Goal: Task Accomplishment & Management: Use online tool/utility

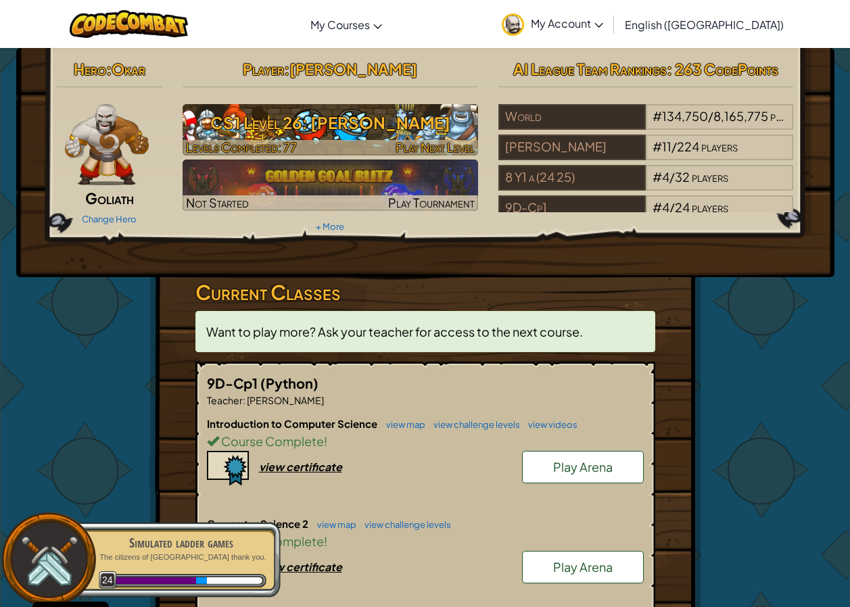
click at [350, 122] on h3 "CS1 Level 26: [PERSON_NAME]" at bounding box center [330, 122] width 295 height 30
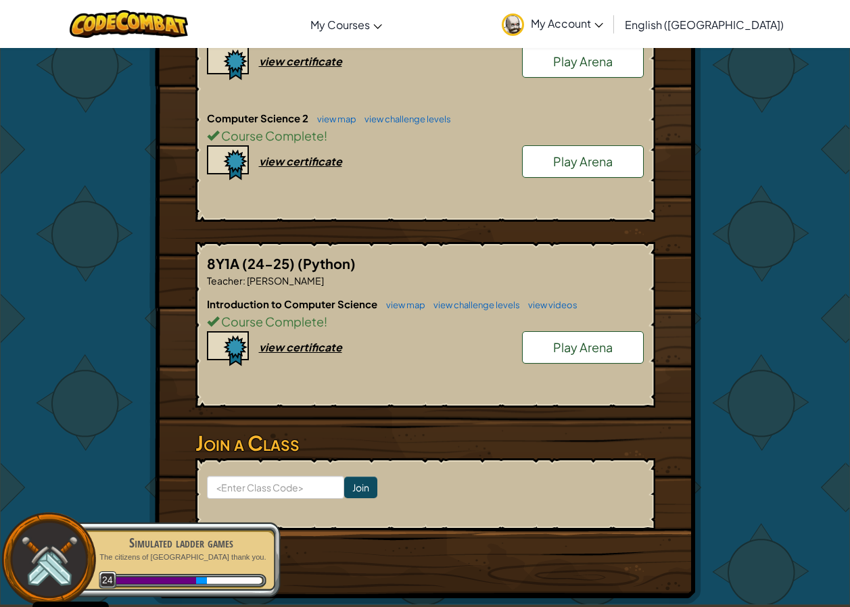
scroll to position [270, 0]
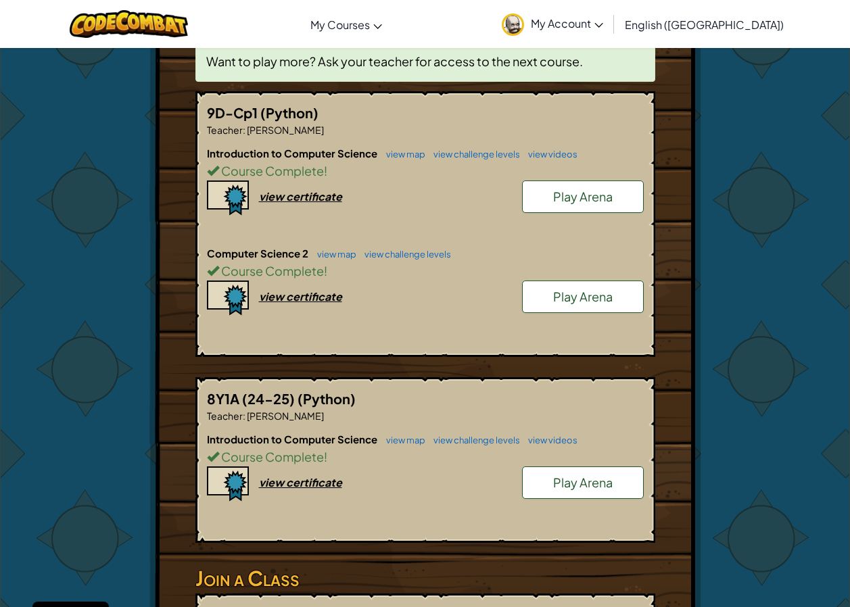
click at [586, 312] on link "Play Arena" at bounding box center [583, 297] width 122 height 32
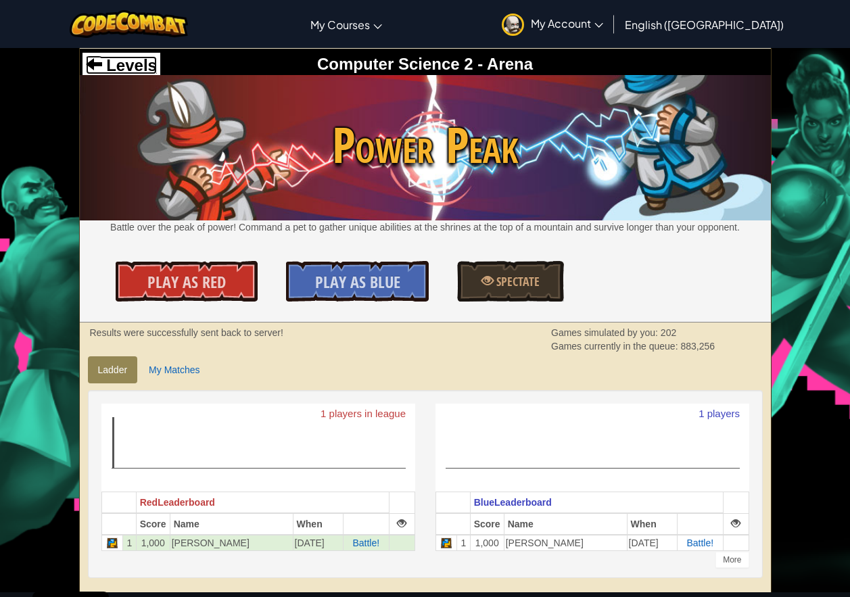
click at [135, 60] on span "Levels" at bounding box center [129, 65] width 55 height 18
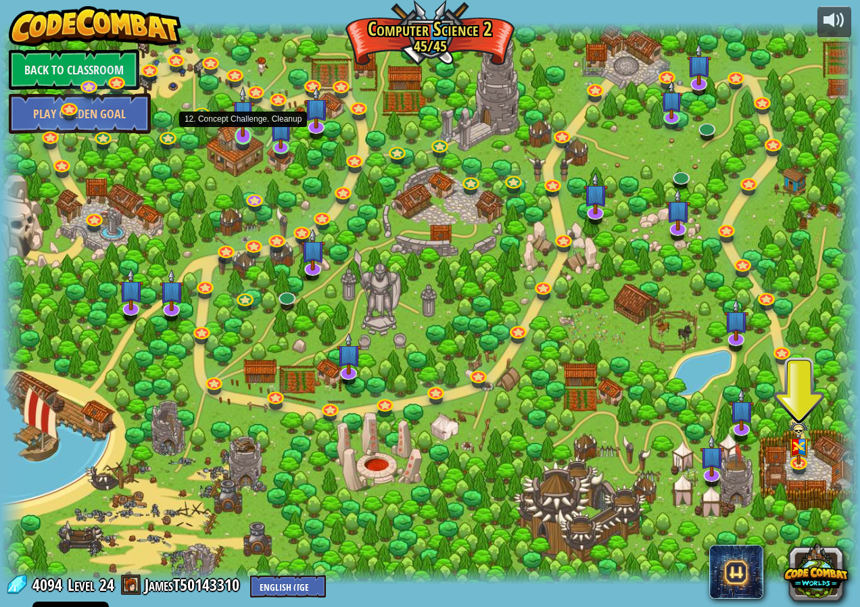
click at [247, 128] on img at bounding box center [243, 111] width 22 height 51
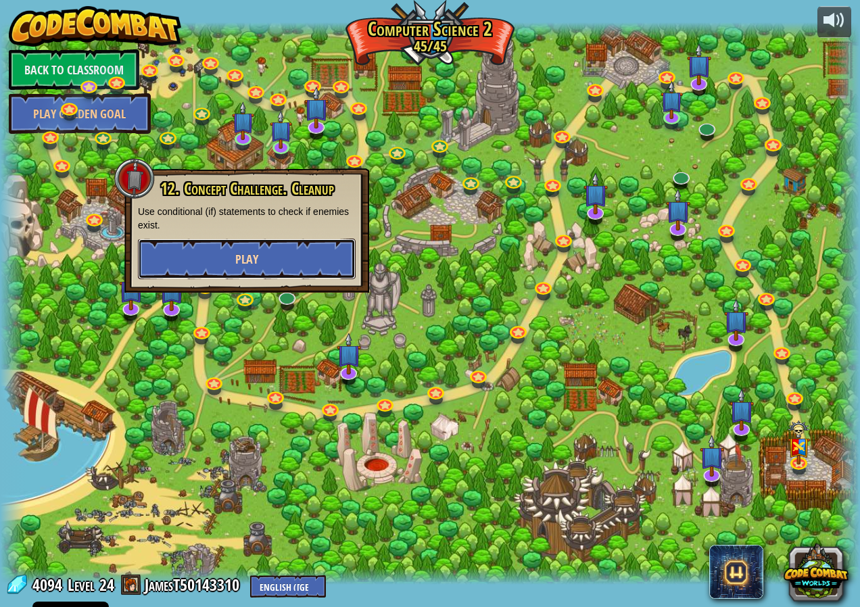
click at [294, 264] on button "Play" at bounding box center [247, 259] width 218 height 41
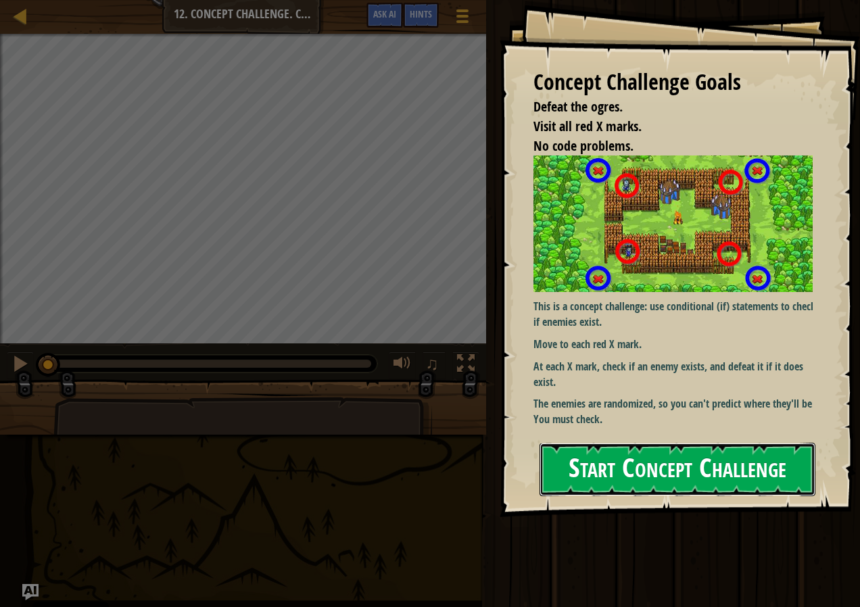
click at [673, 451] on button "Start Concept Challenge" at bounding box center [678, 469] width 276 height 53
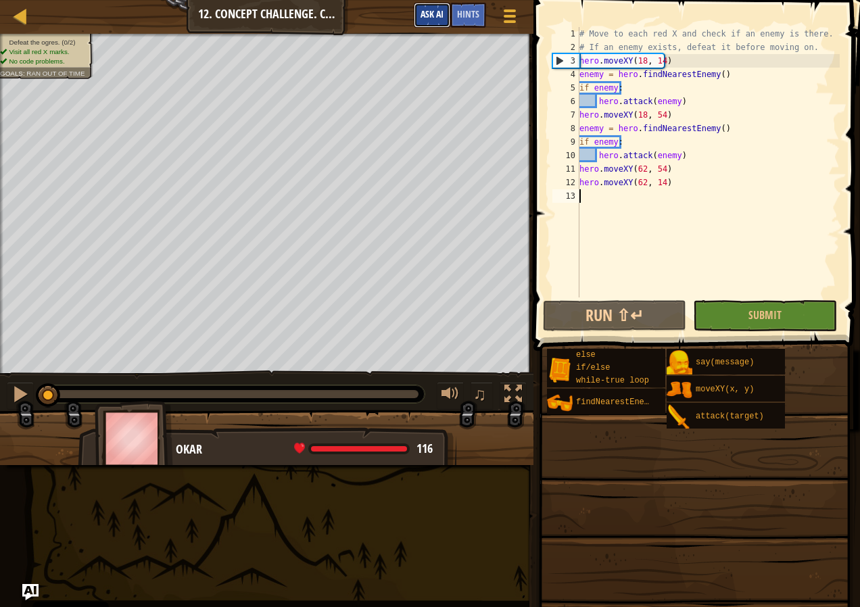
click at [441, 16] on span "Ask AI" at bounding box center [432, 13] width 23 height 13
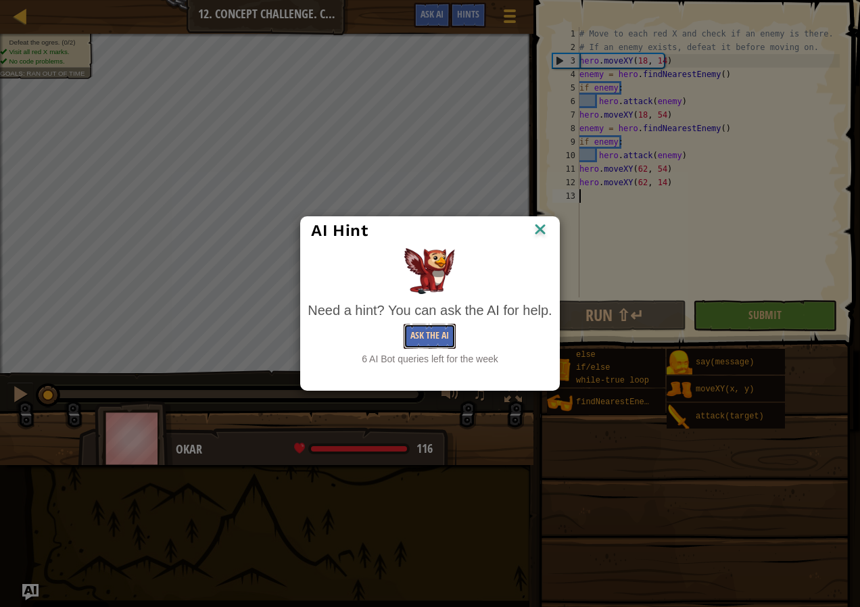
click at [432, 339] on button "Ask the AI" at bounding box center [430, 336] width 52 height 25
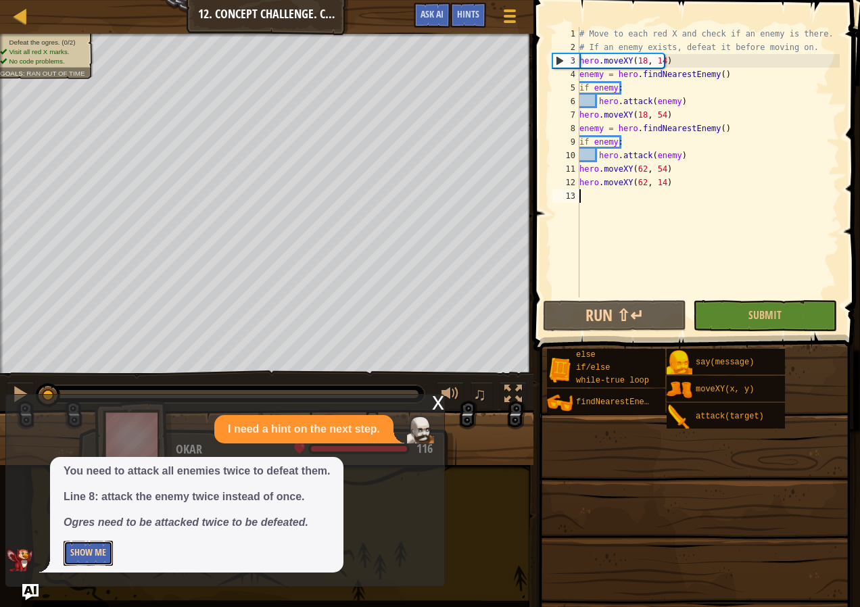
click at [104, 558] on button "Show Me" at bounding box center [88, 553] width 49 height 25
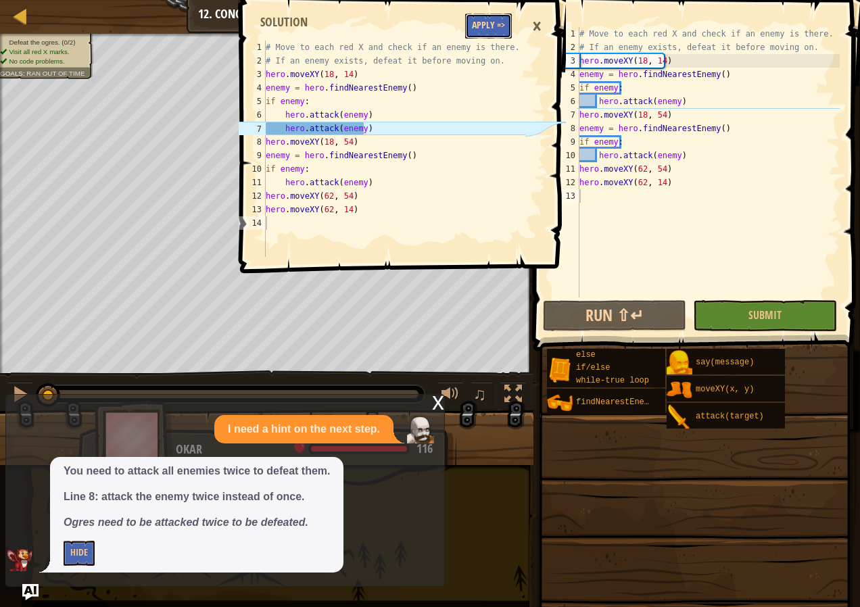
click at [499, 18] on button "Apply =>" at bounding box center [488, 26] width 47 height 25
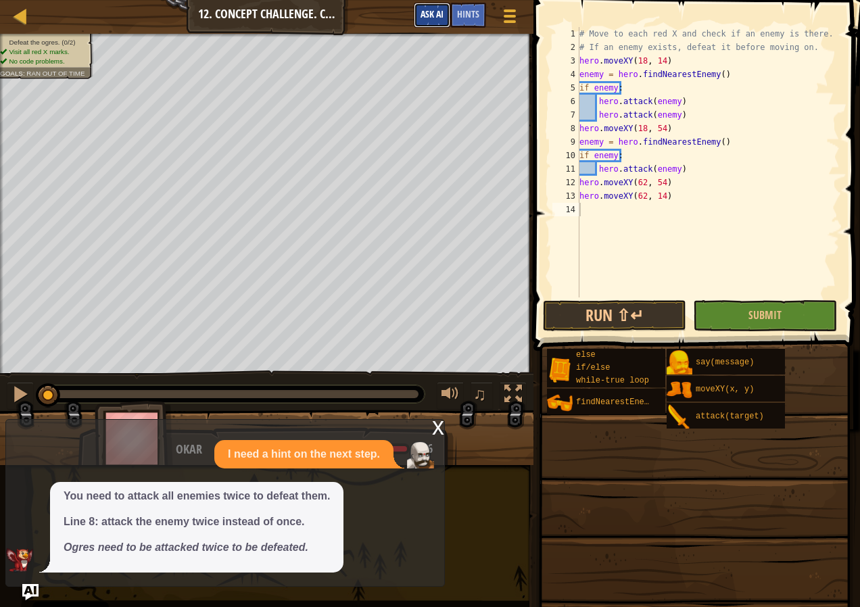
click at [421, 24] on button "Ask AI" at bounding box center [432, 15] width 37 height 25
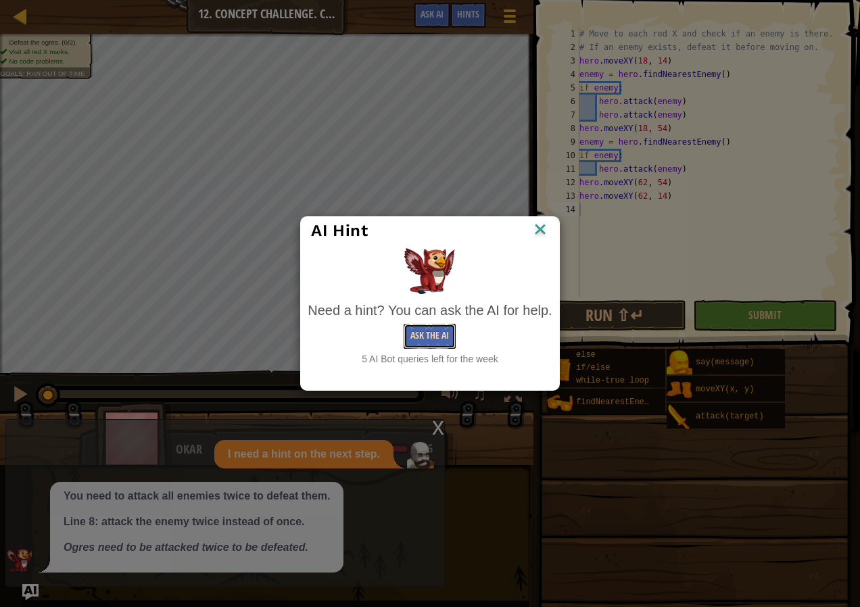
click at [412, 341] on button "Ask the AI" at bounding box center [430, 336] width 52 height 25
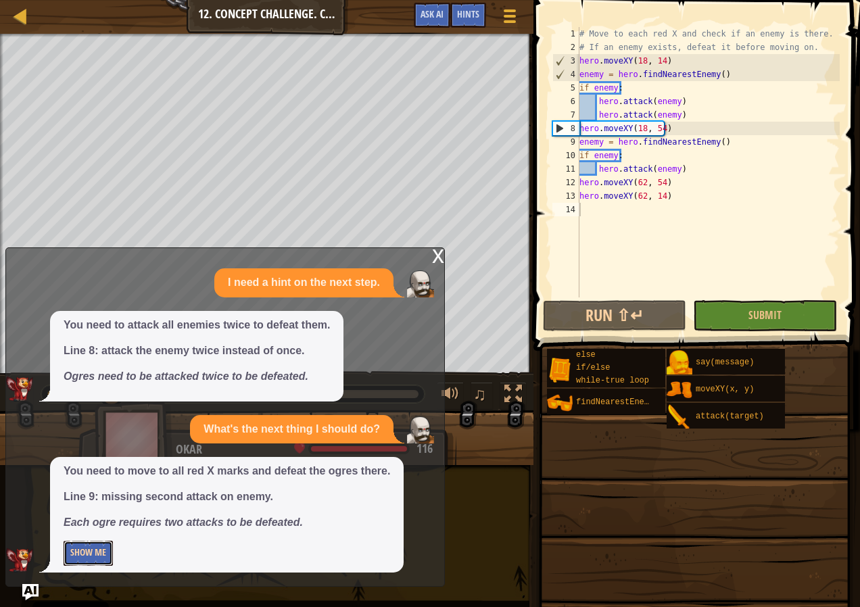
click at [85, 556] on button "Show Me" at bounding box center [88, 553] width 49 height 25
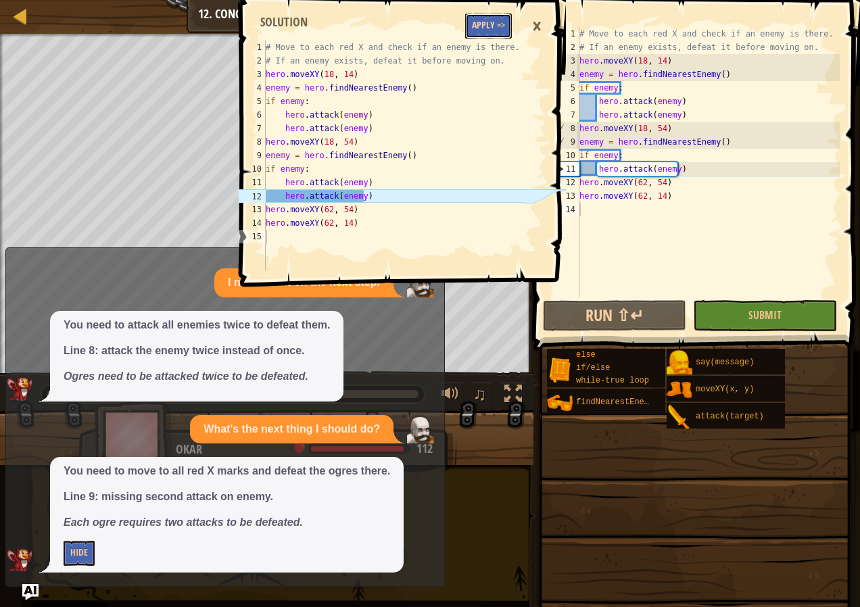
click at [494, 21] on button "Apply =>" at bounding box center [488, 26] width 47 height 25
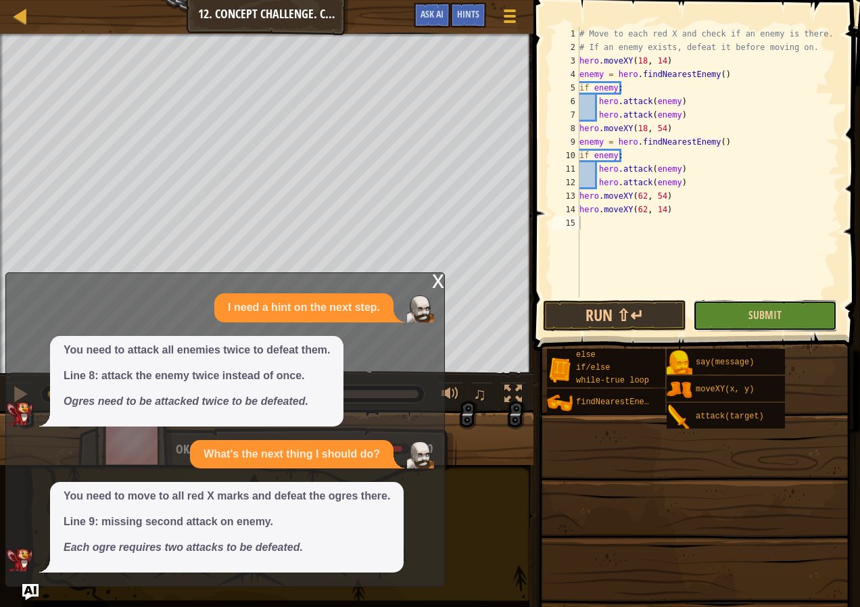
click at [746, 318] on button "Submit" at bounding box center [764, 315] width 143 height 31
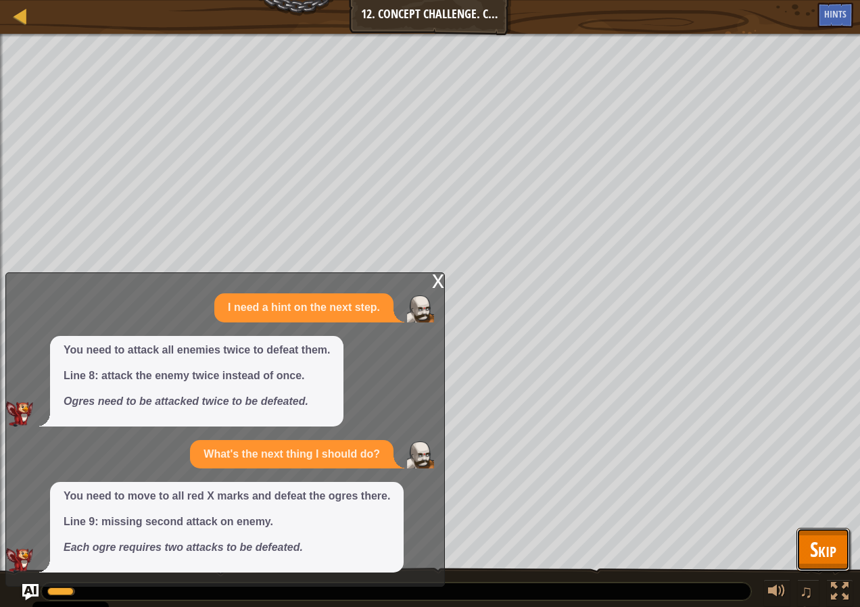
click at [810, 548] on span "Skip" at bounding box center [823, 549] width 26 height 28
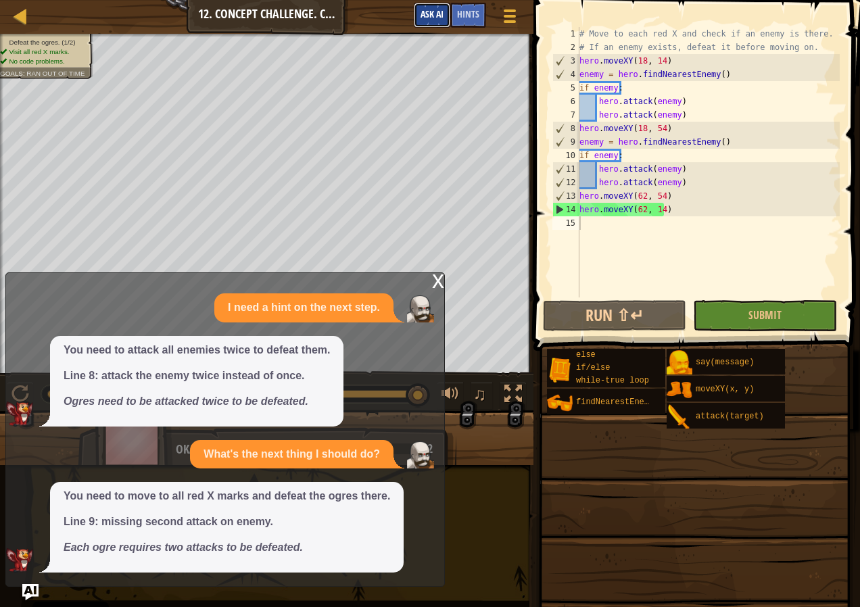
click at [429, 17] on span "Ask AI" at bounding box center [432, 13] width 23 height 13
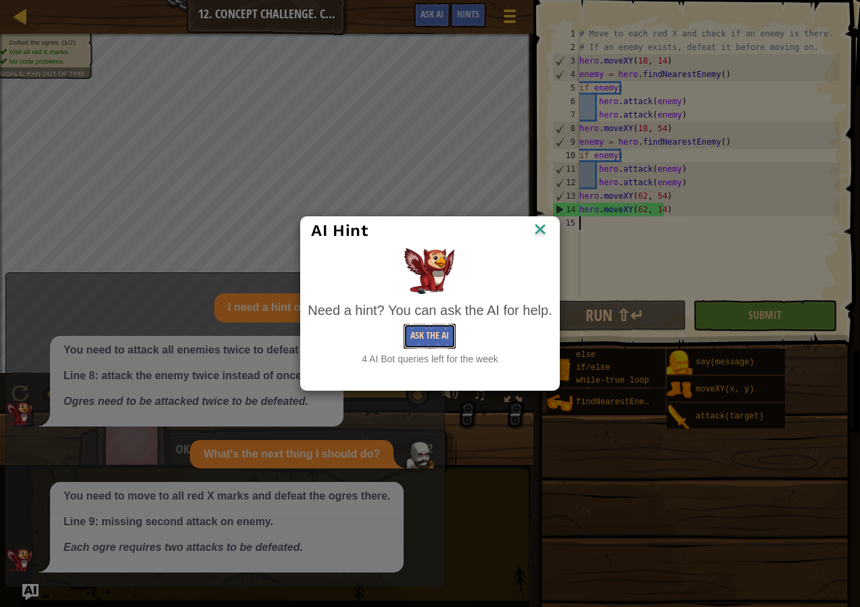
click at [430, 345] on button "Ask the AI" at bounding box center [430, 336] width 52 height 25
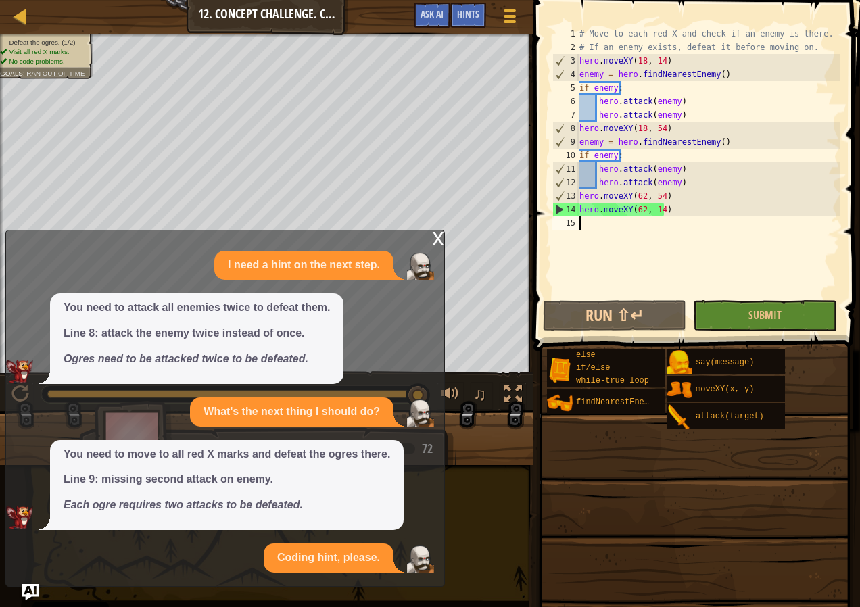
scroll to position [80, 0]
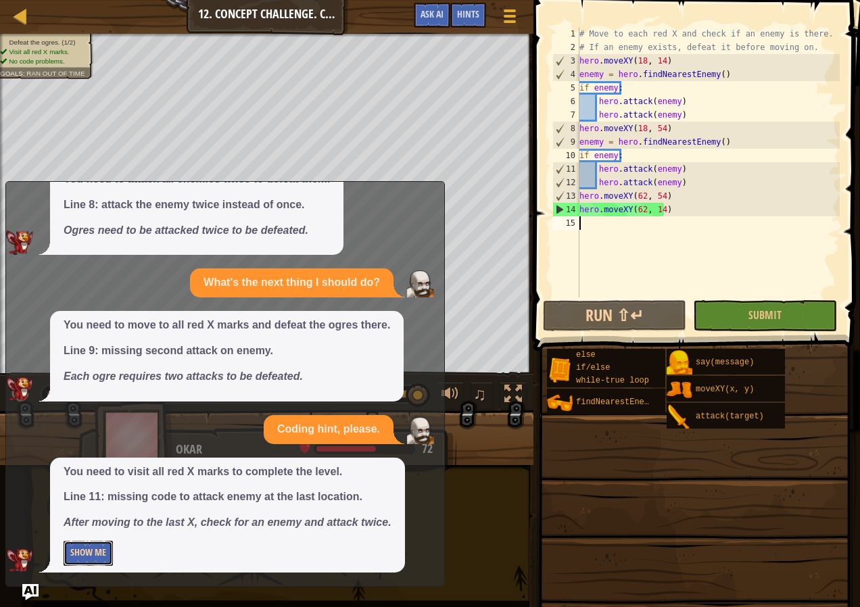
click at [105, 542] on button "Show Me" at bounding box center [88, 553] width 49 height 25
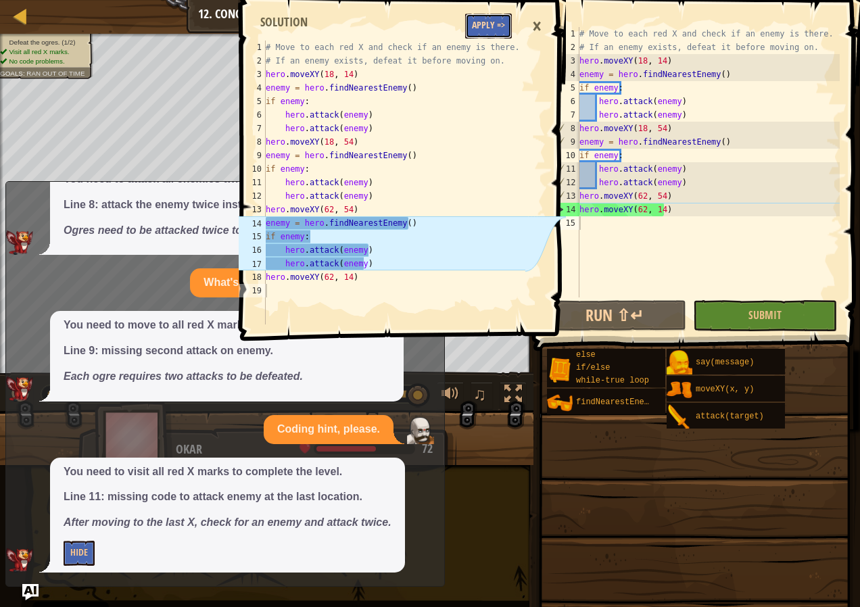
click at [479, 24] on button "Apply =>" at bounding box center [488, 26] width 47 height 25
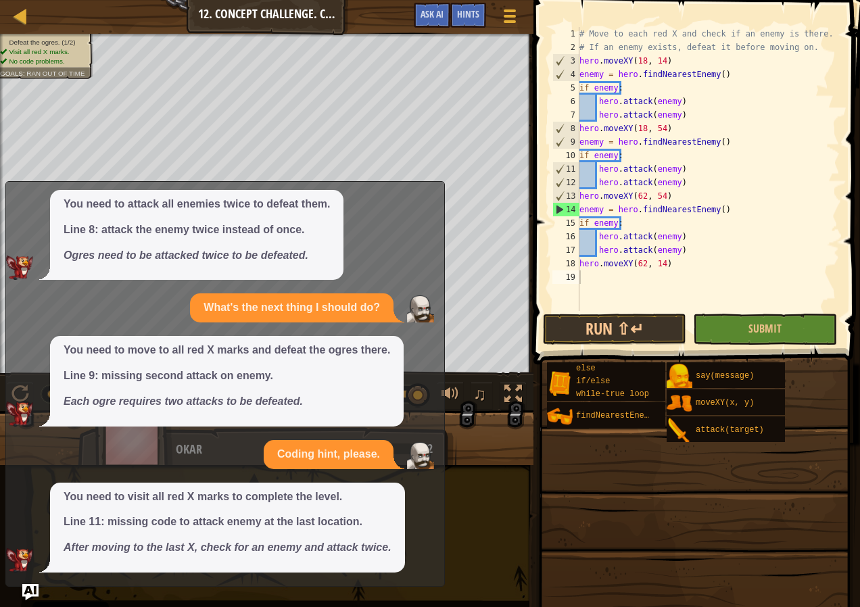
scroll to position [55, 0]
click at [729, 318] on button "Submit" at bounding box center [764, 329] width 143 height 31
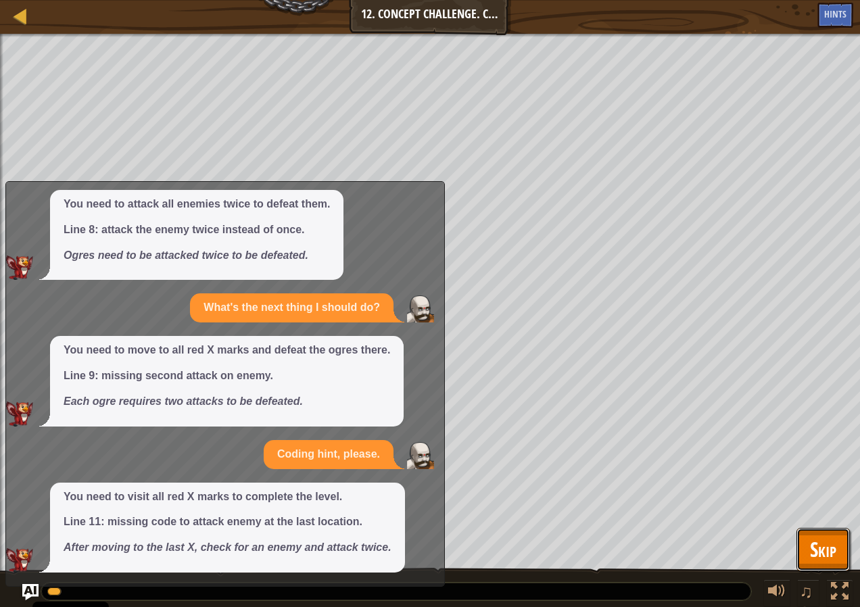
click at [813, 549] on span "Skip" at bounding box center [823, 549] width 26 height 28
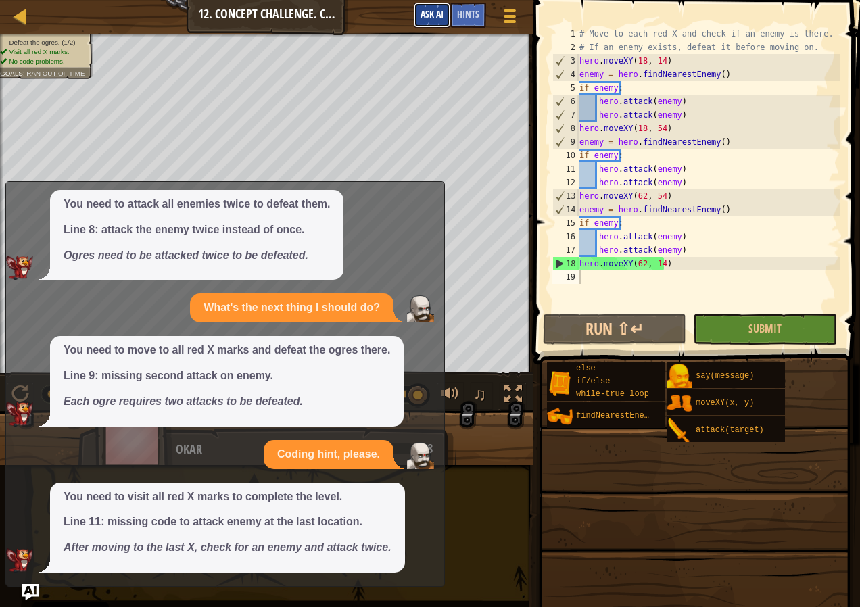
click at [429, 9] on span "Ask AI" at bounding box center [432, 13] width 23 height 13
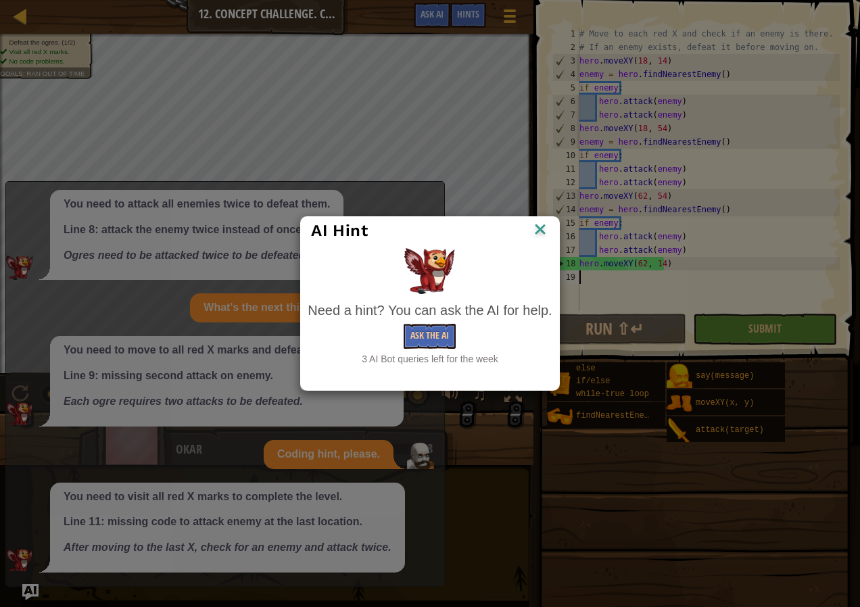
click at [433, 322] on div "Need a hint? You can ask the AI for help. Ask the AI 3 AI Bot queries left for …" at bounding box center [430, 333] width 244 height 65
click at [437, 333] on button "Ask the AI" at bounding box center [430, 336] width 52 height 25
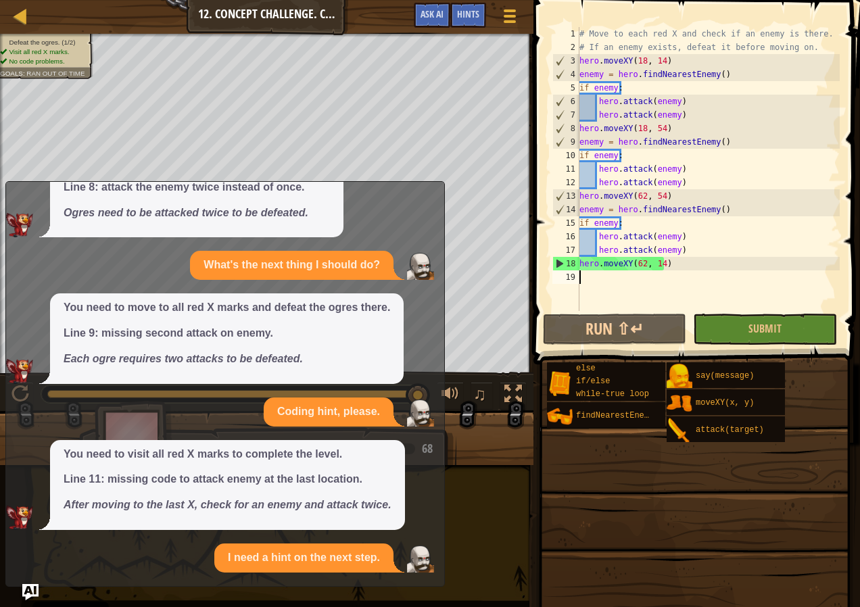
scroll to position [226, 0]
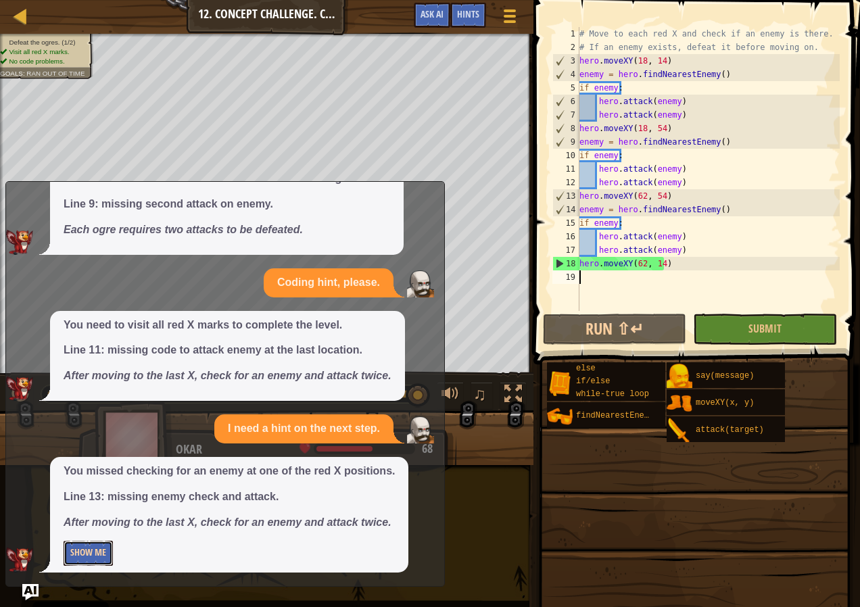
click at [99, 547] on button "Show Me" at bounding box center [88, 553] width 49 height 25
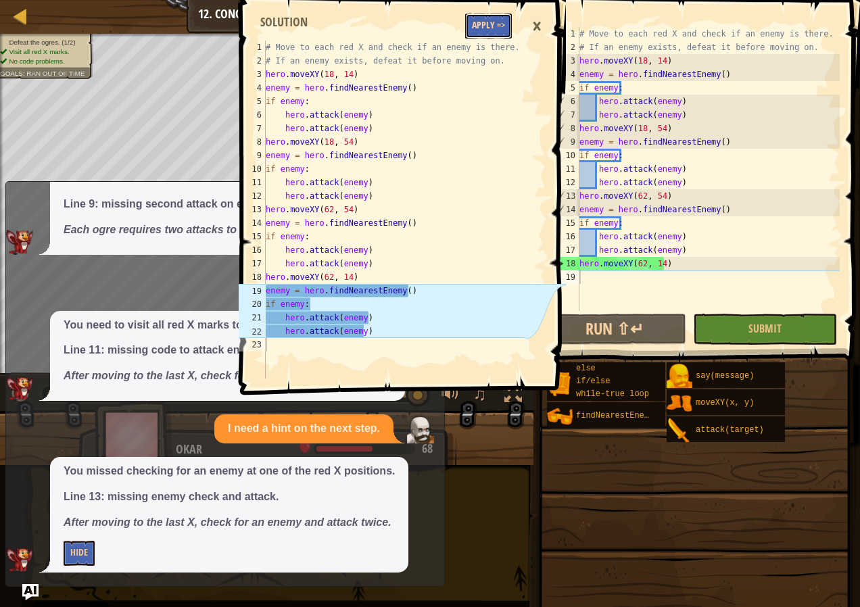
click at [492, 21] on button "Apply =>" at bounding box center [488, 26] width 47 height 25
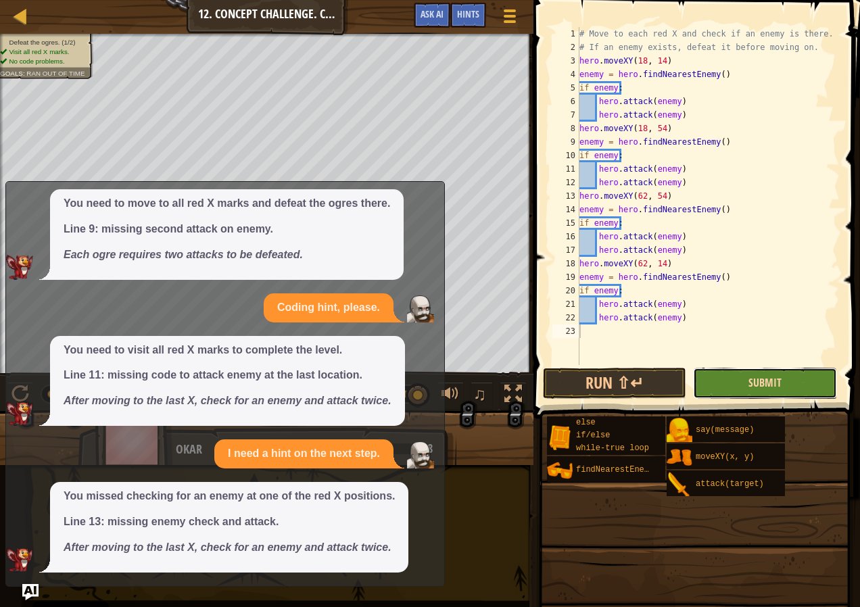
click at [757, 381] on span "Submit" at bounding box center [764, 382] width 33 height 15
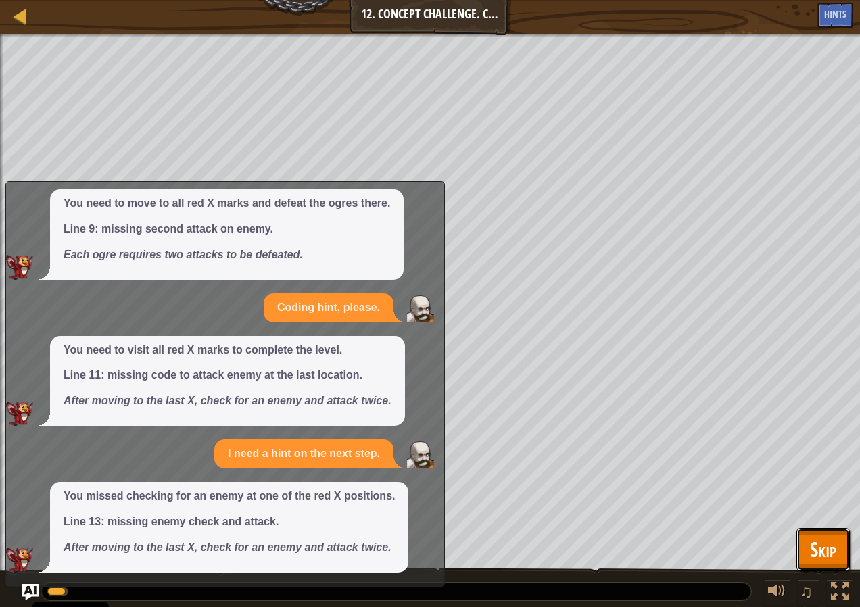
click at [831, 537] on span "Skip" at bounding box center [823, 549] width 26 height 28
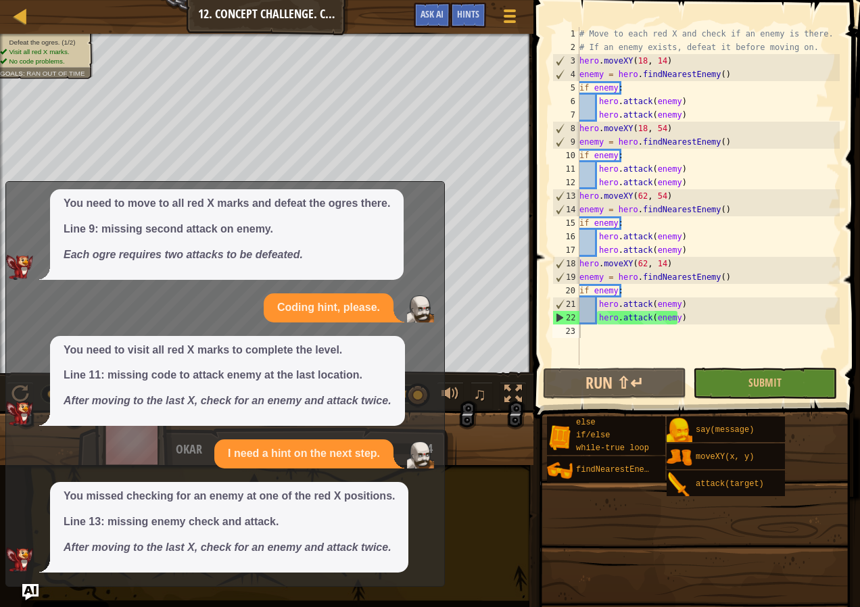
click at [428, 28] on div "Game Menu Done Hints Ask AI" at bounding box center [467, 19] width 120 height 32
click at [429, 20] on span "Ask AI" at bounding box center [432, 13] width 23 height 13
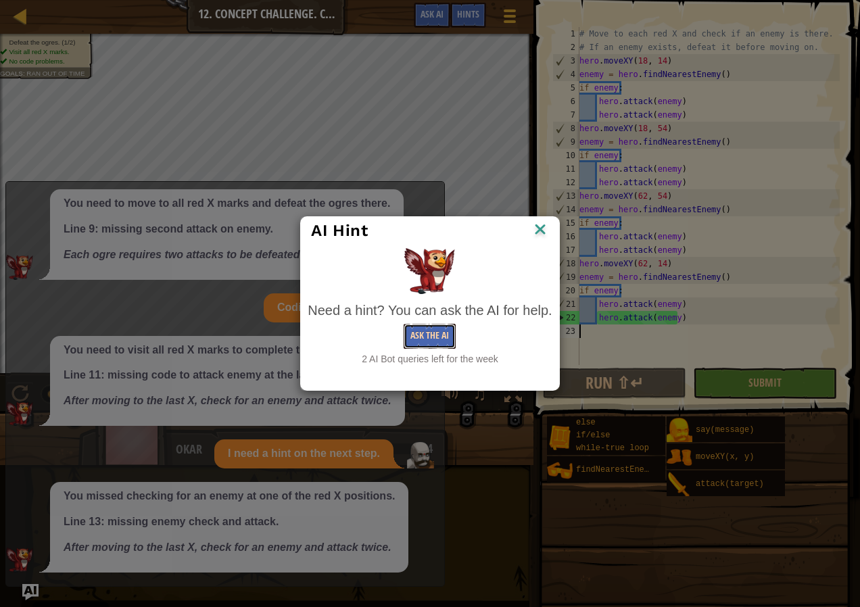
click at [427, 341] on button "Ask the AI" at bounding box center [430, 336] width 52 height 25
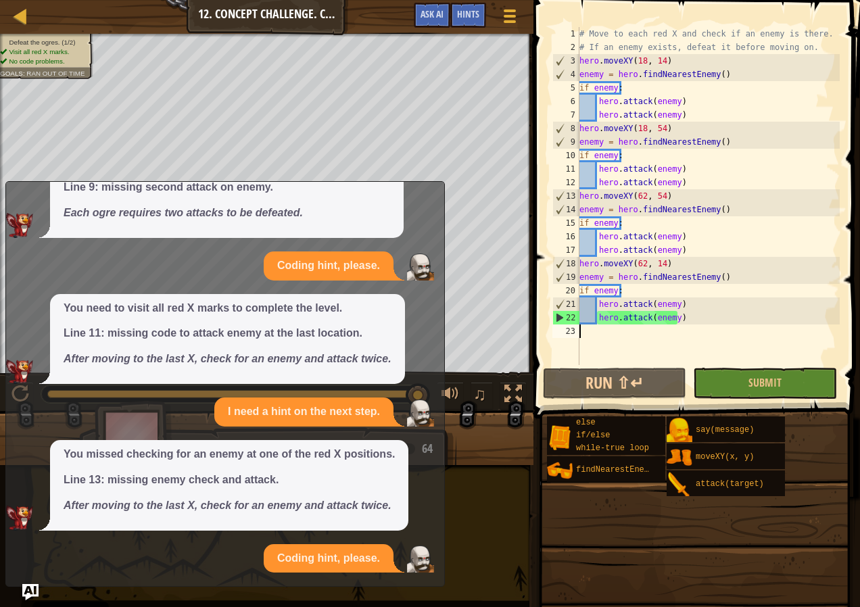
scroll to position [373, 0]
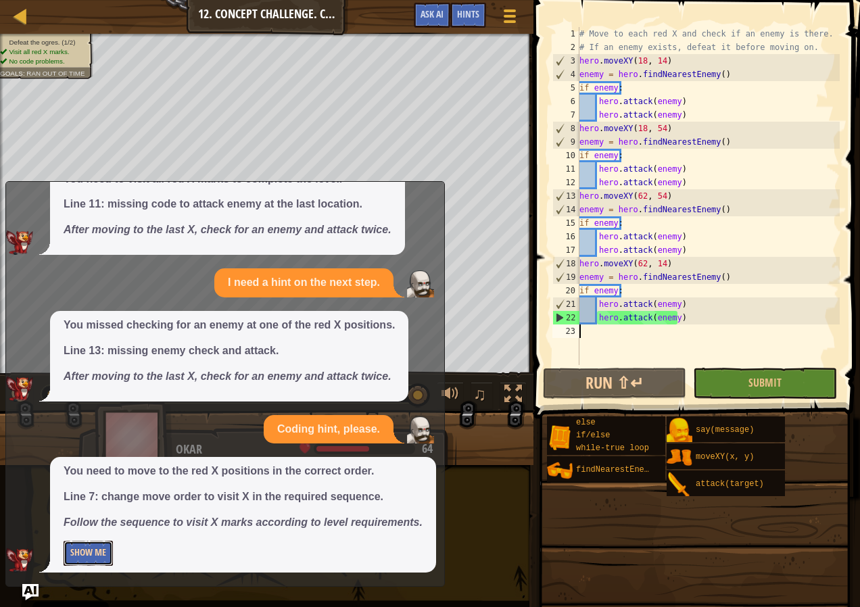
click at [80, 551] on button "Show Me" at bounding box center [88, 553] width 49 height 25
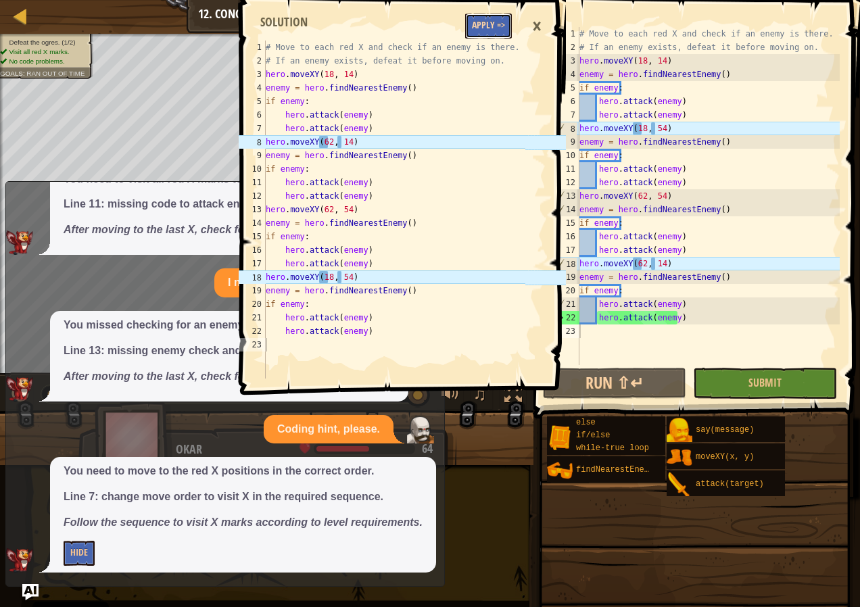
click at [471, 38] on button "Apply =>" at bounding box center [488, 26] width 47 height 25
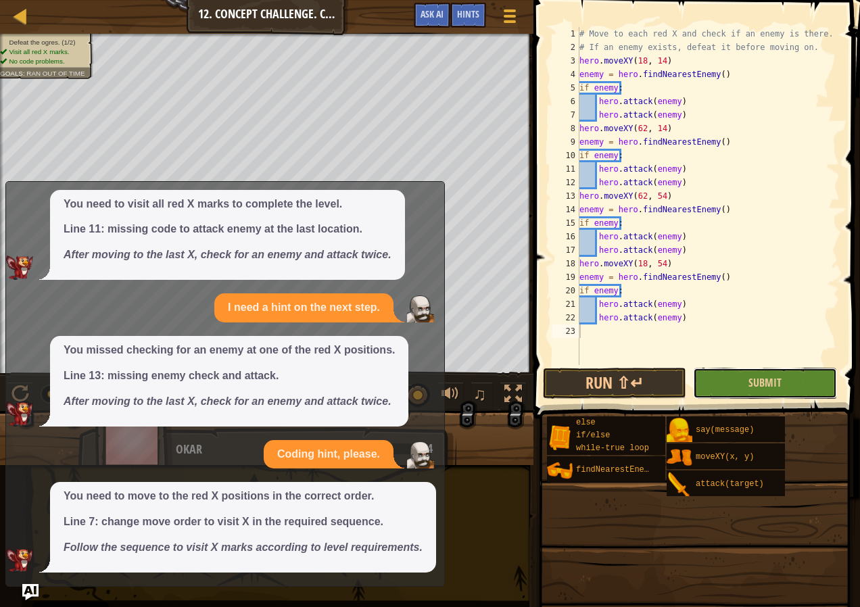
click at [746, 371] on button "Submit" at bounding box center [764, 383] width 143 height 31
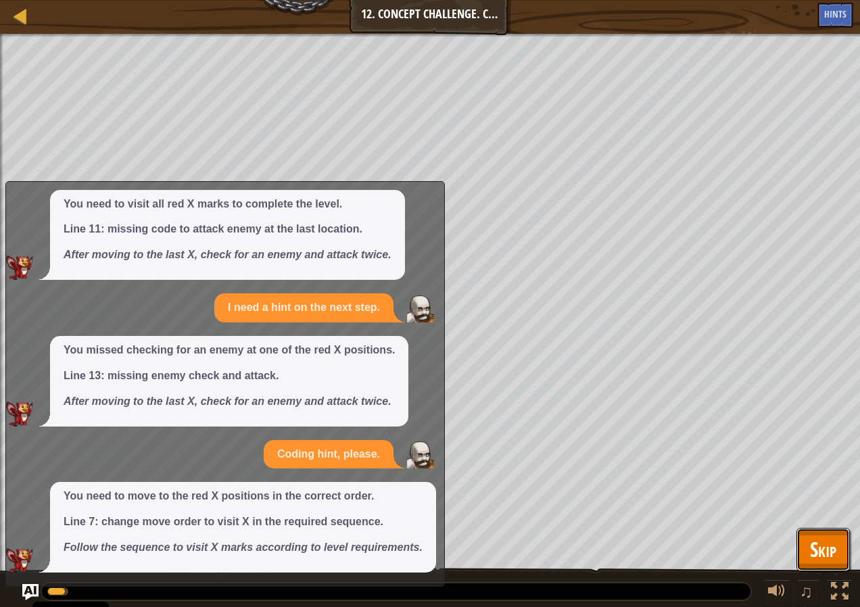
click at [838, 540] on button "Skip" at bounding box center [822, 549] width 53 height 43
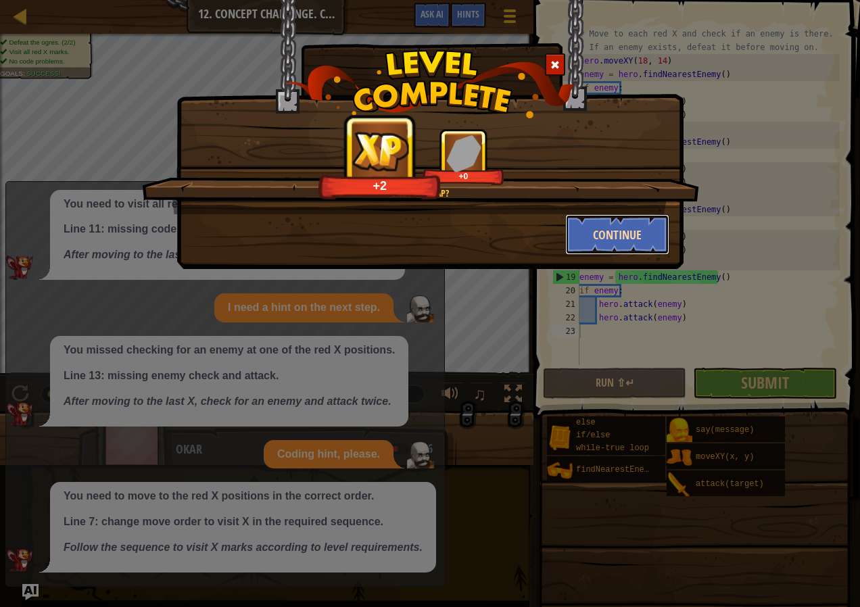
click at [601, 231] on button "Continue" at bounding box center [617, 234] width 105 height 41
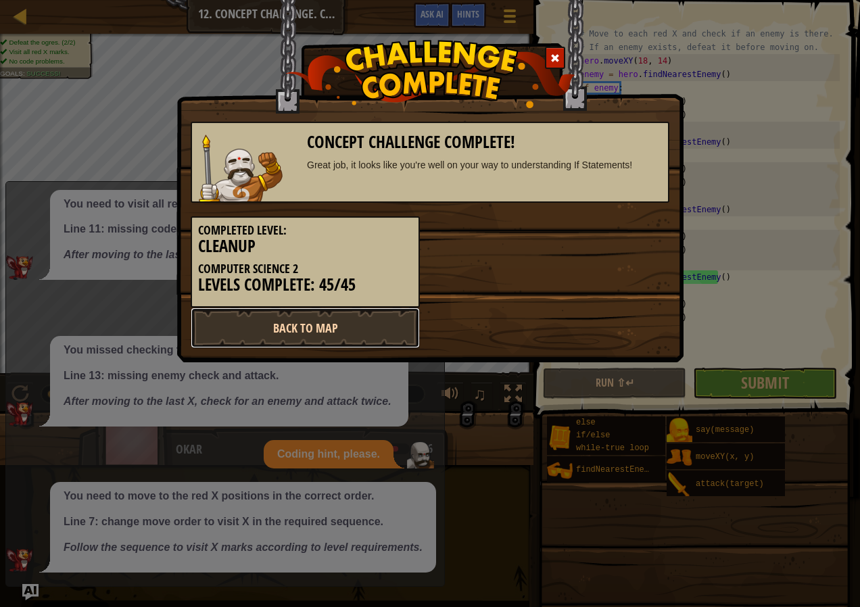
click at [272, 316] on link "Back to Map" at bounding box center [305, 328] width 229 height 41
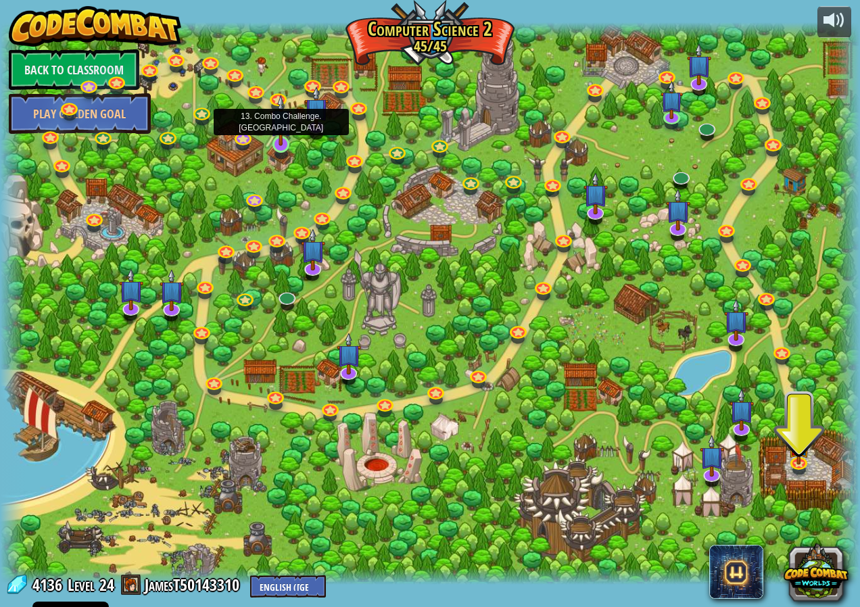
click at [285, 138] on img at bounding box center [281, 120] width 22 height 51
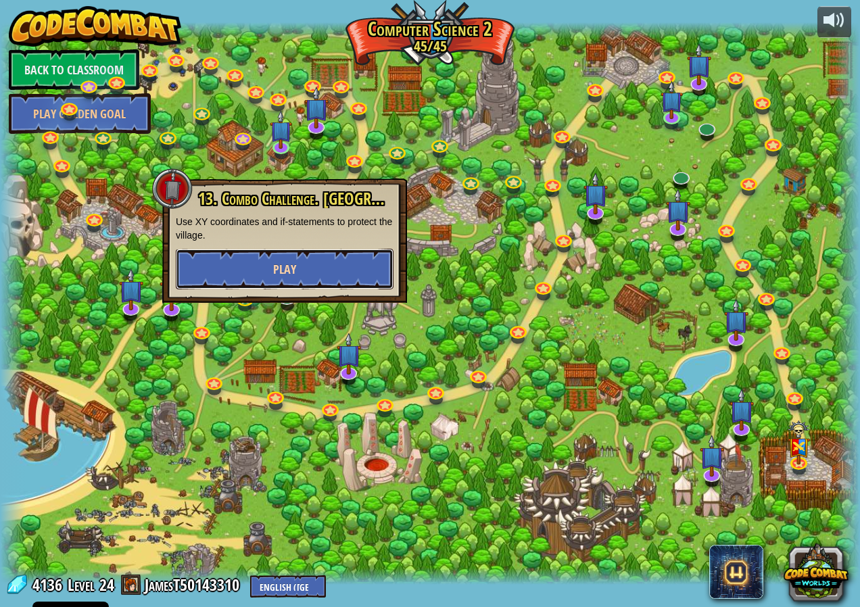
click at [315, 267] on button "Play" at bounding box center [285, 269] width 218 height 41
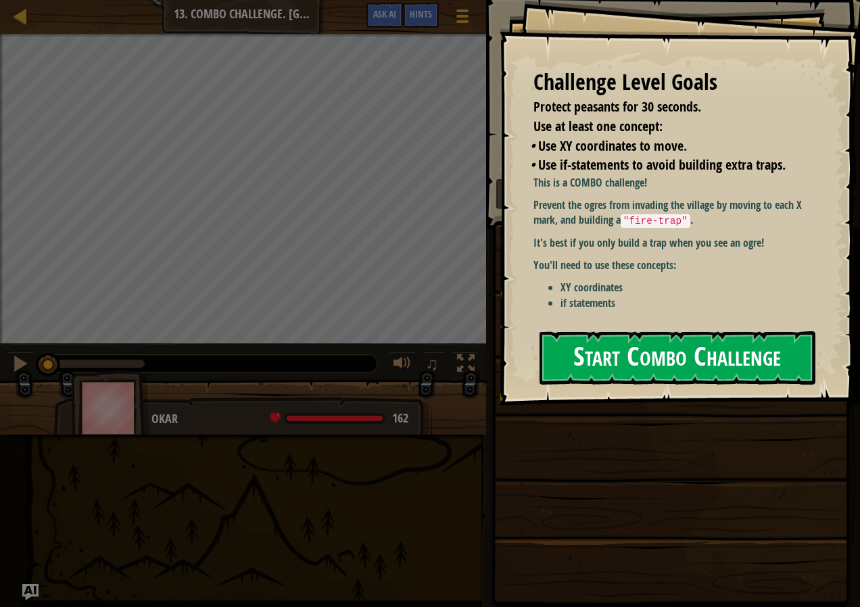
click at [540, 331] on button "Start Combo Challenge" at bounding box center [678, 357] width 276 height 53
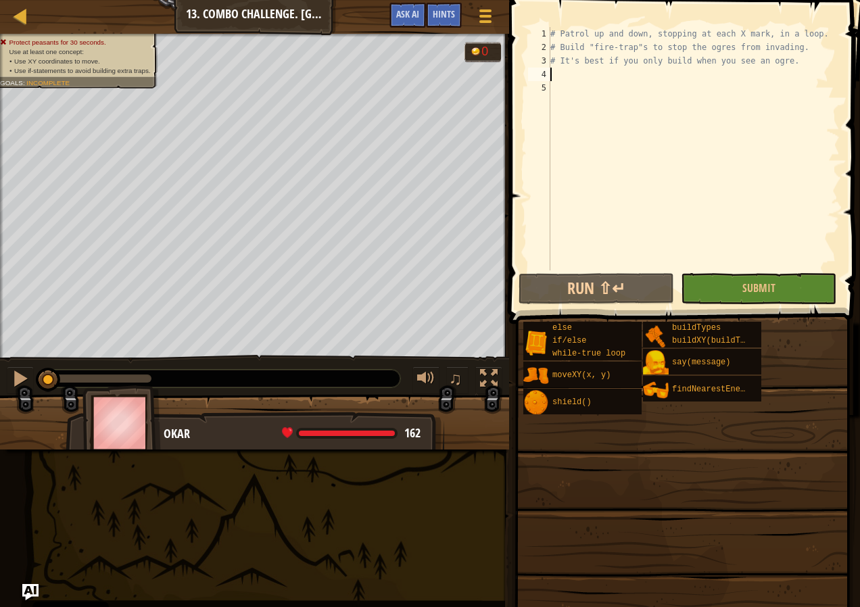
click at [572, 72] on div "# Patrol up and down, stopping at each X mark, in a loop. # Build "fire-trap"s …" at bounding box center [694, 162] width 292 height 270
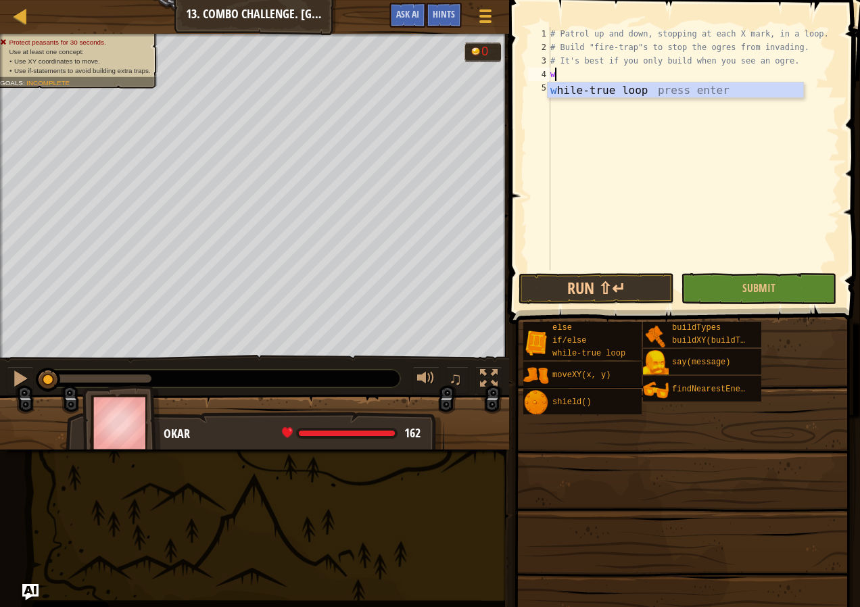
scroll to position [6, 0]
type textarea "wh"
click at [556, 100] on div "# Patrol up and down, stopping at each X mark, in a loop. # Build "fire-trap"s …" at bounding box center [694, 162] width 292 height 270
click at [564, 75] on div "# Patrol up and down, stopping at each X mark, in a loop. # Build "fire-trap"s …" at bounding box center [694, 162] width 292 height 270
type textarea "whi"
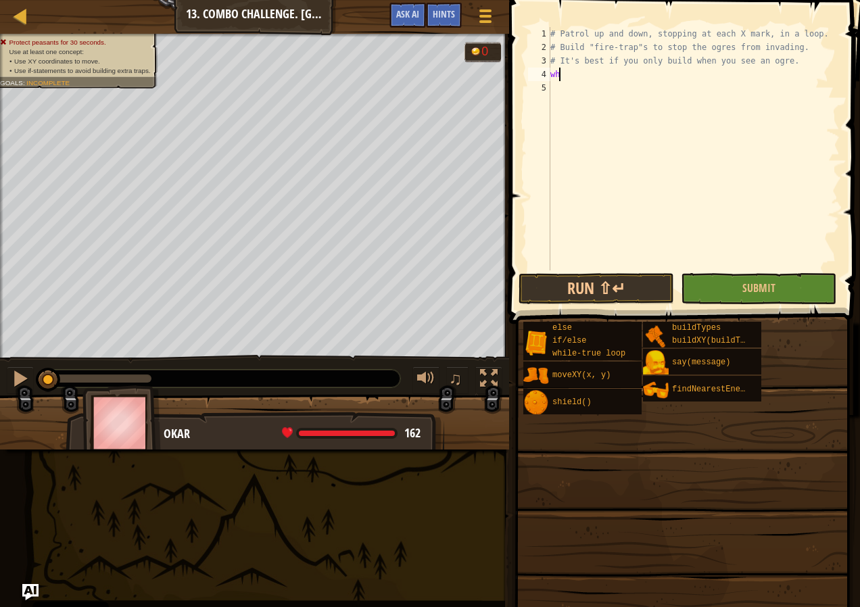
scroll to position [6, 1]
click at [602, 95] on div "whi le-true loop press enter" at bounding box center [676, 106] width 256 height 49
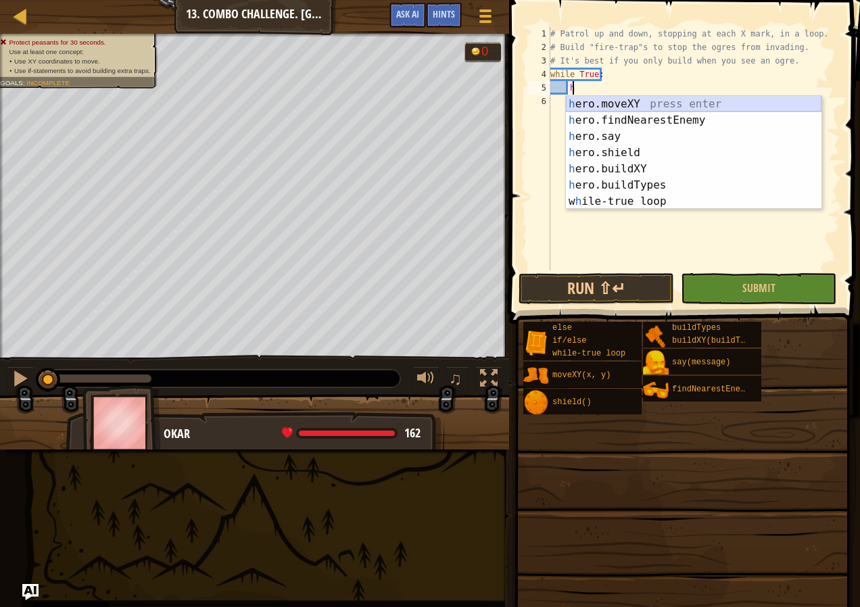
click at [672, 103] on div "h ero.moveXY press enter h ero.findNearestEnemy press enter h ero.say press ent…" at bounding box center [694, 169] width 256 height 146
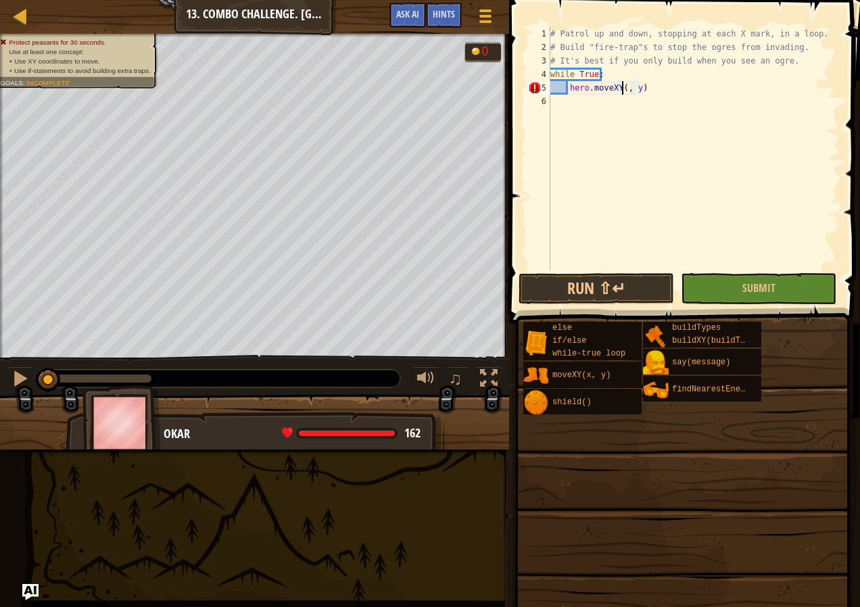
scroll to position [6, 7]
click at [646, 91] on div "# Patrol up and down, stopping at each X mark, in a loop. # Build "fire-trap"s …" at bounding box center [694, 162] width 292 height 270
type textarea "hero.moveXY(32, 52)"
click at [404, 16] on span "Ask AI" at bounding box center [407, 13] width 23 height 13
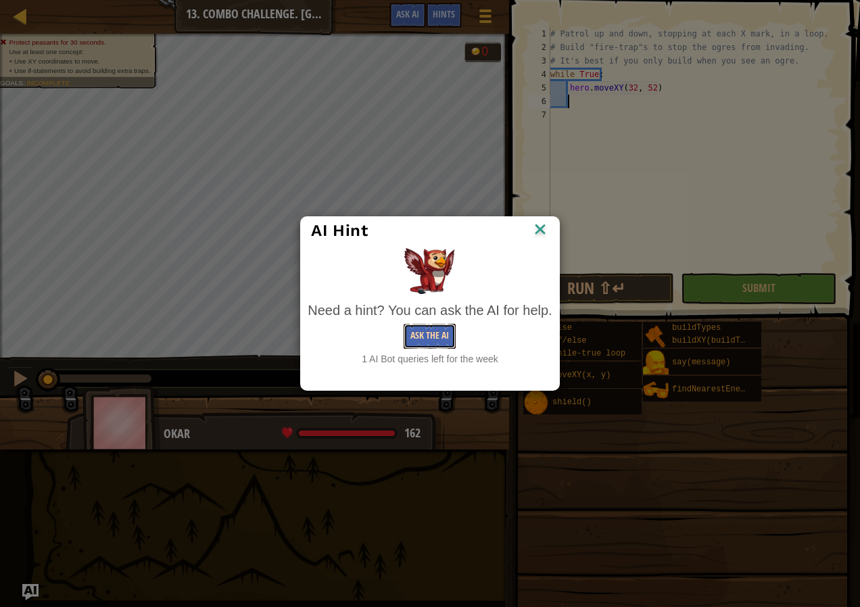
click at [443, 339] on button "Ask the AI" at bounding box center [430, 336] width 52 height 25
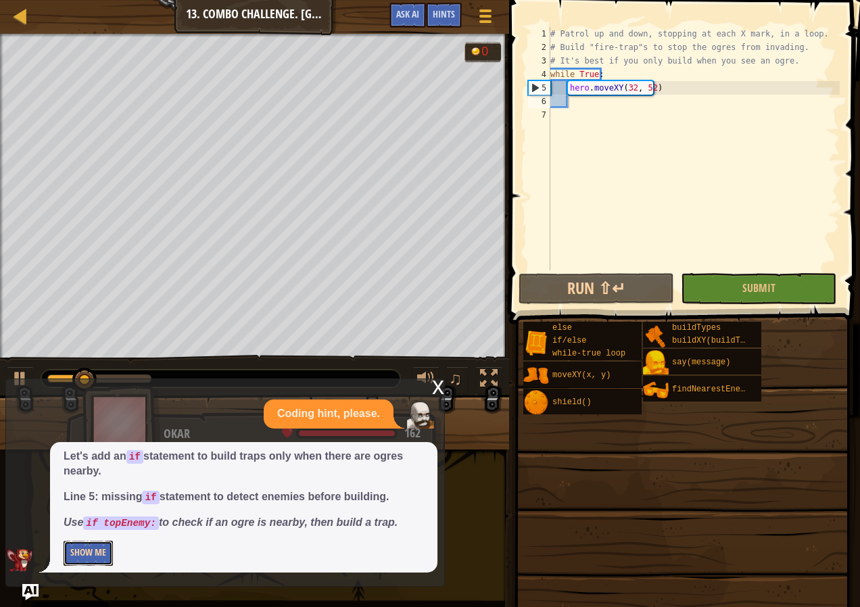
click at [87, 560] on button "Show Me" at bounding box center [88, 553] width 49 height 25
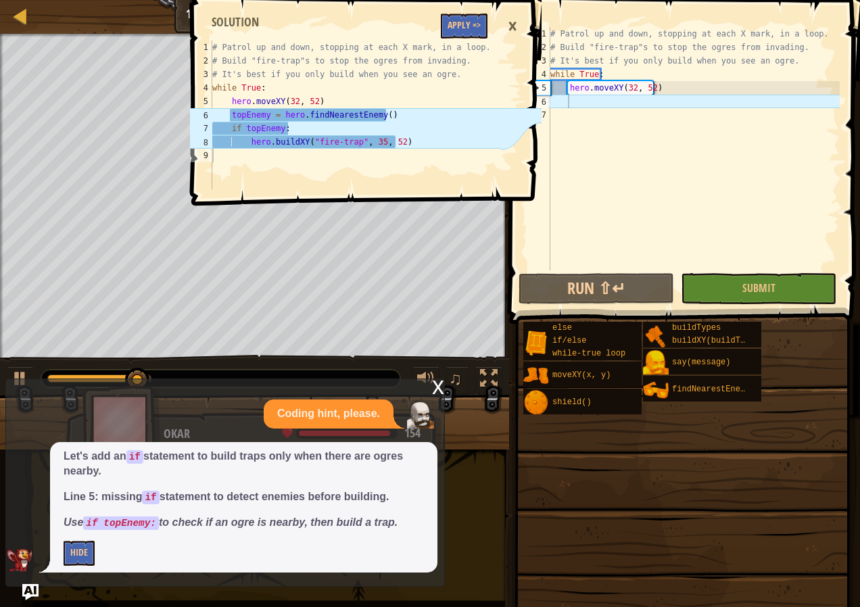
click at [468, 13] on span at bounding box center [368, 83] width 362 height 245
click at [470, 32] on button "Apply =>" at bounding box center [464, 26] width 47 height 25
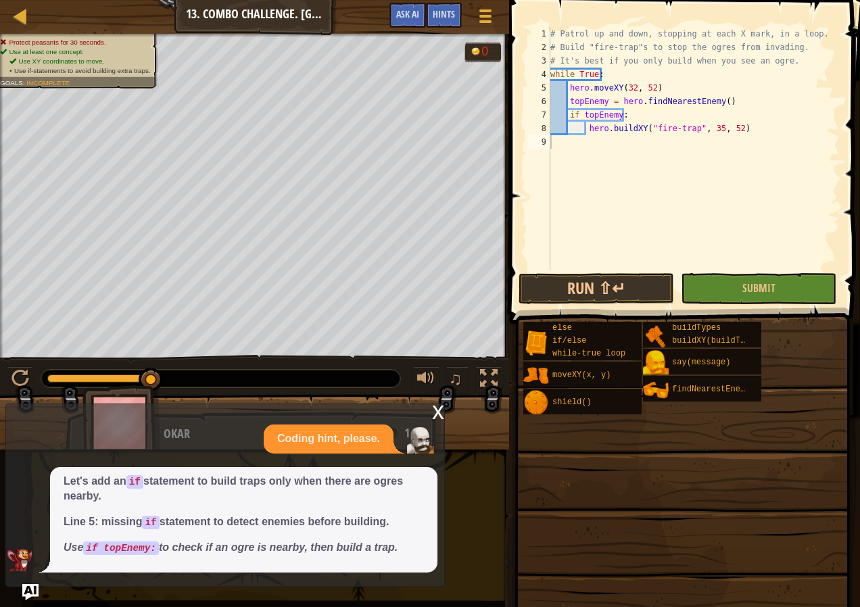
type textarea "hero.buildXY("fire-trap", 35, 52)"
click at [742, 133] on div "# Patrol up and down, stopping at each X mark, in a loop. # Build "fire-trap"s …" at bounding box center [694, 162] width 292 height 270
type textarea "m"
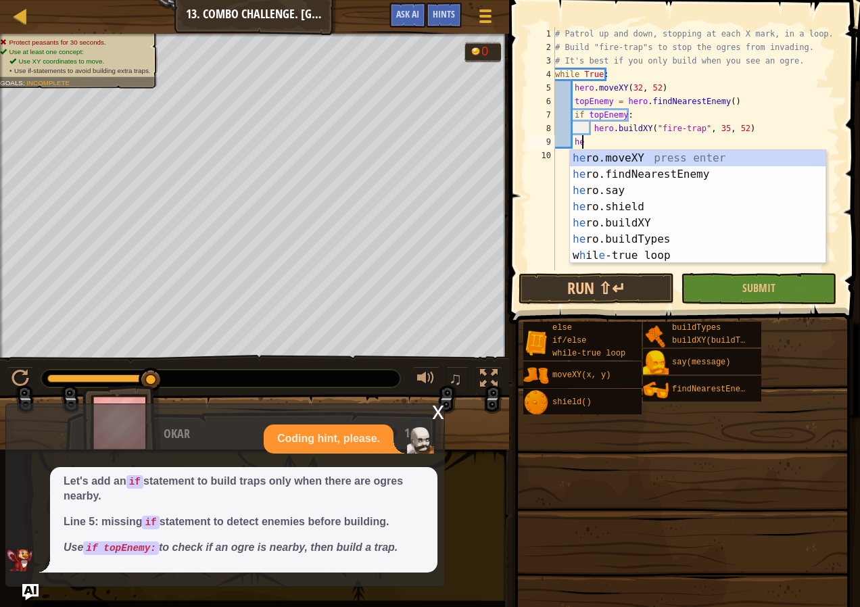
scroll to position [6, 2]
click at [711, 157] on div "her o.moveXY press enter her o.findNearestEnemy press enter her o.say press ent…" at bounding box center [698, 223] width 256 height 146
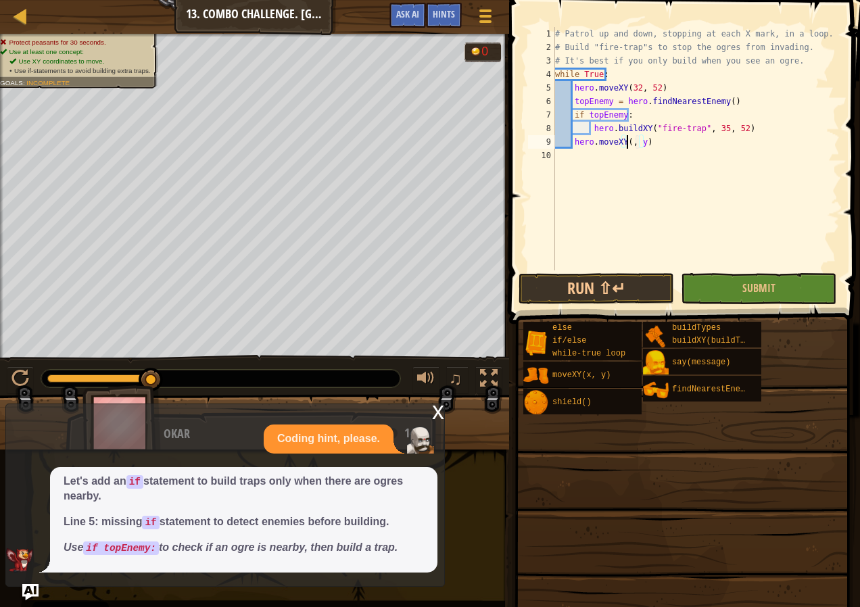
scroll to position [6, 7]
type textarea "hero.moveXY(32, 34)"
click at [662, 144] on div "# Patrol up and down, stopping at each X mark, in a loop. # Build "fire-trap"s …" at bounding box center [696, 162] width 288 height 270
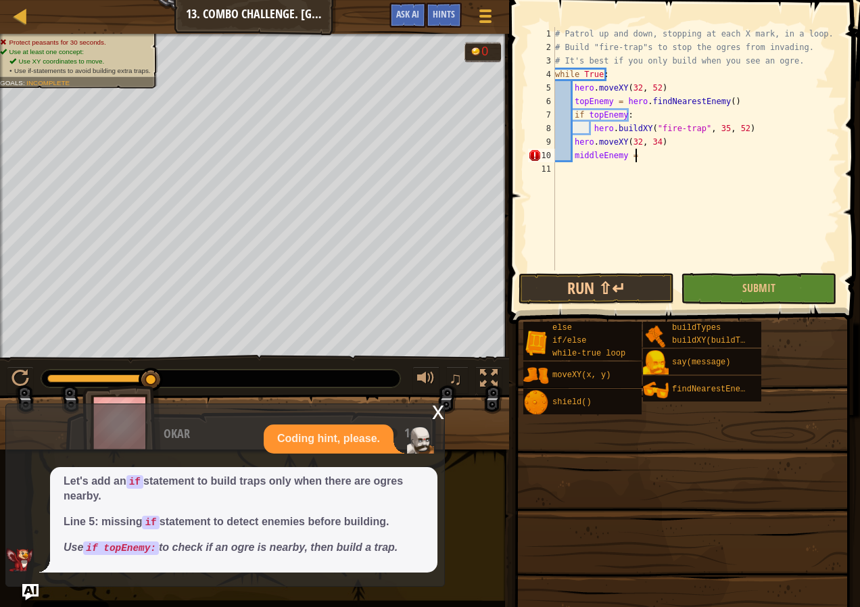
type textarea "middleEnemy = h"
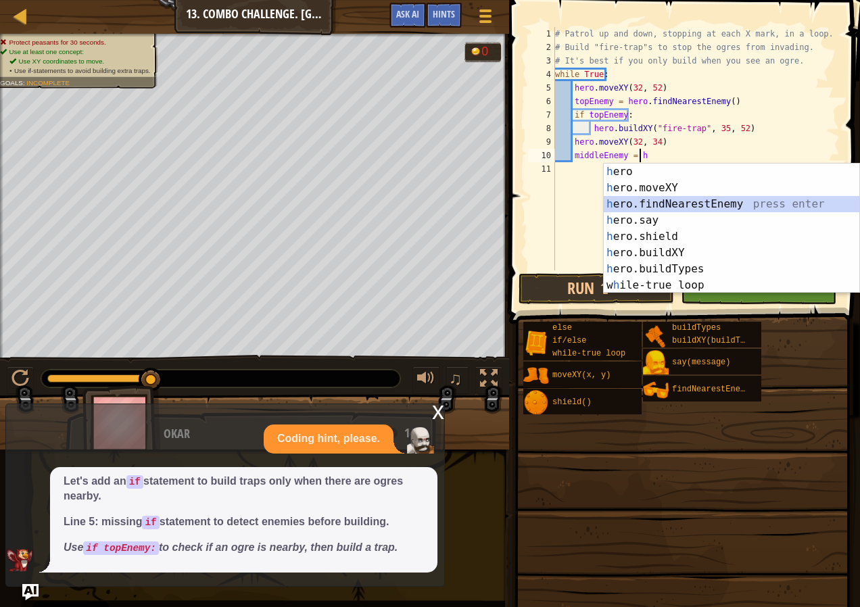
click at [672, 202] on div "h ero press enter h ero.moveXY press enter h ero.findNearestEnemy press enter h…" at bounding box center [732, 245] width 256 height 162
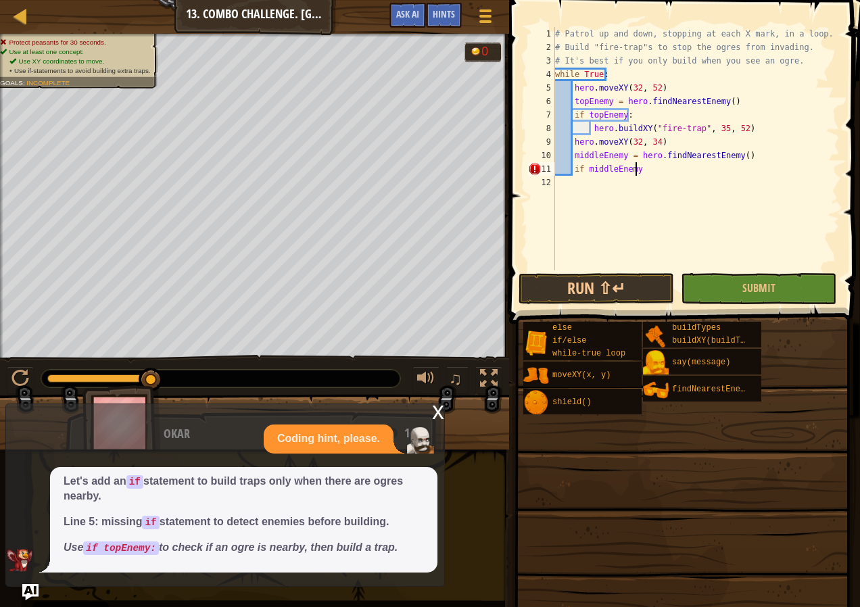
type textarea "if middleEnemy:"
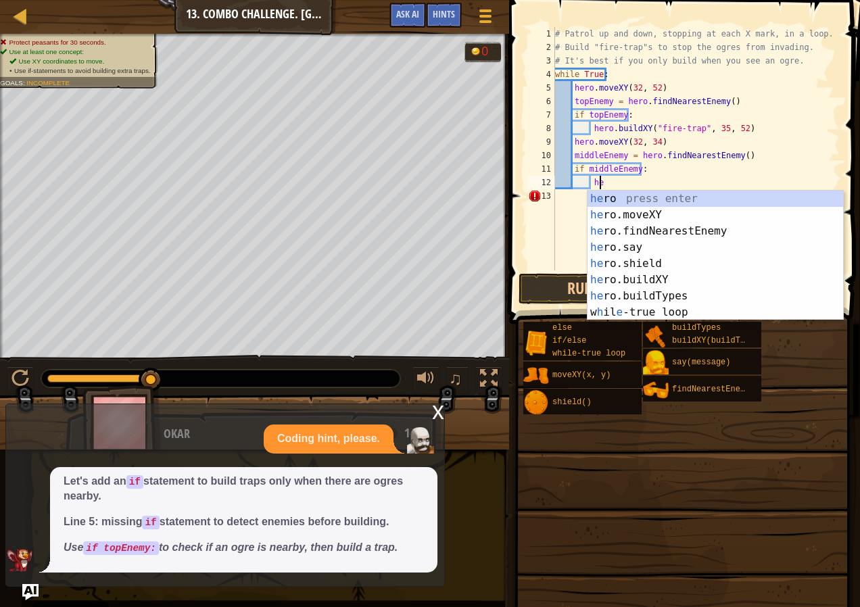
scroll to position [6, 3]
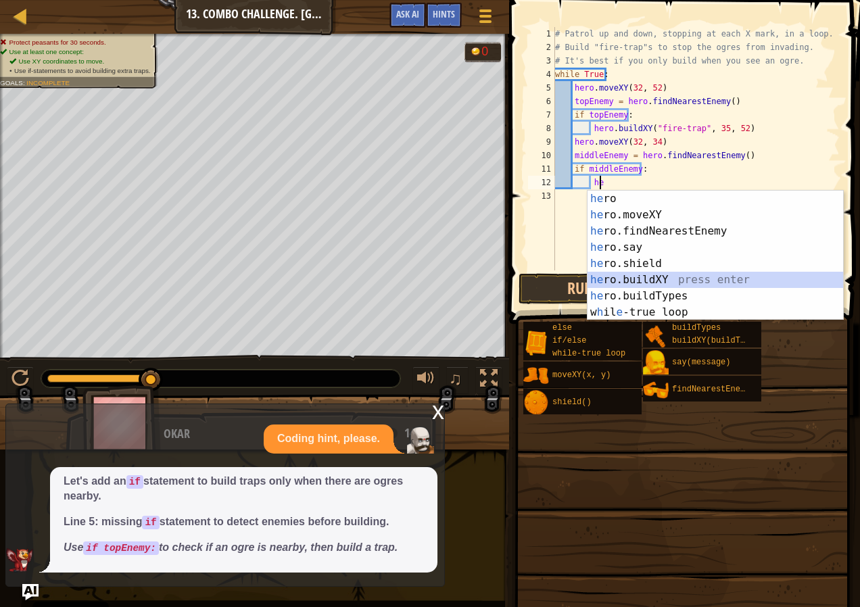
click at [650, 279] on div "he ro press enter he ro.moveXY press enter he ro.findNearestEnemy press enter h…" at bounding box center [716, 272] width 256 height 162
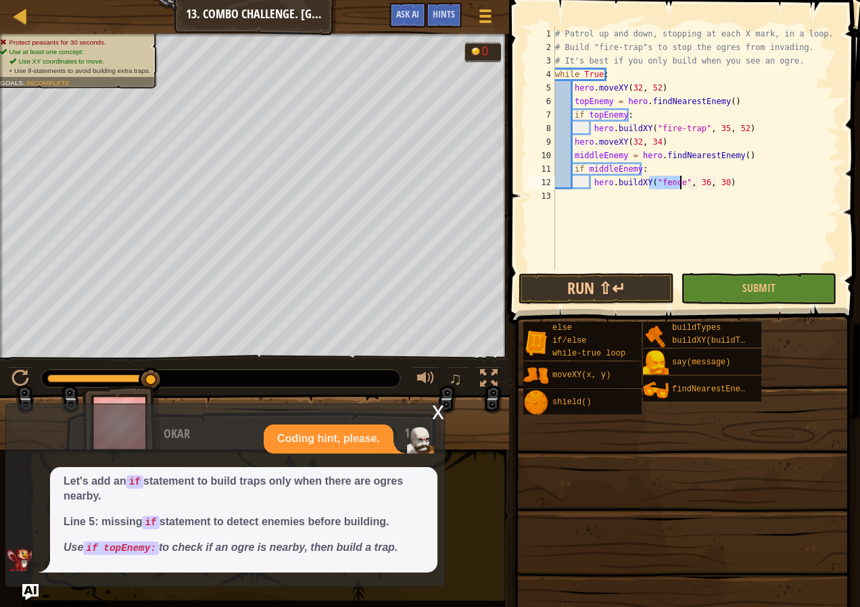
click at [676, 183] on div "# Patrol up and down, stopping at each X mark, in a loop. # Build "fire-trap"s …" at bounding box center [695, 148] width 287 height 243
click at [676, 183] on div "# Patrol up and down, stopping at each X mark, in a loop. # Build "fire-trap"s …" at bounding box center [696, 162] width 288 height 270
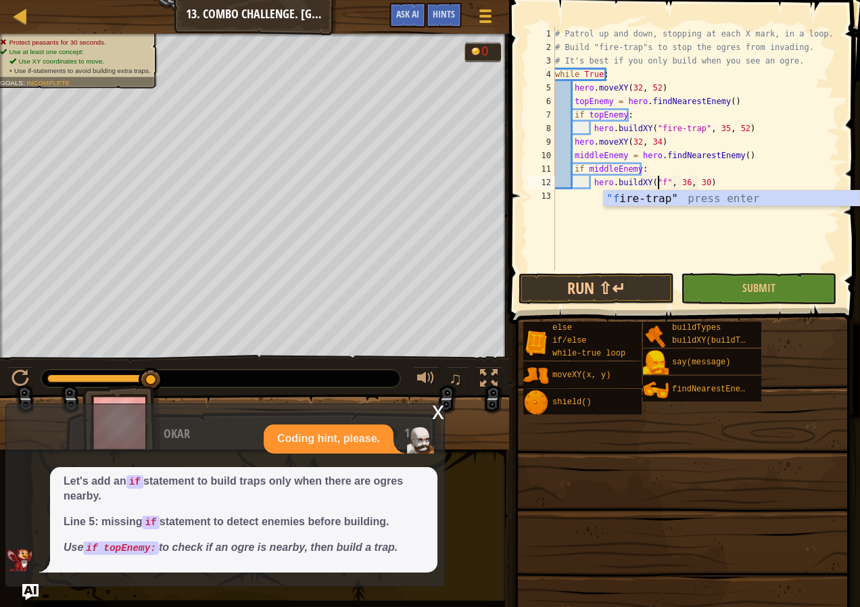
click at [677, 194] on div ""f ire-trap" press enter" at bounding box center [732, 215] width 256 height 49
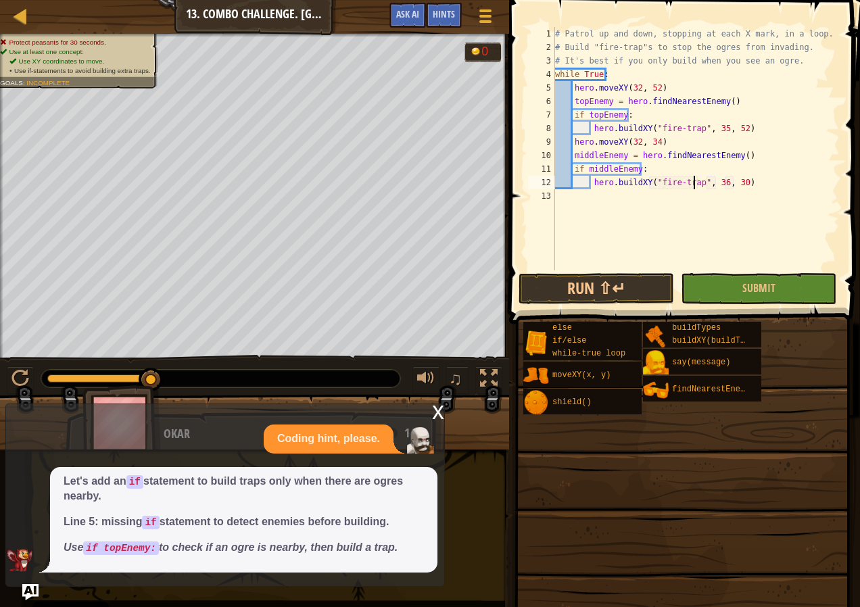
click at [715, 183] on div "# Patrol up and down, stopping at each X mark, in a loop. # Build "fire-trap"s …" at bounding box center [696, 162] width 288 height 270
click at [715, 124] on div "# Patrol up and down, stopping at each X mark, in a loop. # Build "fire-trap"s …" at bounding box center [696, 162] width 288 height 270
click at [715, 181] on div "# Patrol up and down, stopping at each X mark, in a loop. # Build "fire-trap"s …" at bounding box center [696, 162] width 288 height 270
click at [734, 185] on div "# Patrol up and down, stopping at each X mark, in a loop. # Build "fire-trap"s …" at bounding box center [696, 162] width 288 height 270
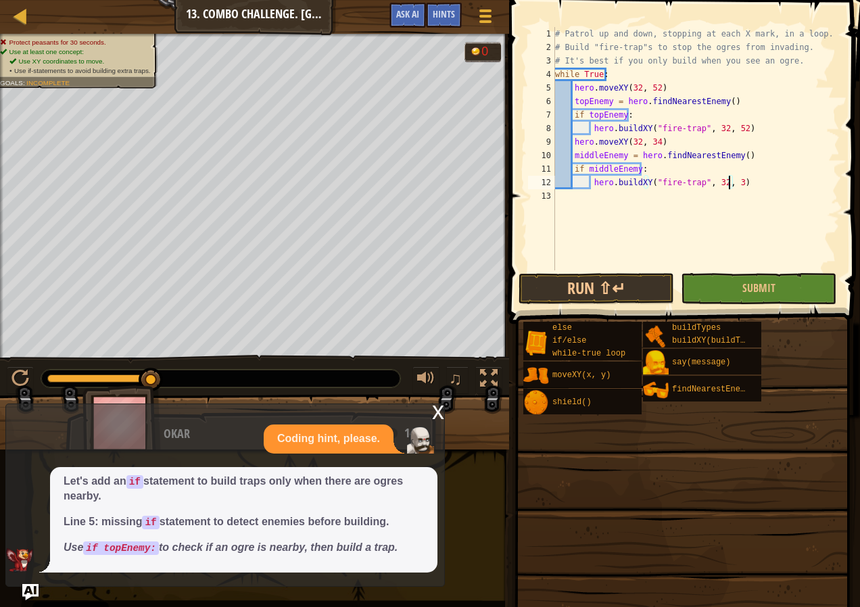
type textarea "hero.buildXY("fire-trap", 32, 34)"
click at [744, 184] on div "# Patrol up and down, stopping at each X mark, in a loop. # Build "fire-trap"s …" at bounding box center [696, 162] width 288 height 270
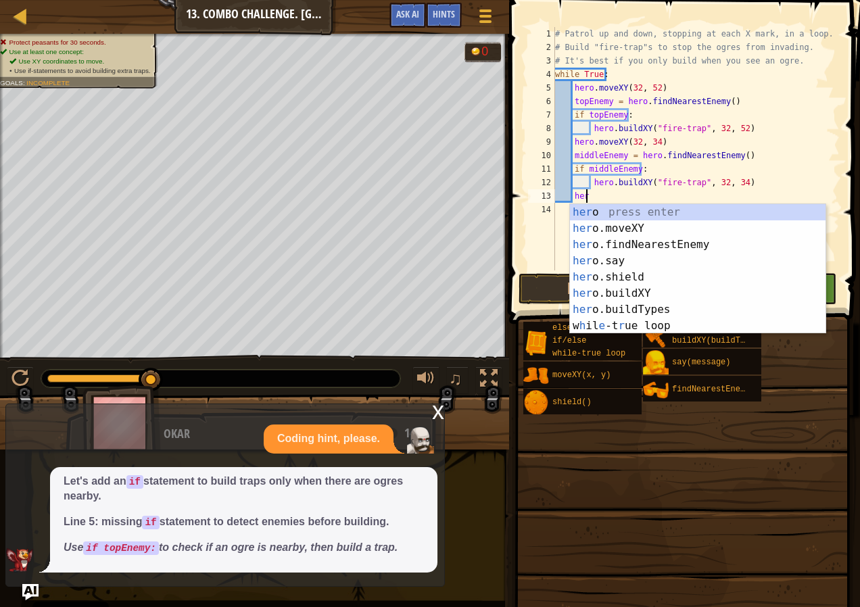
scroll to position [6, 2]
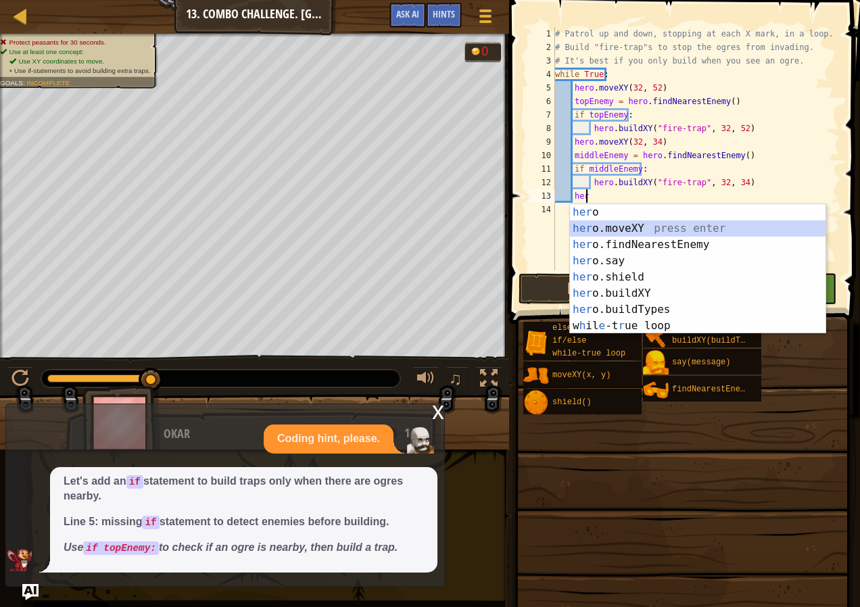
click at [643, 228] on div "her o press enter her o.moveXY press enter her o.findNearestEnemy press enter h…" at bounding box center [698, 285] width 256 height 162
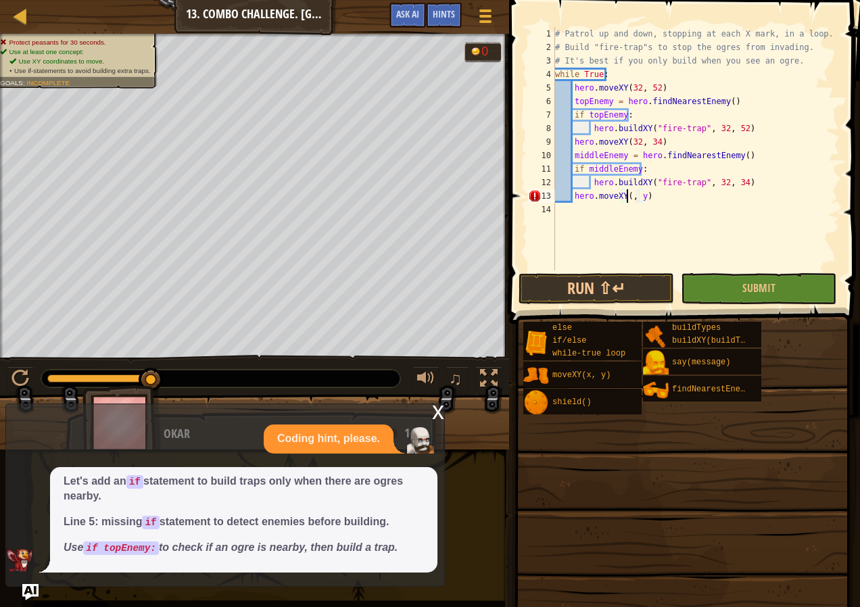
scroll to position [6, 7]
click at [648, 195] on div "# Patrol up and down, stopping at each X mark, in a loop. # Build "fire-trap"s …" at bounding box center [696, 162] width 288 height 270
type textarea "hero.moveXY(32, 17)"
click at [667, 199] on div "# Patrol up and down, stopping at each X mark, in a loop. # Build "fire-trap"s …" at bounding box center [696, 162] width 288 height 270
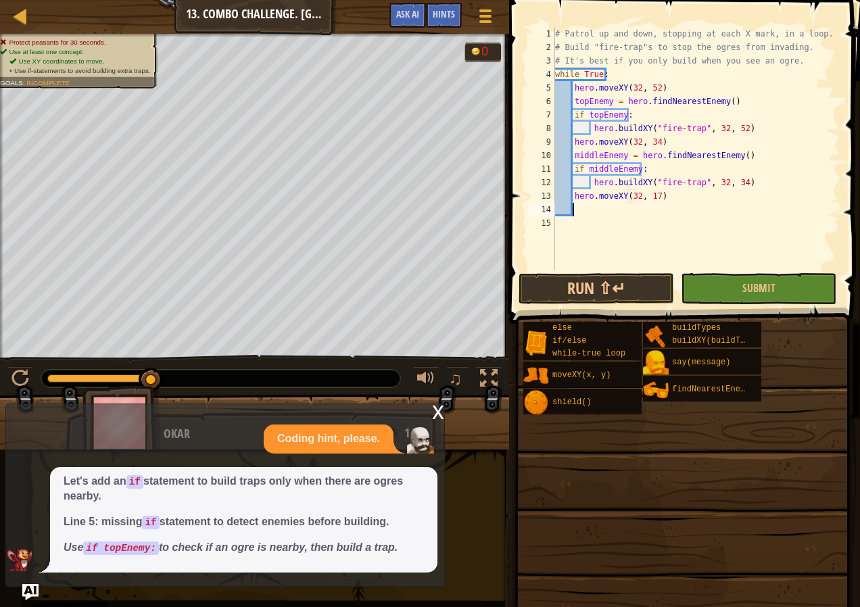
scroll to position [6, 1]
type textarea "B"
type textarea "bottomEnemy = f"
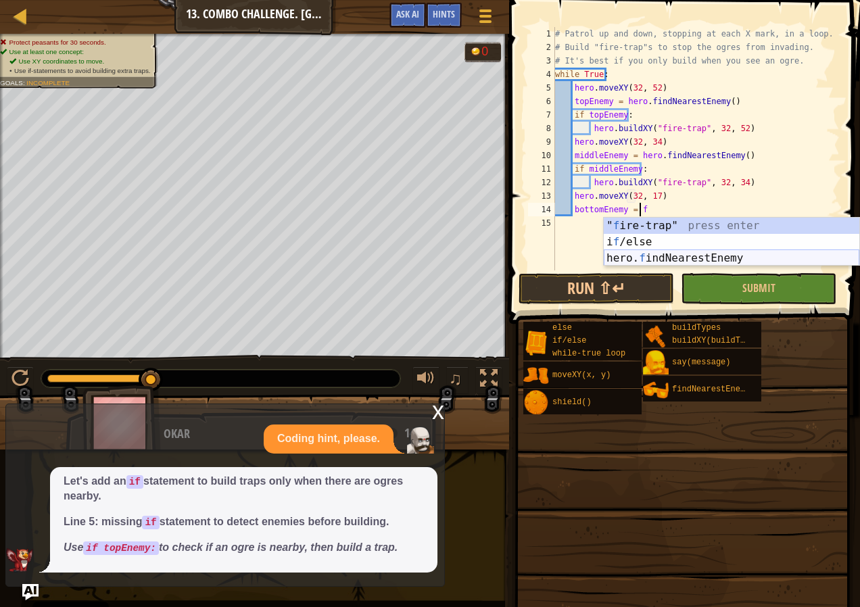
click at [688, 258] on div "" f ire-trap" press enter i f /else press enter hero. f indNearestEnemy press e…" at bounding box center [732, 258] width 256 height 81
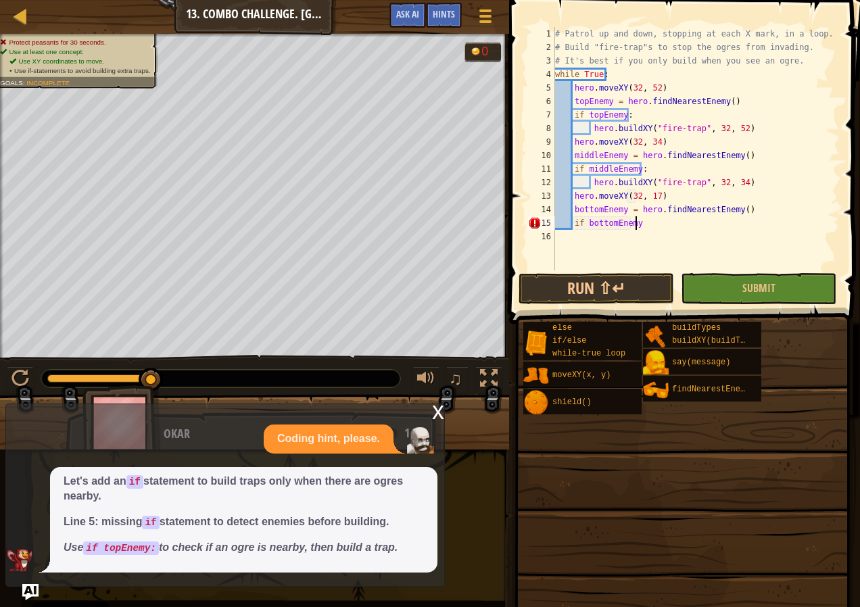
type textarea "if bottomEnemy:"
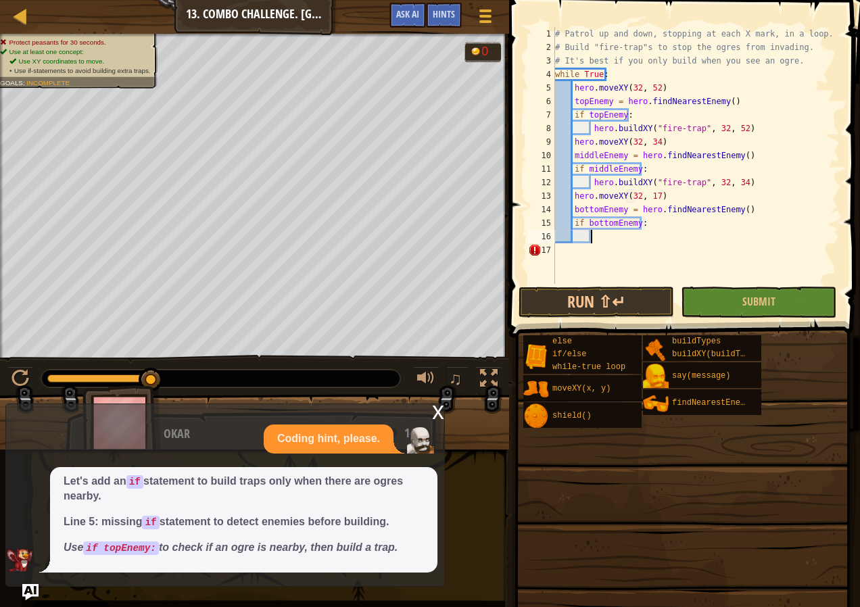
scroll to position [6, 3]
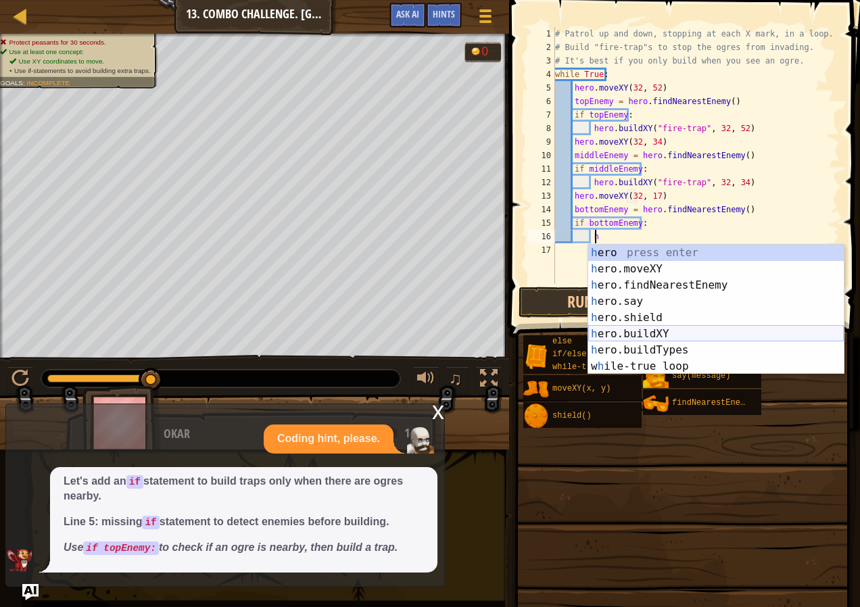
click at [623, 331] on div "h ero press enter h ero.moveXY press enter h ero.findNearestEnemy press enter h…" at bounding box center [716, 326] width 256 height 162
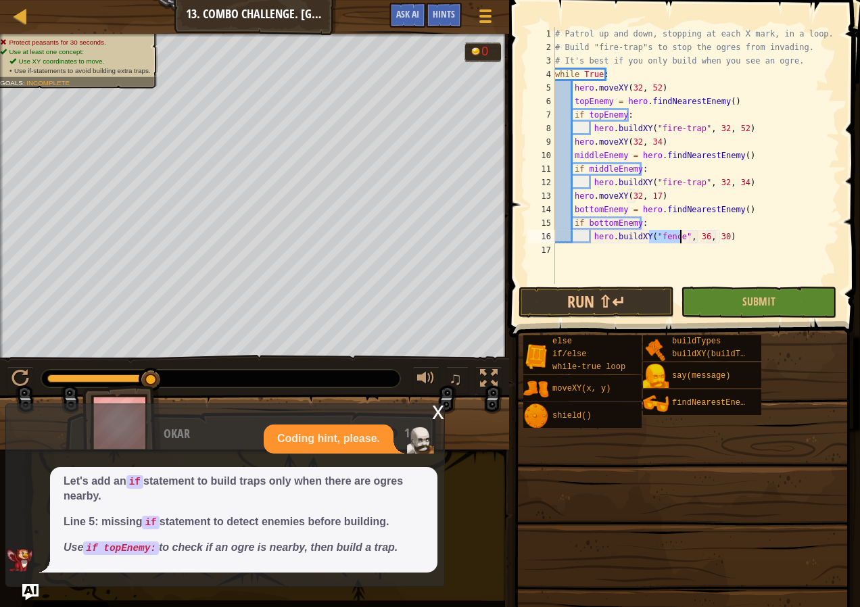
click at [673, 235] on div "# Patrol up and down, stopping at each X mark, in a loop. # Build "fire-trap"s …" at bounding box center [695, 155] width 287 height 257
click at [675, 236] on div "# Patrol up and down, stopping at each X mark, in a loop. # Build "fire-trap"s …" at bounding box center [695, 169] width 287 height 284
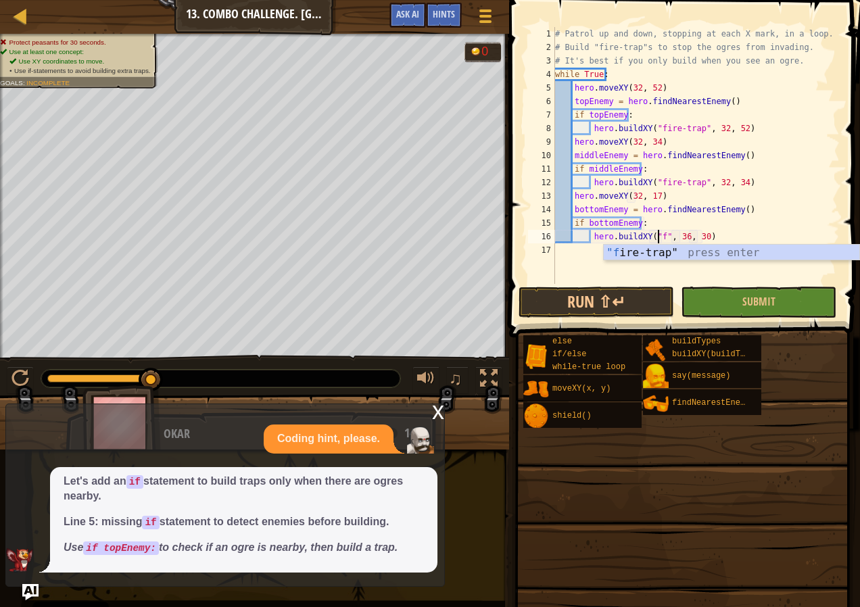
click at [682, 249] on div ""f ire-trap" press enter" at bounding box center [732, 269] width 256 height 49
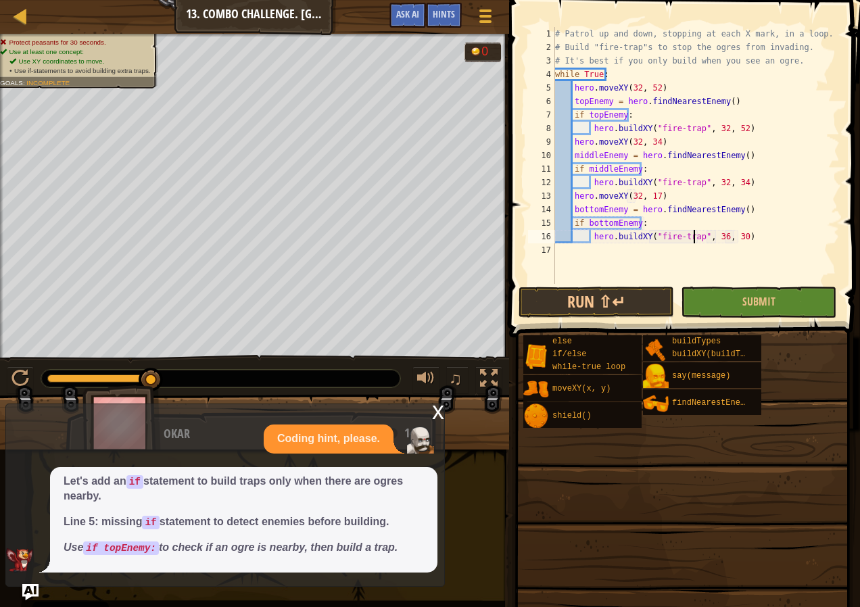
click at [716, 238] on div "# Patrol up and down, stopping at each X mark, in a loop. # Build "fire-trap"s …" at bounding box center [695, 169] width 287 height 284
click at [734, 240] on div "# Patrol up and down, stopping at each X mark, in a loop. # Build "fire-trap"s …" at bounding box center [695, 169] width 287 height 284
type textarea "hero.buildXY("fire-trap", 32, 17)"
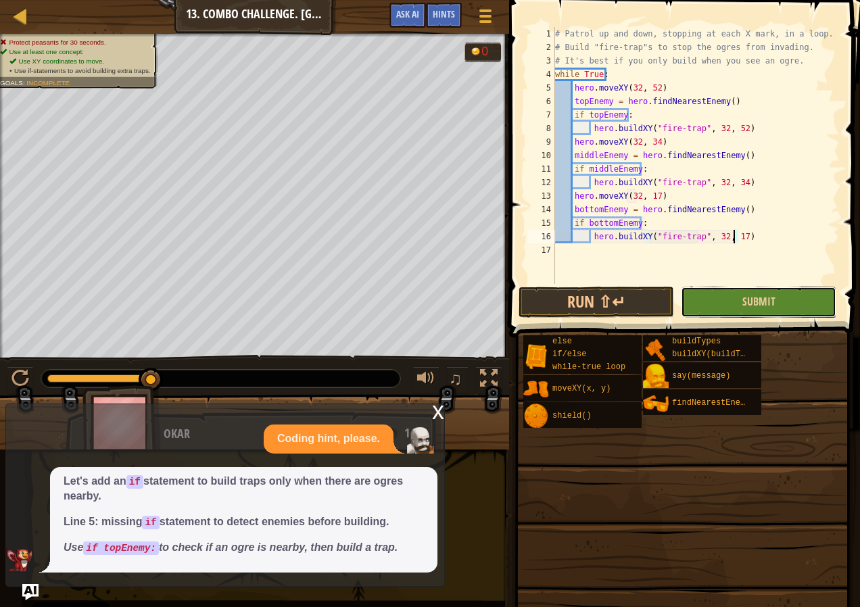
click at [755, 293] on button "Submit" at bounding box center [759, 302] width 156 height 31
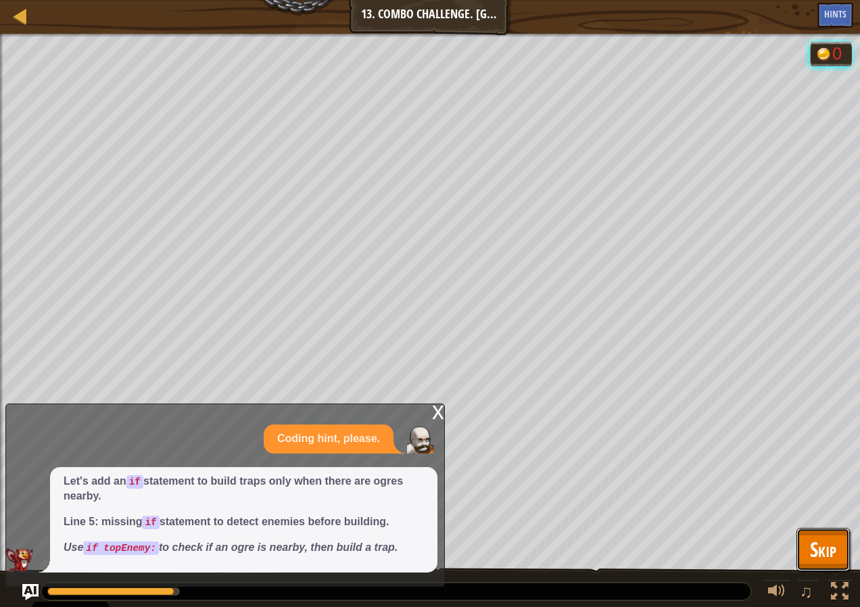
click at [805, 546] on button "Skip" at bounding box center [822, 549] width 53 height 43
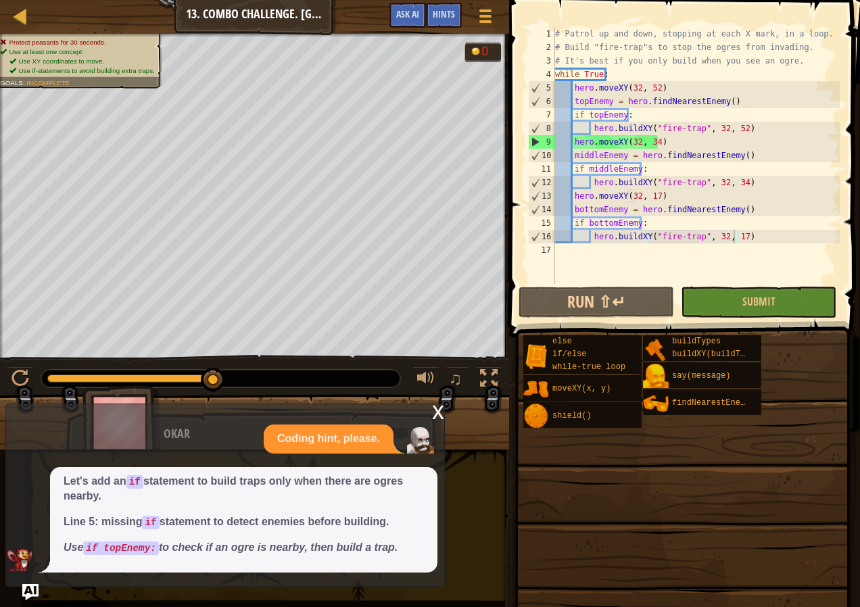
click at [438, 418] on div "x" at bounding box center [438, 411] width 12 height 14
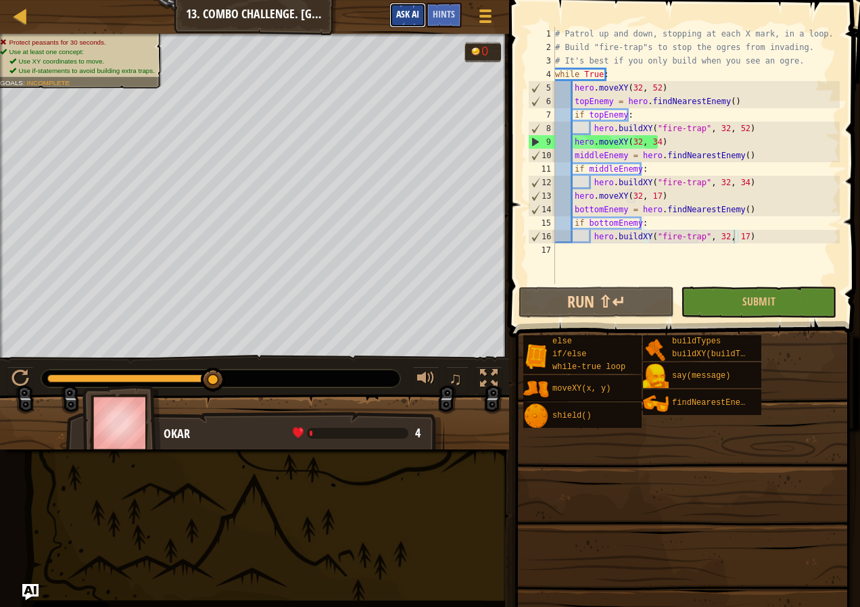
click at [402, 6] on button "Ask AI" at bounding box center [407, 15] width 37 height 25
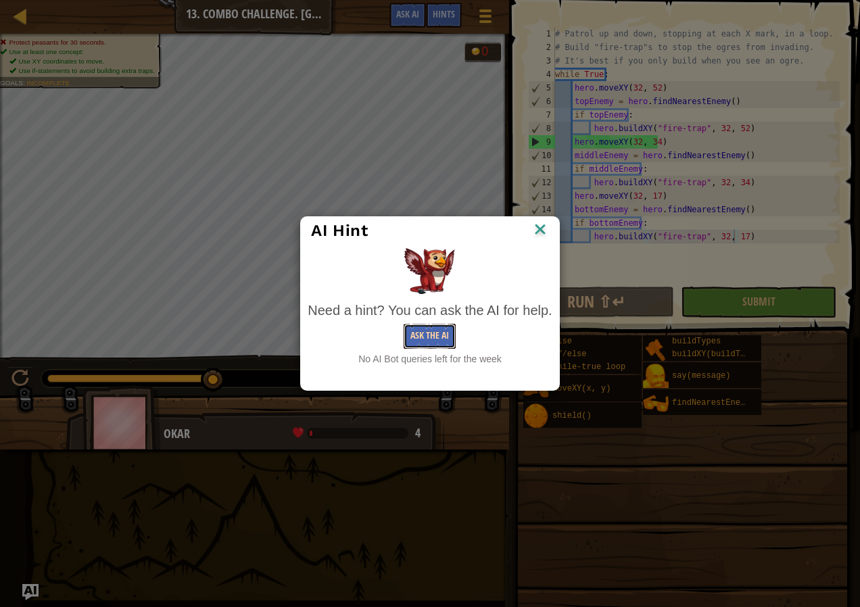
click at [421, 335] on button "Ask the AI" at bounding box center [430, 336] width 52 height 25
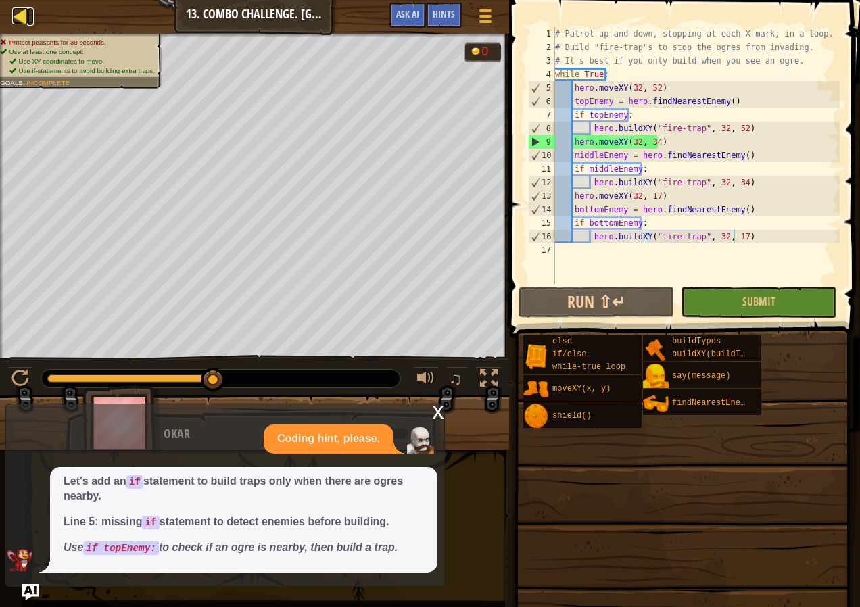
click at [12, 16] on div at bounding box center [20, 15] width 17 height 17
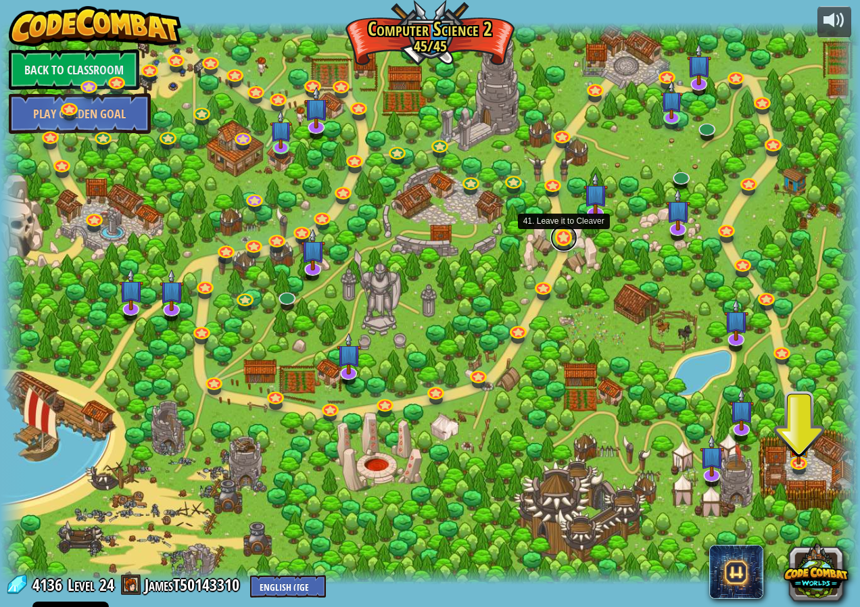
click at [567, 232] on link at bounding box center [563, 237] width 27 height 27
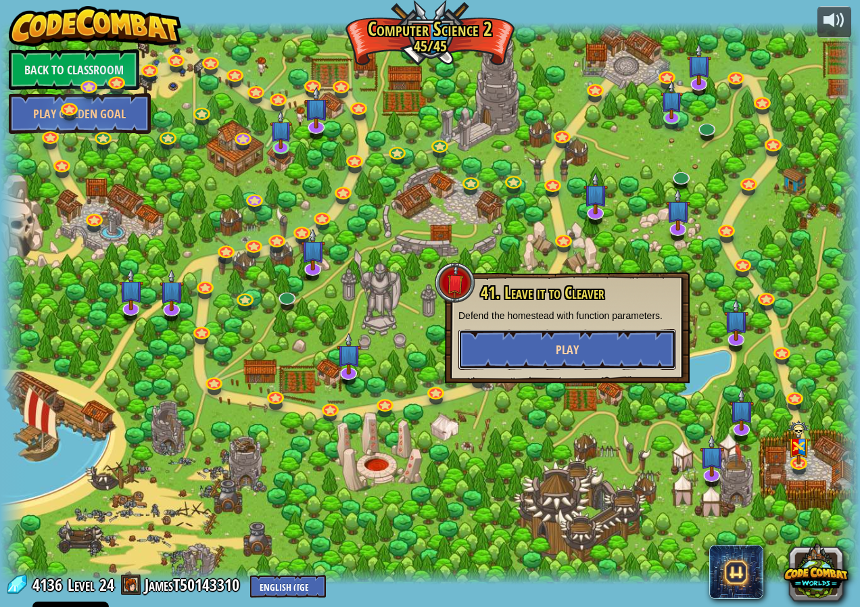
click at [571, 350] on span "Play" at bounding box center [567, 349] width 23 height 17
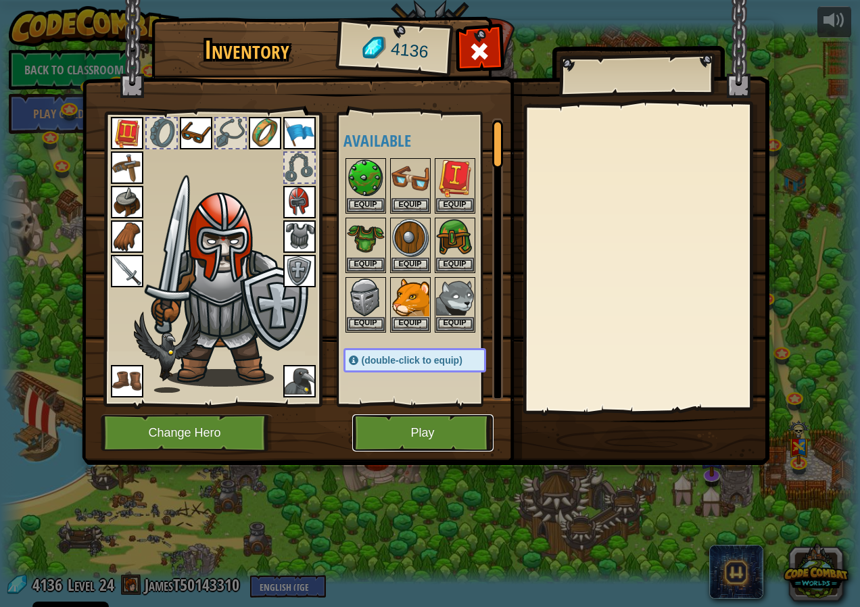
click at [447, 420] on button "Play" at bounding box center [422, 432] width 141 height 37
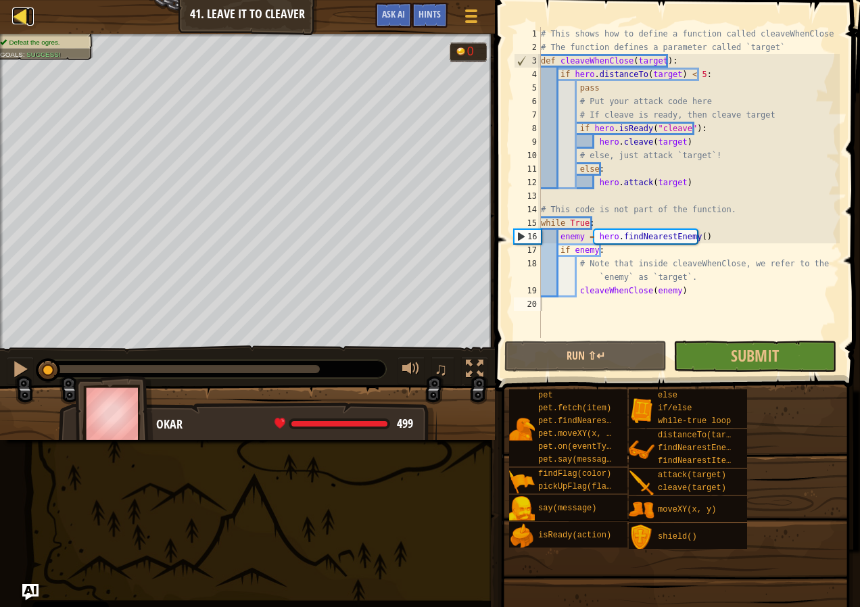
click at [16, 20] on div at bounding box center [20, 15] width 17 height 17
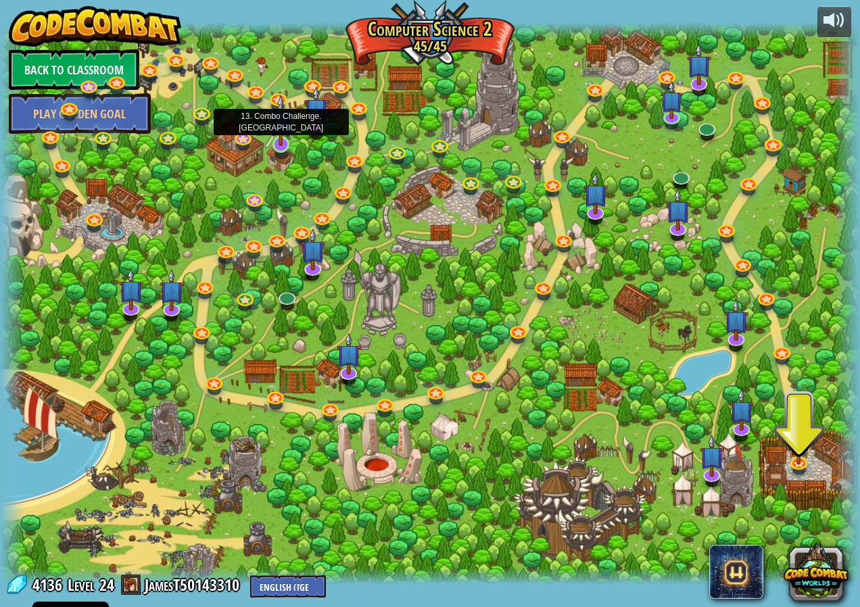
click at [277, 145] on img at bounding box center [281, 120] width 22 height 51
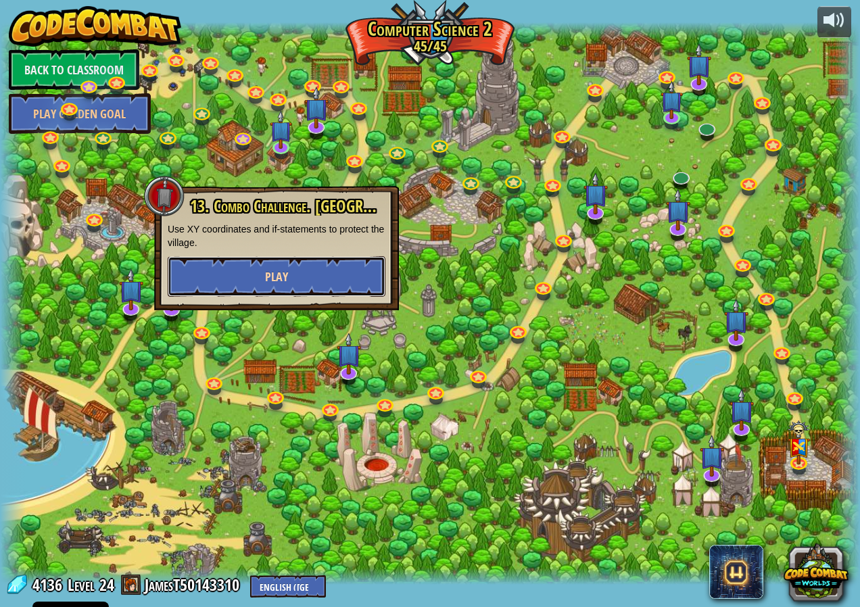
click at [298, 292] on button "Play" at bounding box center [277, 276] width 218 height 41
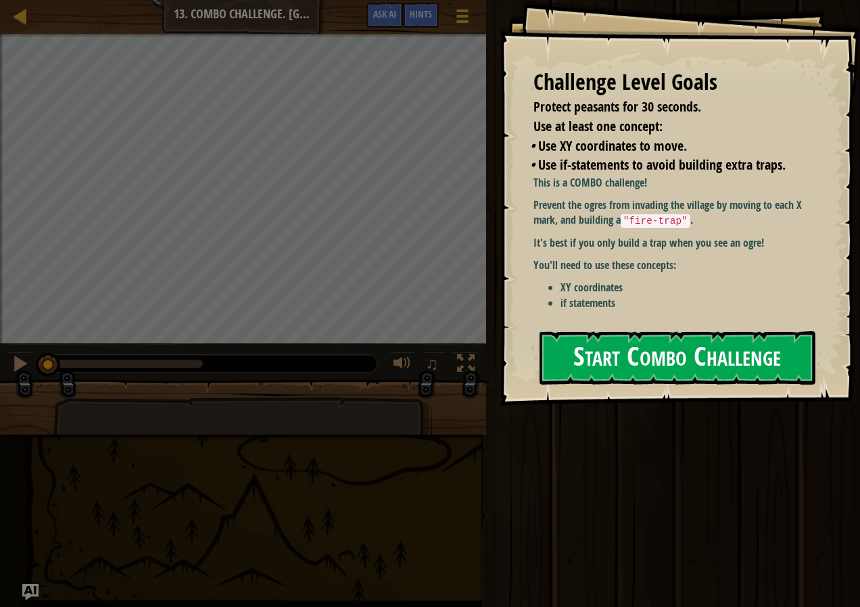
click at [695, 305] on li "if statements" at bounding box center [691, 303] width 262 height 16
click at [675, 385] on div "Challenge Level Goals Protect peasants for 30 seconds. Use at least one concept…" at bounding box center [680, 203] width 360 height 406
click at [661, 397] on div "Challenge Level Goals Protect peasants for 30 seconds. Use at least one concept…" at bounding box center [680, 203] width 360 height 406
click at [661, 378] on button "Start Combo Challenge" at bounding box center [678, 357] width 276 height 53
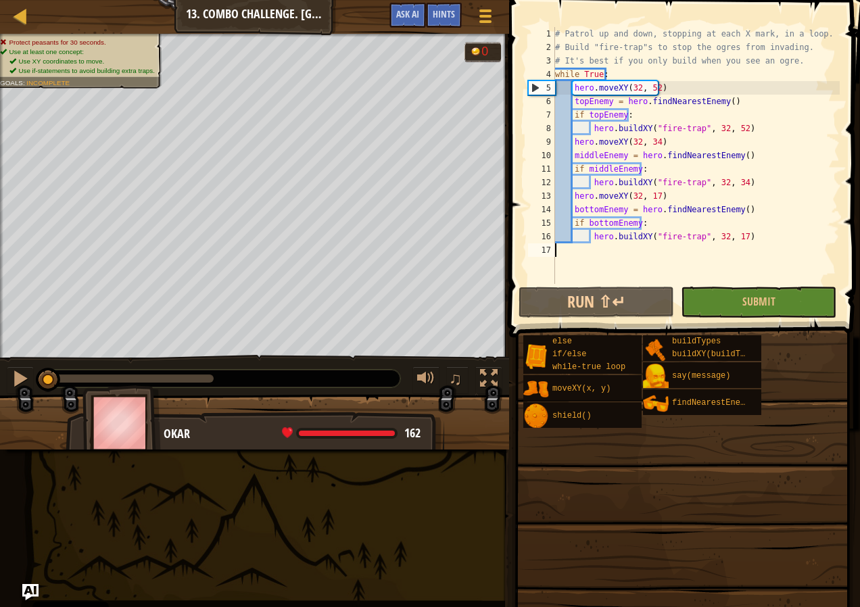
click at [608, 166] on div "# Patrol up and down, stopping at each X mark, in a loop. # Build "fire-trap"s …" at bounding box center [695, 169] width 287 height 284
click at [703, 299] on button "Submit" at bounding box center [759, 302] width 156 height 31
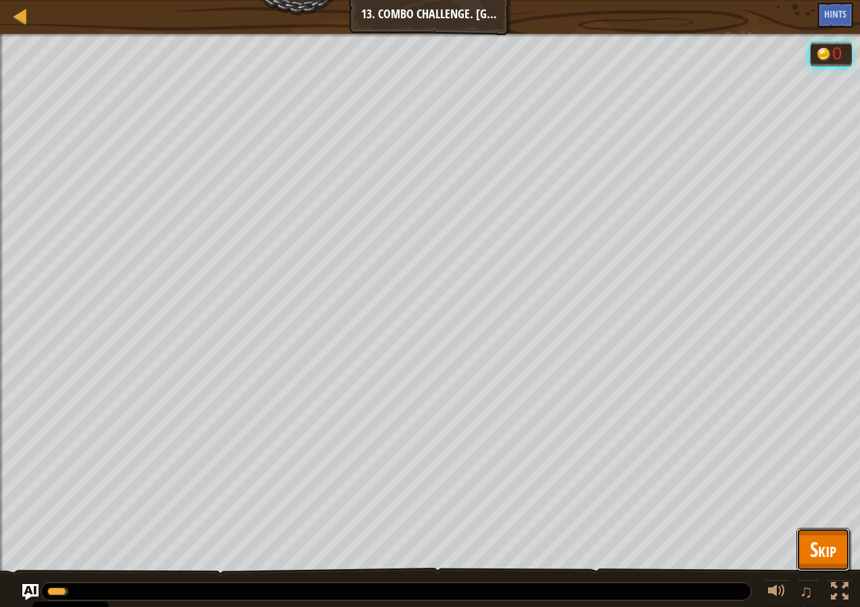
click at [813, 557] on span "Skip" at bounding box center [823, 549] width 26 height 28
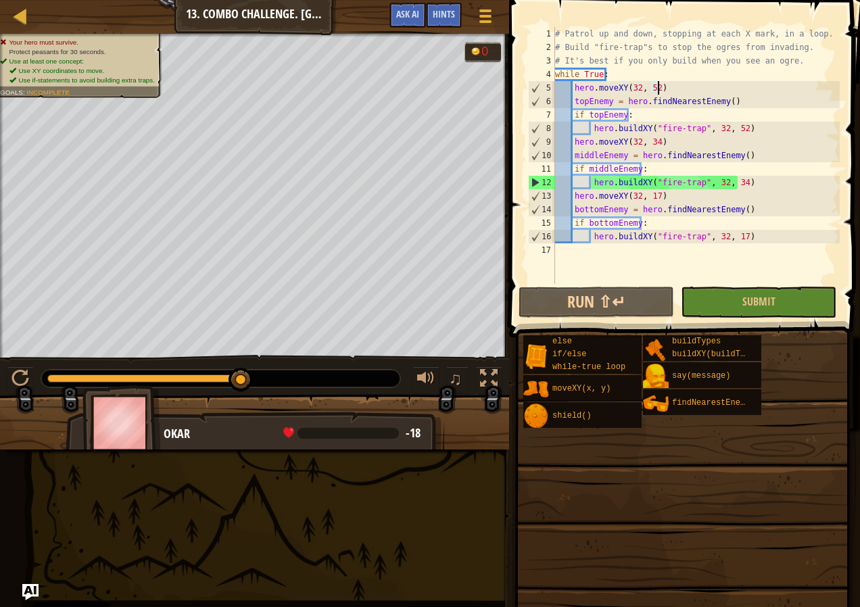
click at [659, 90] on div "# Patrol up and down, stopping at each X mark, in a loop. # Build "fire-trap"s …" at bounding box center [695, 169] width 287 height 284
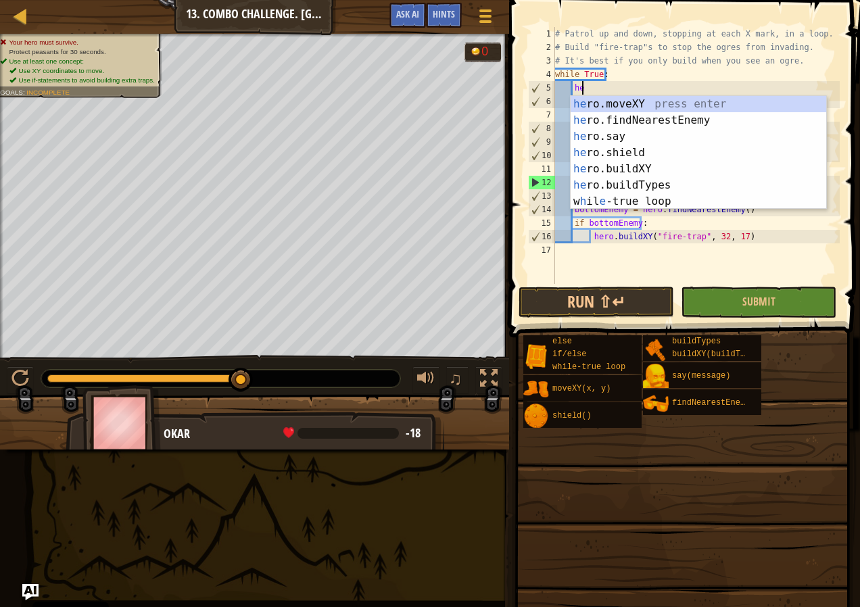
type textarea "h"
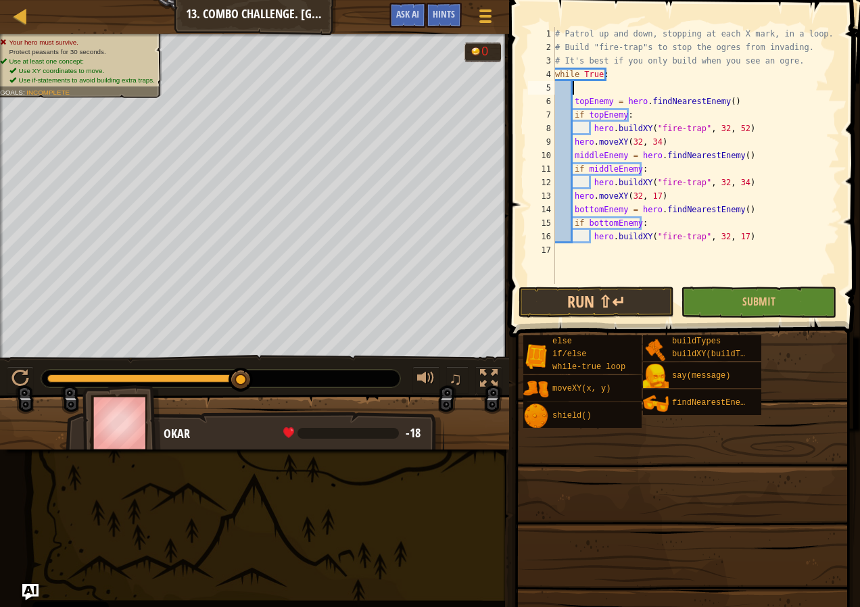
click at [725, 104] on div "# Patrol up and down, stopping at each X mark, in a loop. # Build "fire-trap"s …" at bounding box center [695, 169] width 287 height 284
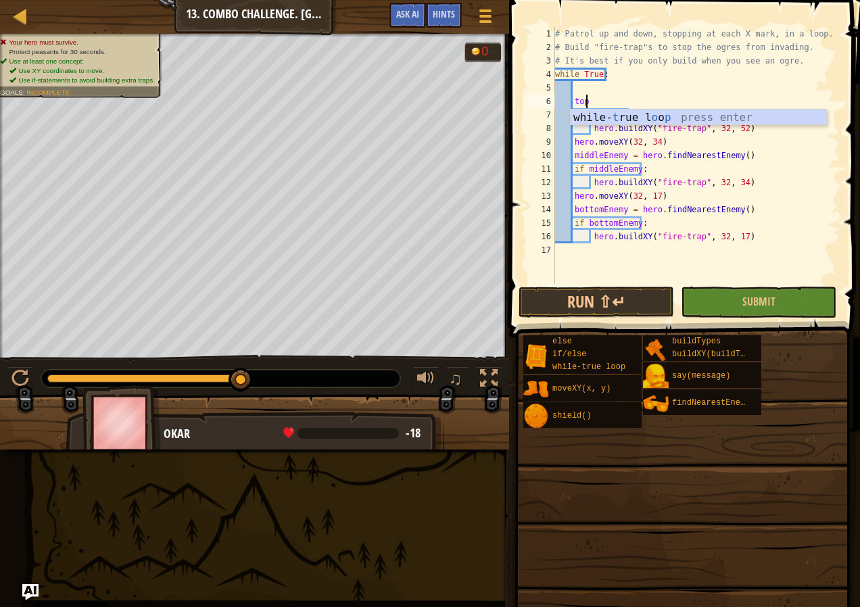
type textarea "t"
click at [638, 111] on div "# Patrol up and down, stopping at each X mark, in a loop. # Build "fire-trap"s …" at bounding box center [695, 169] width 287 height 284
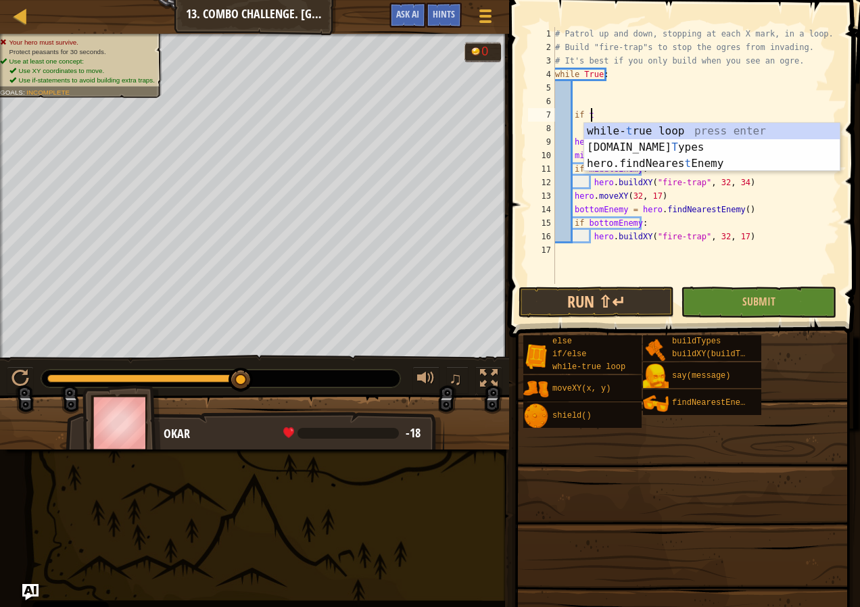
type textarea "i"
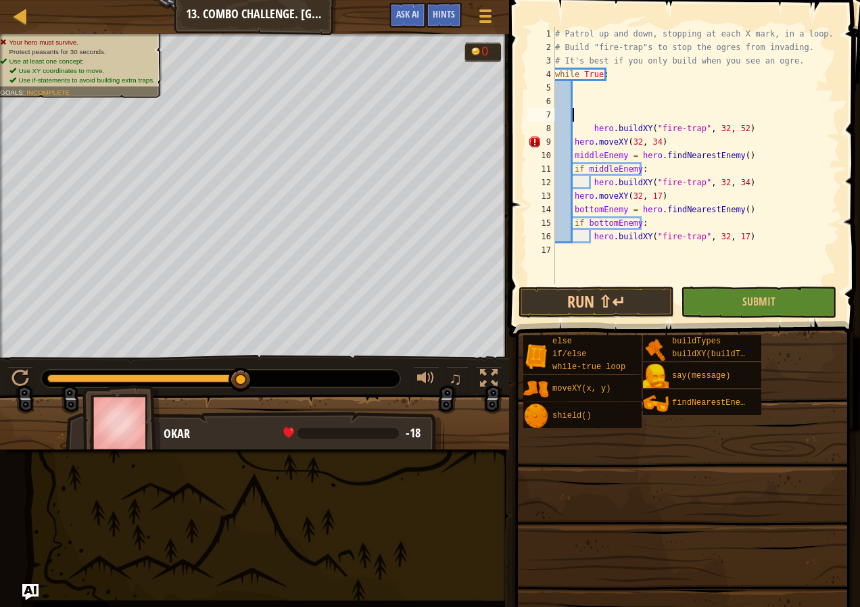
click at [740, 128] on div "# Patrol up and down, stopping at each X mark, in a loop. # Build "fire-trap"s …" at bounding box center [695, 169] width 287 height 284
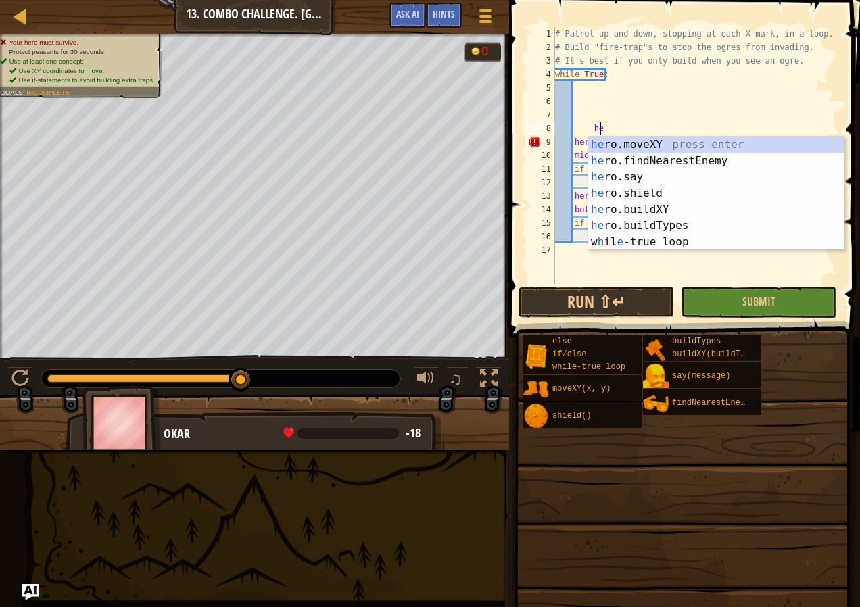
type textarea "h"
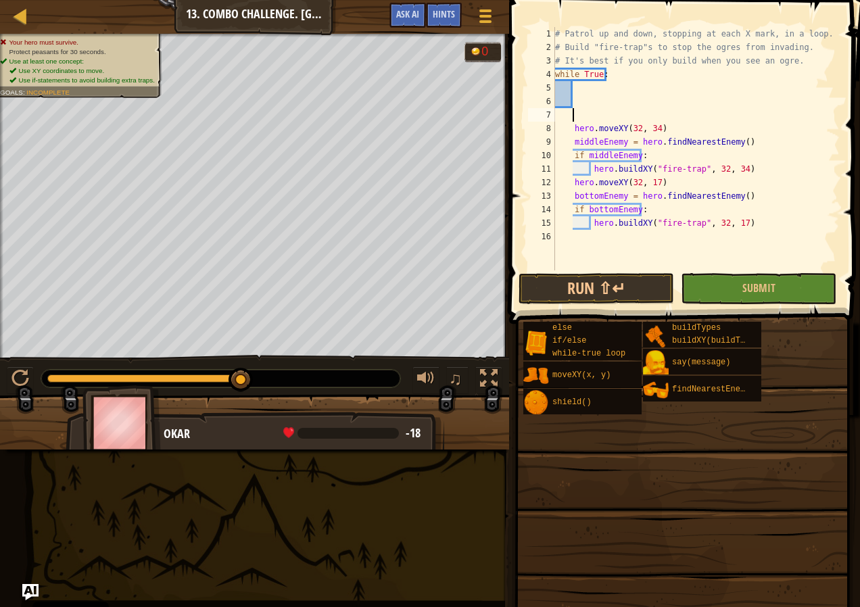
click at [652, 133] on div "# Patrol up and down, stopping at each X mark, in a loop. # Build "fire-trap"s …" at bounding box center [695, 162] width 287 height 270
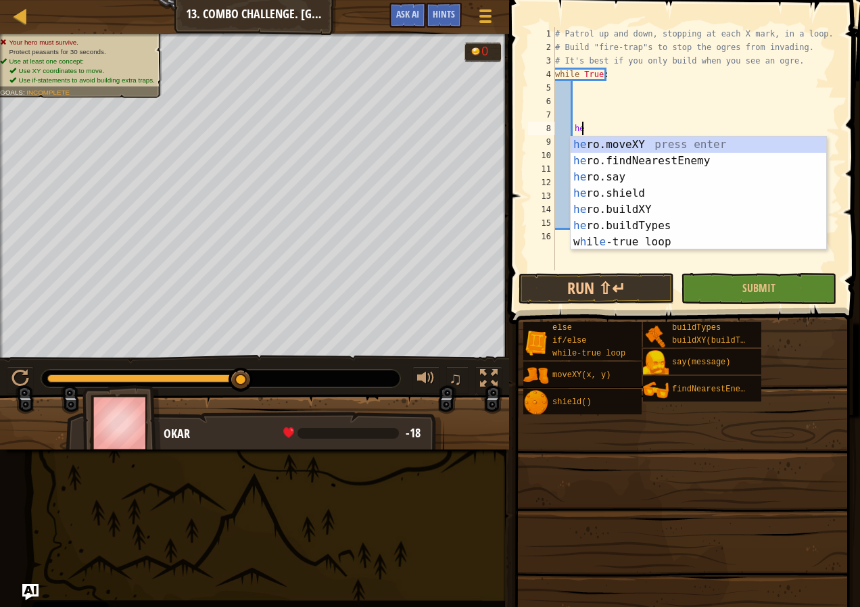
type textarea "h"
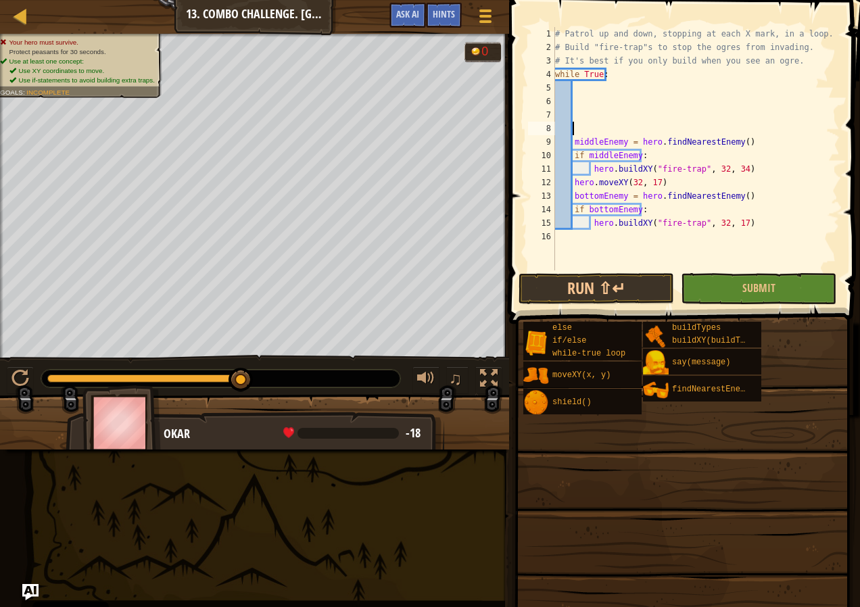
click at [738, 141] on div "# Patrol up and down, stopping at each X mark, in a loop. # Build "fire-trap"s …" at bounding box center [695, 162] width 287 height 270
type textarea "m"
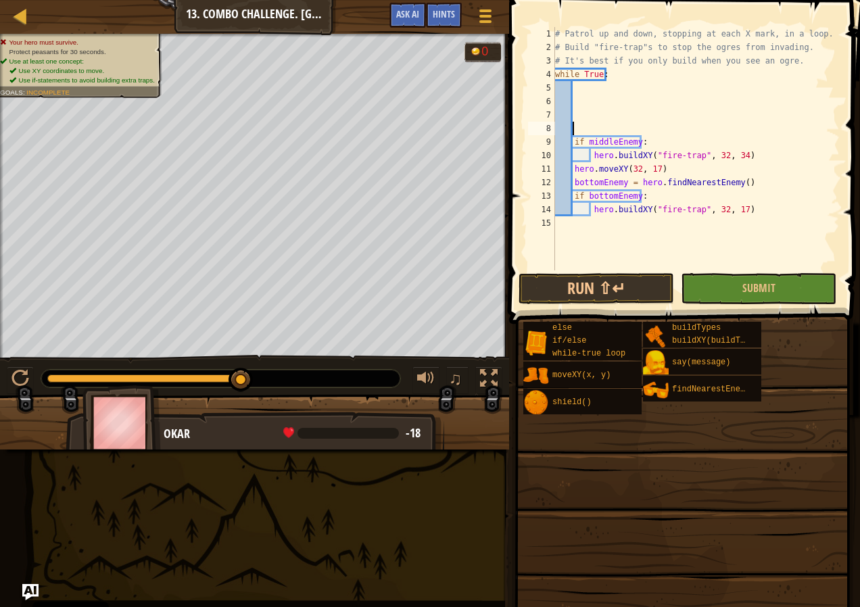
click at [736, 212] on div "# Patrol up and down, stopping at each X mark, in a loop. # Build "fire-trap"s …" at bounding box center [695, 162] width 287 height 270
click at [740, 215] on div "# Patrol up and down, stopping at each X mark, in a loop. # Build "fire-trap"s …" at bounding box center [695, 162] width 287 height 270
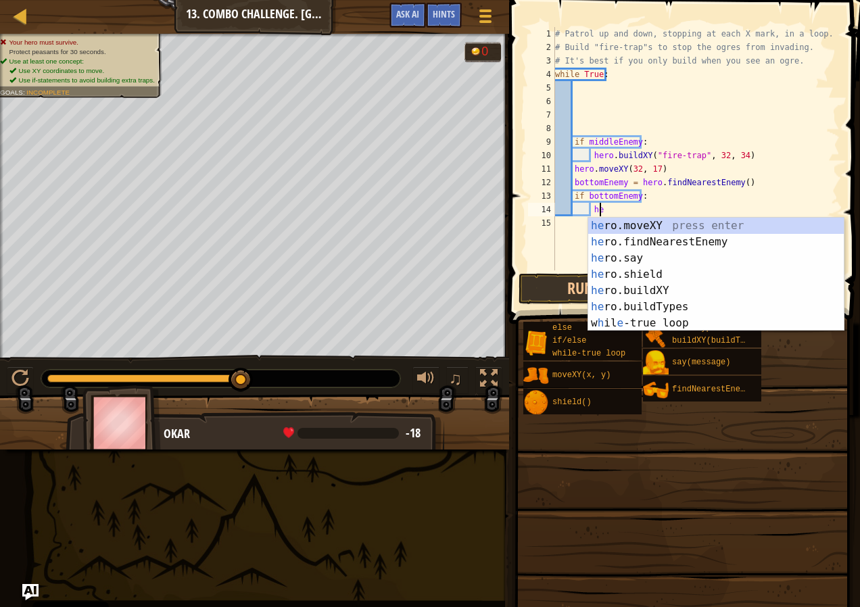
type textarea "h"
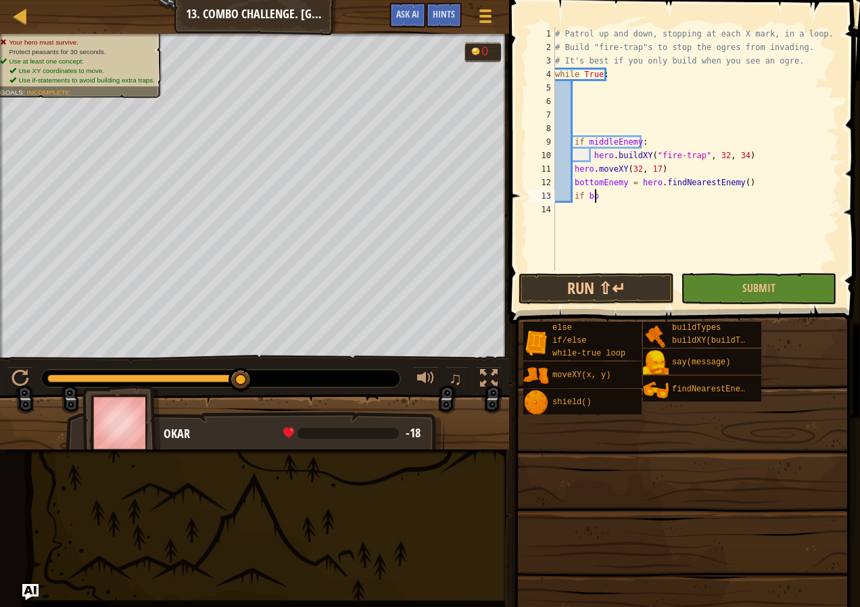
type textarea "i"
type textarea "b"
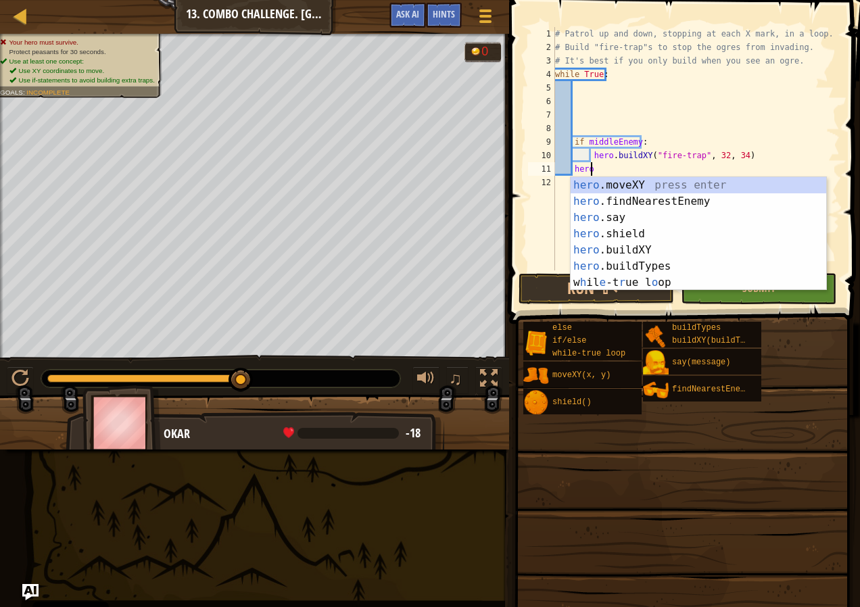
type textarea "h"
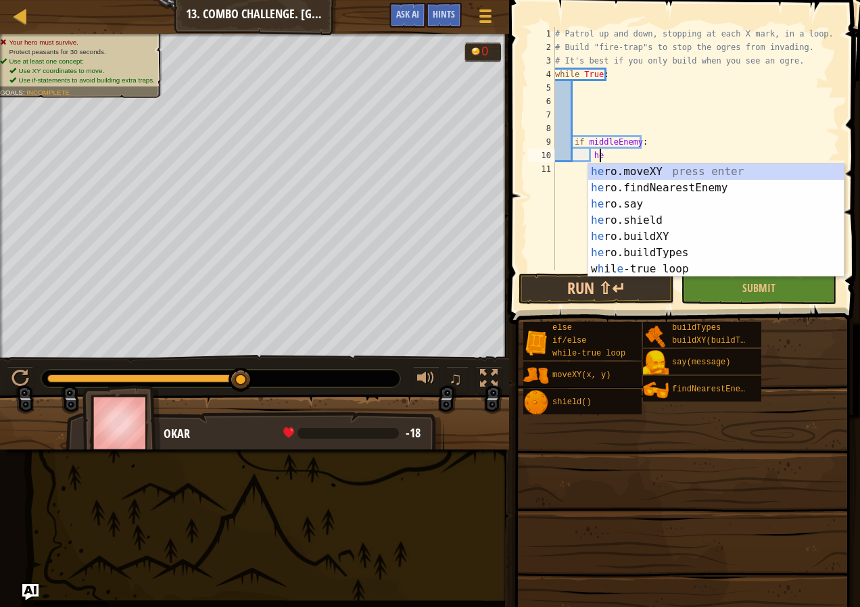
type textarea "h"
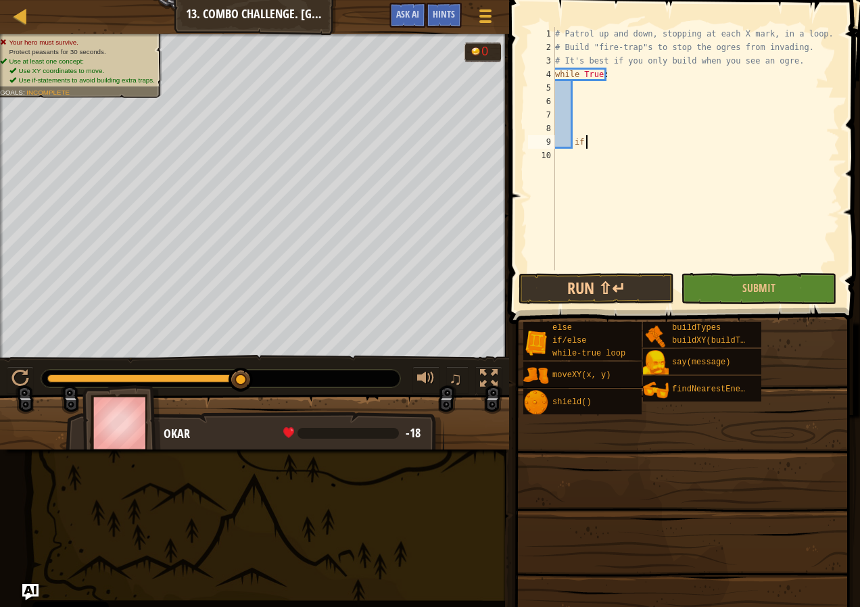
type textarea "i"
click at [580, 80] on div "# Patrol up and down, stopping at each X mark, in a loop. # Build "fire-trap"s …" at bounding box center [695, 162] width 287 height 270
type textarea "while True:"
click at [579, 88] on div "# Patrol up and down, stopping at each X mark, in a loop. # Build "fire-trap"s …" at bounding box center [695, 162] width 287 height 270
paste textarea
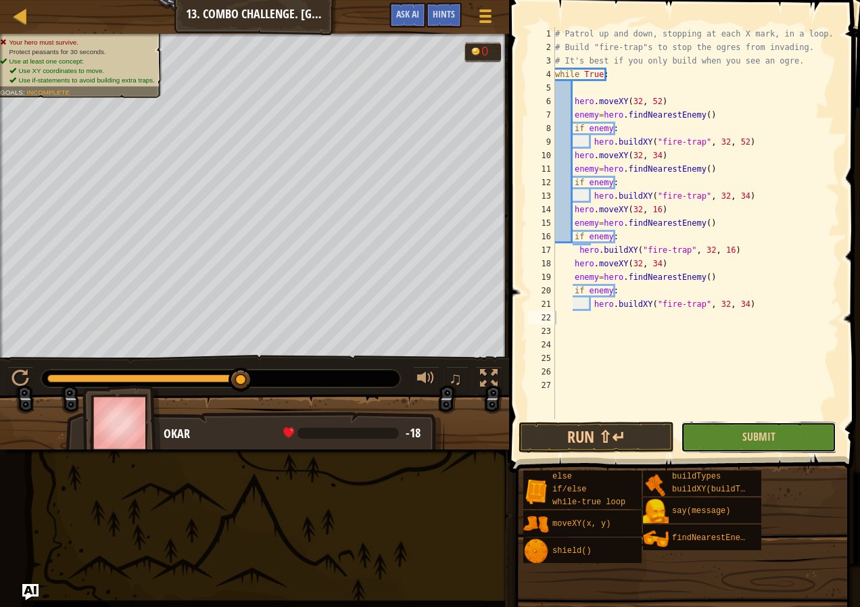
click at [715, 450] on button "Submit" at bounding box center [759, 437] width 156 height 31
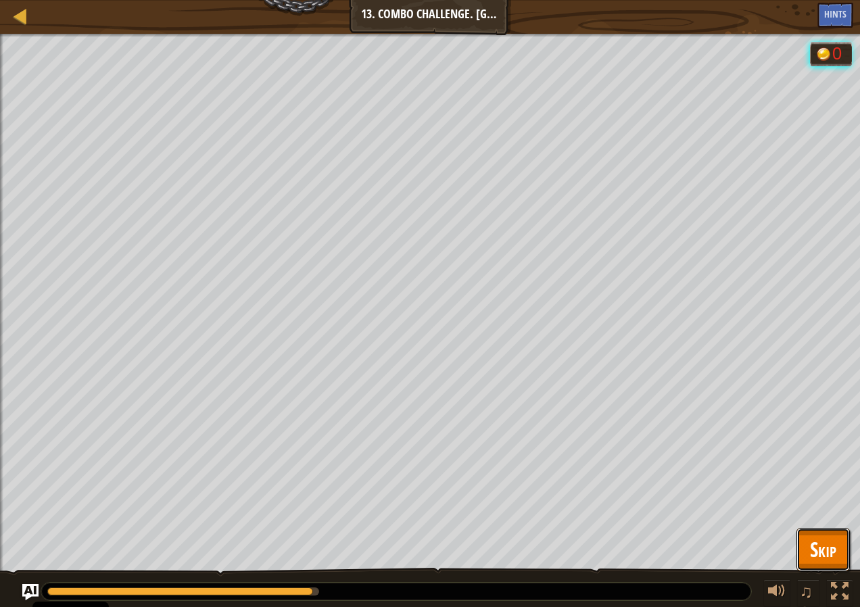
click at [801, 544] on button "Skip" at bounding box center [822, 549] width 53 height 43
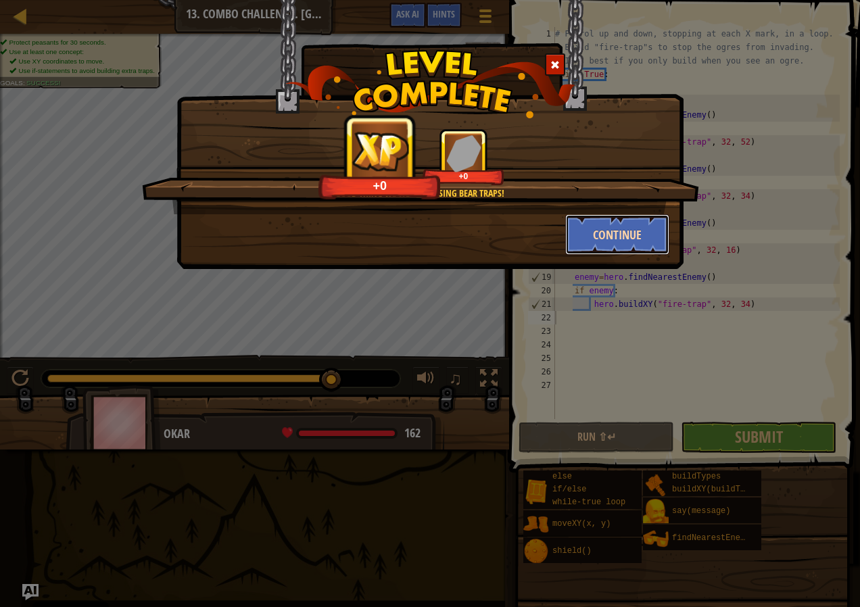
click at [628, 236] on button "Continue" at bounding box center [617, 234] width 105 height 41
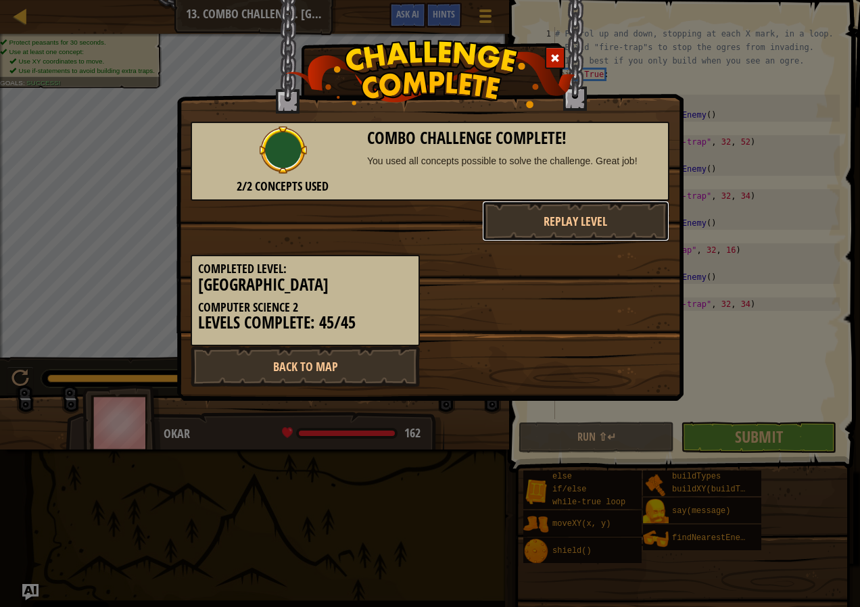
click at [628, 237] on button "Replay Level" at bounding box center [576, 221] width 188 height 41
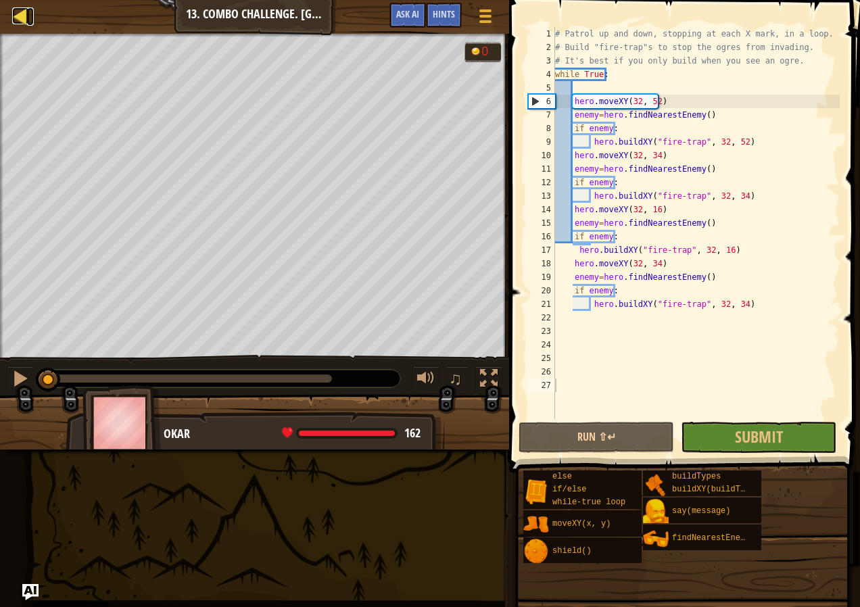
click at [28, 16] on div at bounding box center [20, 15] width 17 height 17
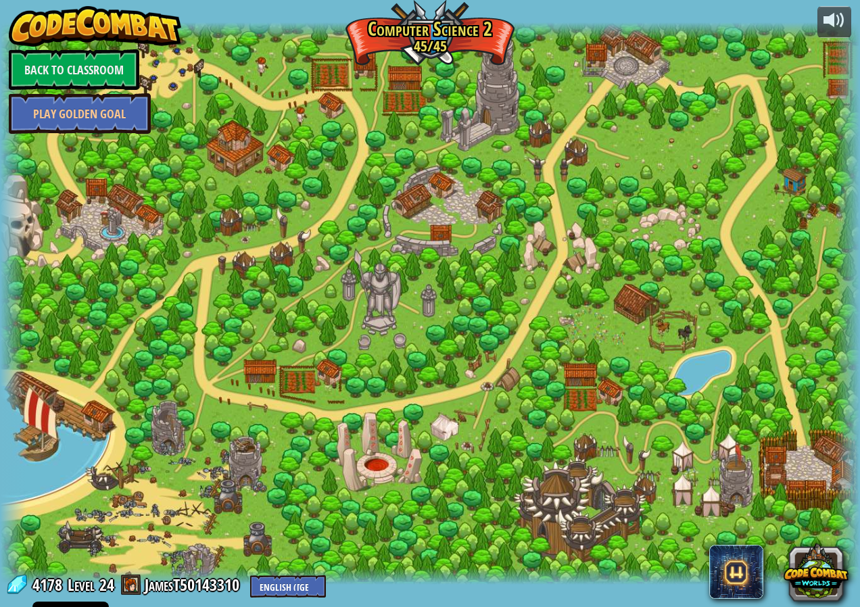
drag, startPoint x: 346, startPoint y: 340, endPoint x: 491, endPoint y: 398, distance: 155.7
click at [525, 408] on div at bounding box center [430, 303] width 860 height 562
drag, startPoint x: 486, startPoint y: 393, endPoint x: 308, endPoint y: 249, distance: 229.3
click at [453, 339] on div at bounding box center [430, 303] width 860 height 562
click at [82, 62] on link "Back to Classroom" at bounding box center [74, 69] width 130 height 41
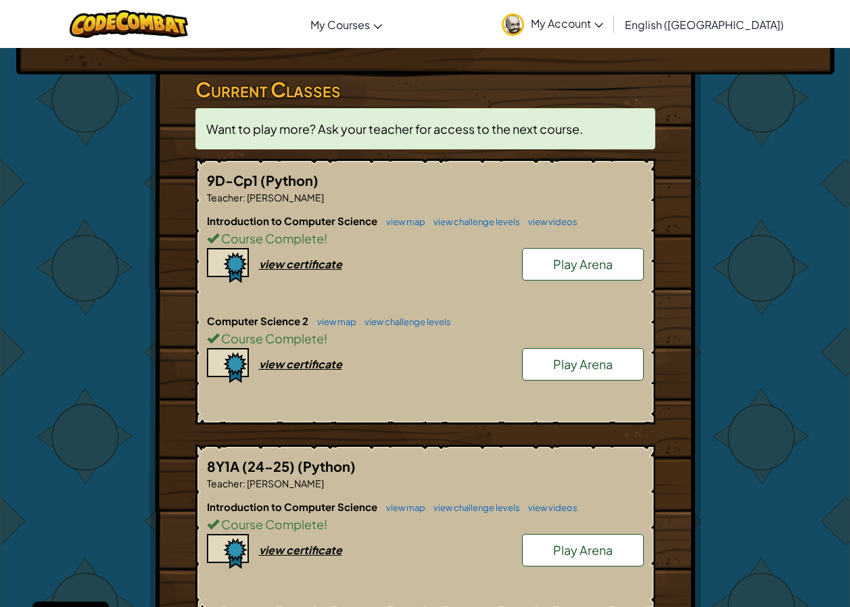
scroll to position [406, 0]
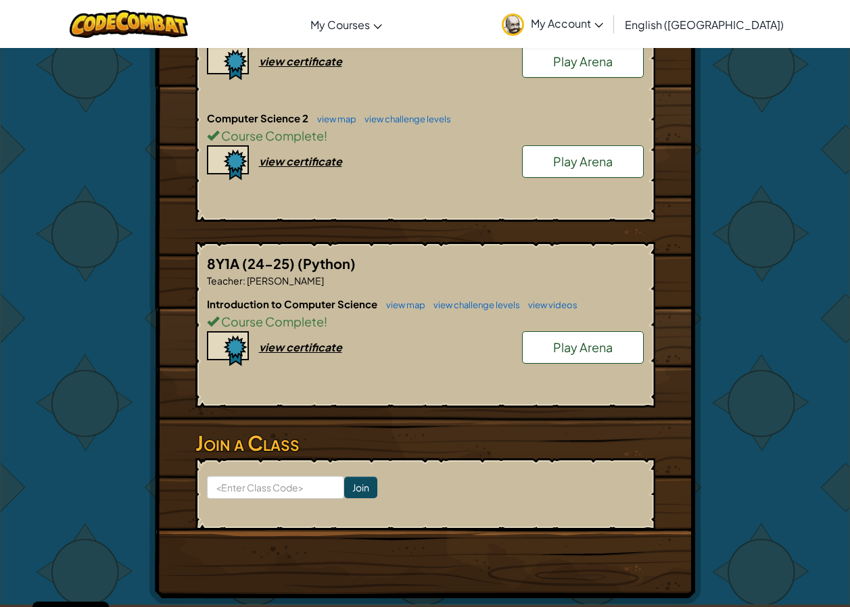
click at [581, 168] on span "Play Arena" at bounding box center [582, 161] width 59 height 16
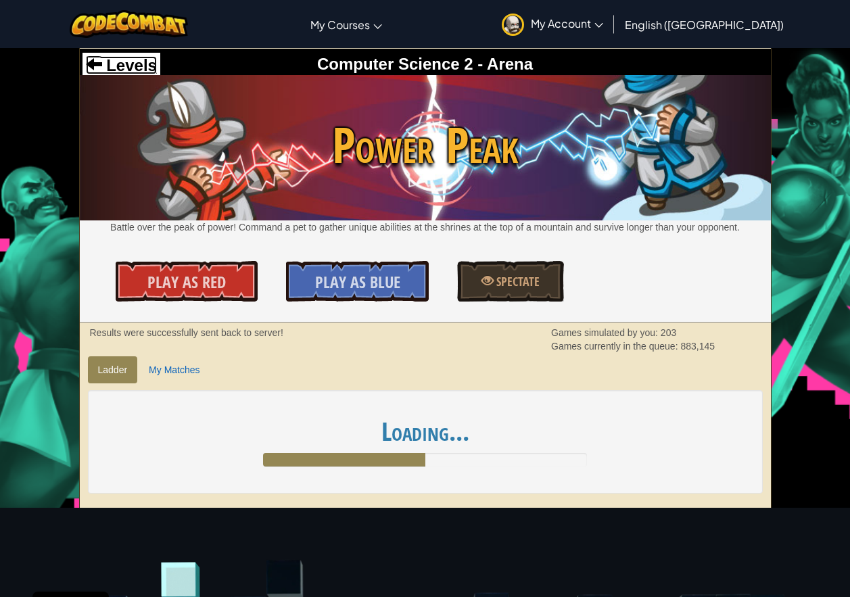
click at [117, 58] on span "Levels" at bounding box center [129, 65] width 55 height 18
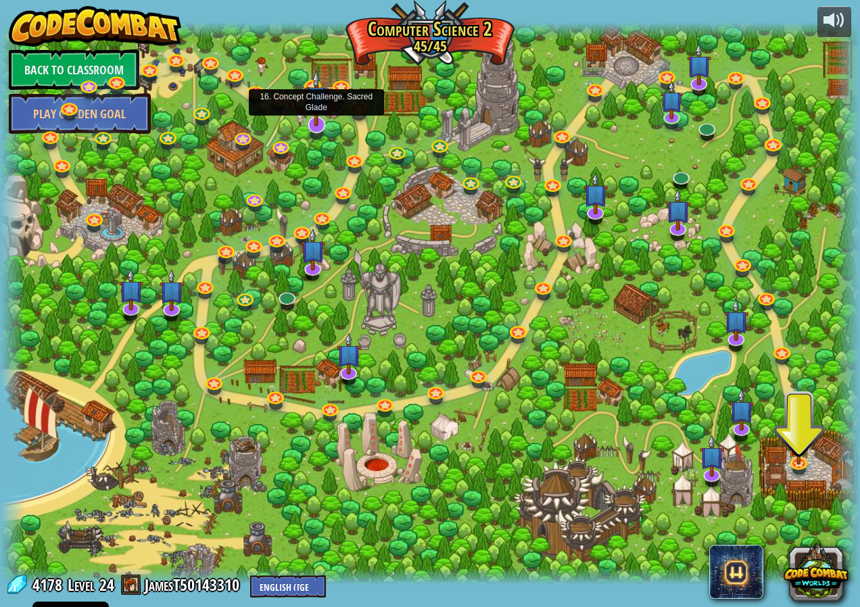
click at [314, 124] on img at bounding box center [316, 98] width 24 height 57
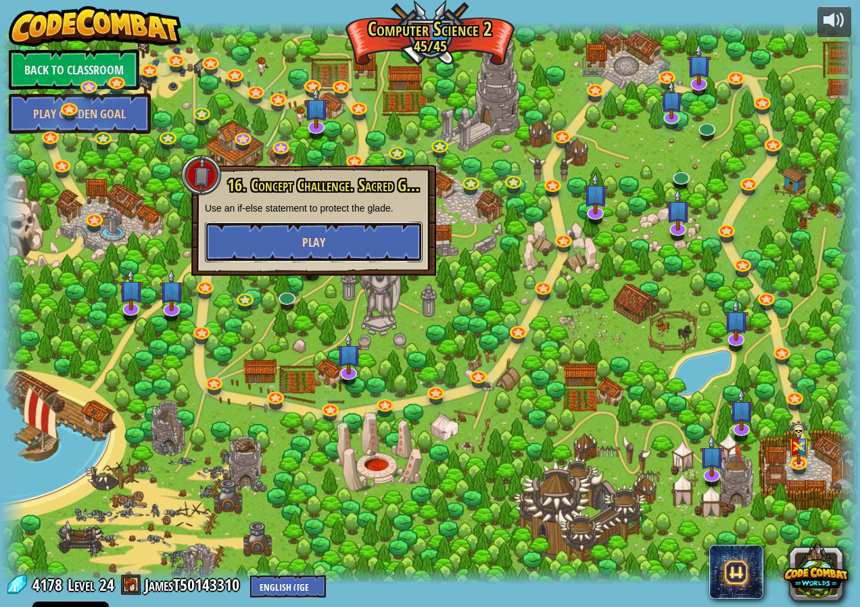
click at [347, 240] on button "Play" at bounding box center [314, 242] width 218 height 41
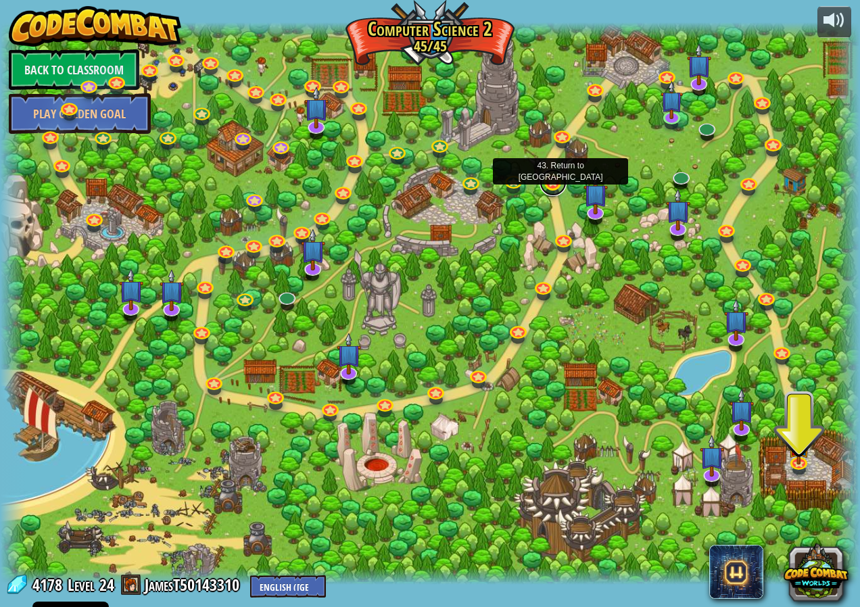
click at [549, 186] on link at bounding box center [553, 182] width 27 height 27
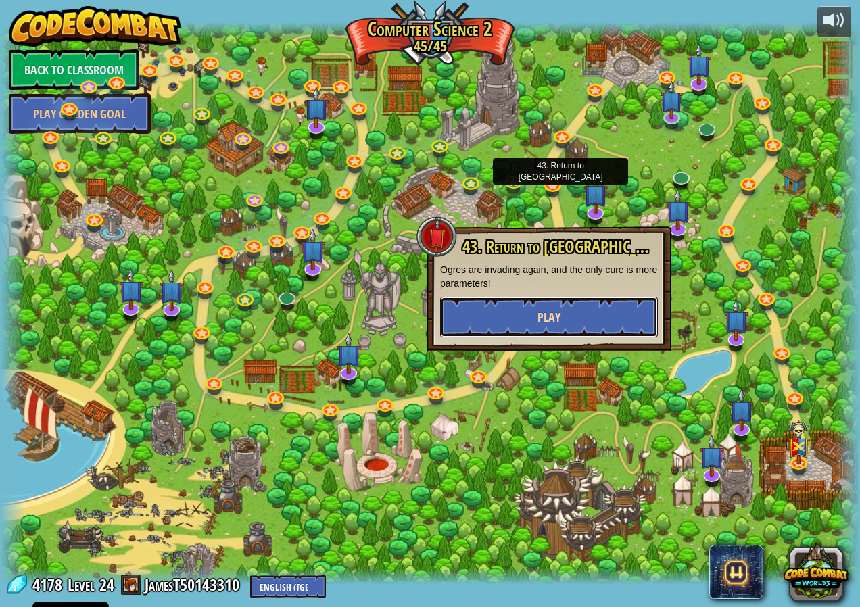
click at [614, 318] on button "Play" at bounding box center [549, 317] width 218 height 41
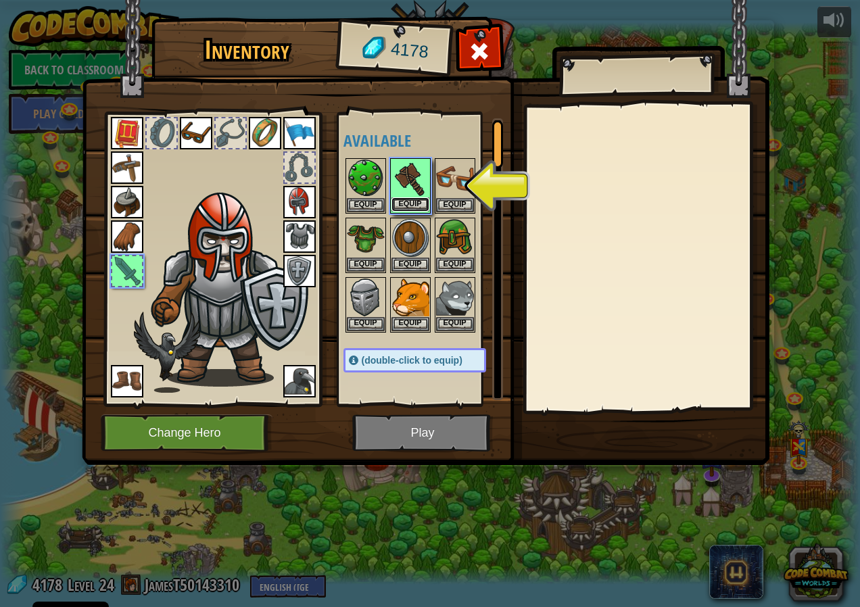
click at [419, 210] on button "Equip" at bounding box center [410, 204] width 38 height 14
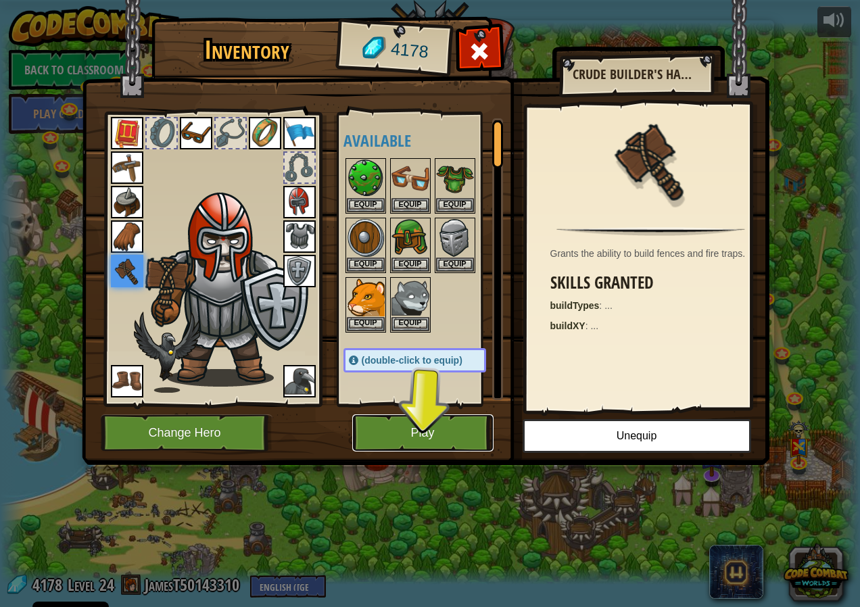
click at [462, 421] on button "Play" at bounding box center [422, 432] width 141 height 37
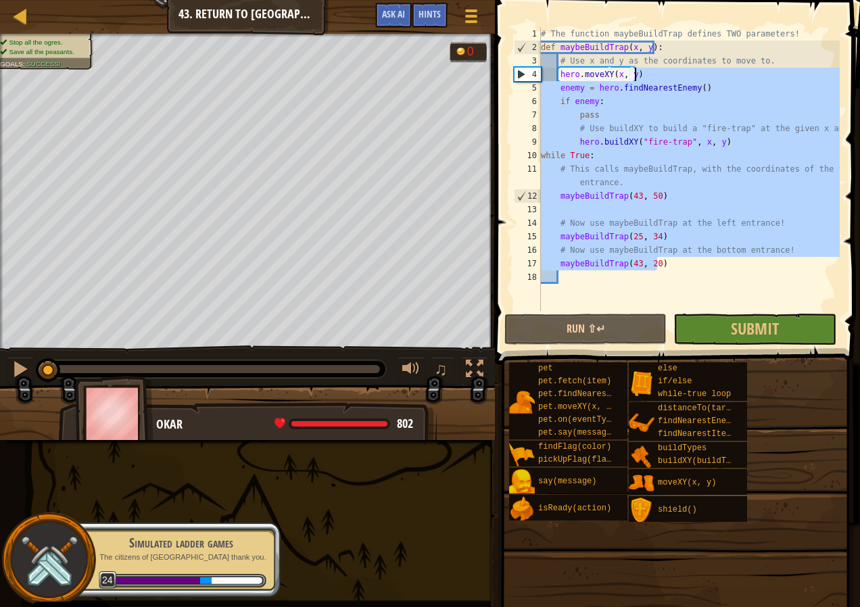
drag, startPoint x: 669, startPoint y: 270, endPoint x: 669, endPoint y: 71, distance: 198.8
click at [669, 71] on div "# The function maybeBuildTrap defines TWO parameters! def maybeBuildTrap ( x , …" at bounding box center [689, 182] width 302 height 311
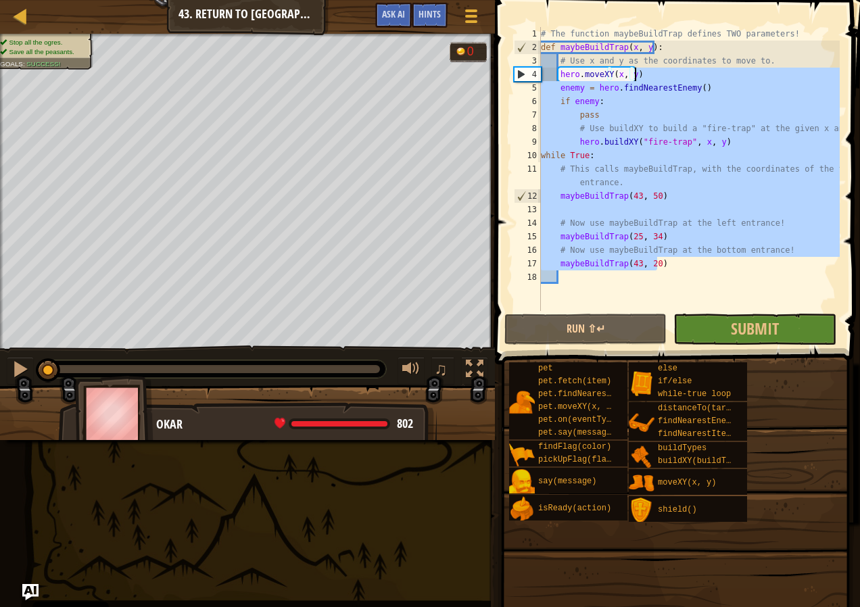
click at [727, 265] on div "# The function maybeBuildTrap defines TWO parameters! def maybeBuildTrap ( x , …" at bounding box center [689, 169] width 302 height 284
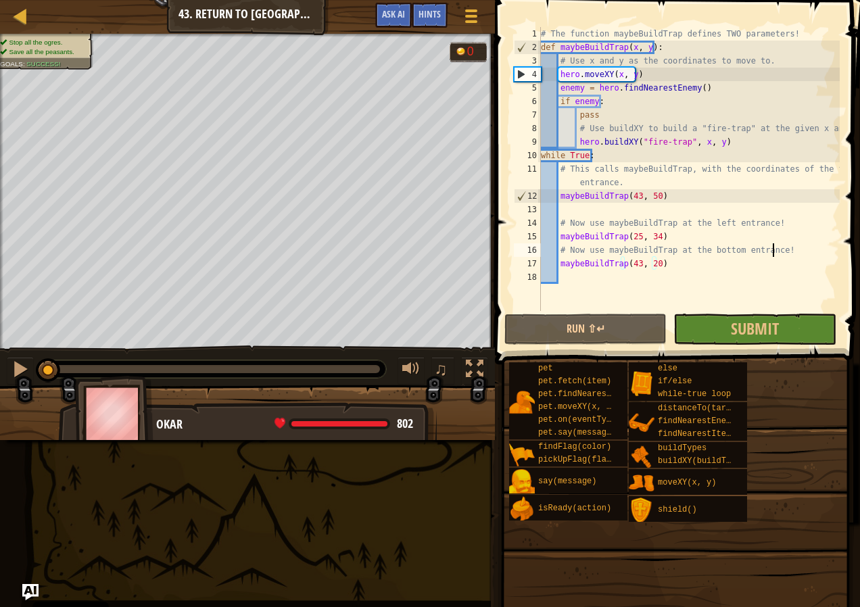
click at [773, 250] on div "# The function maybeBuildTrap defines TWO parameters! def maybeBuildTrap ( x , …" at bounding box center [689, 182] width 302 height 311
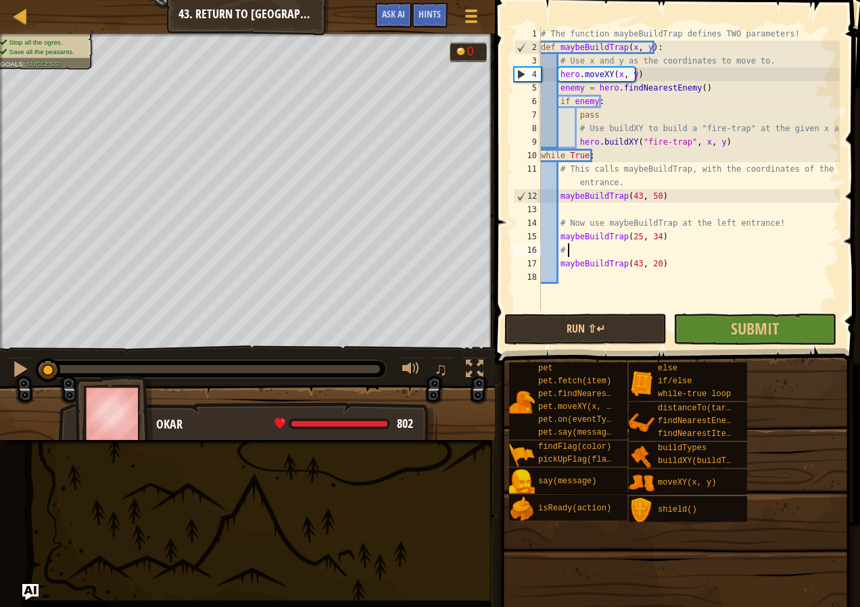
type textarea "#"
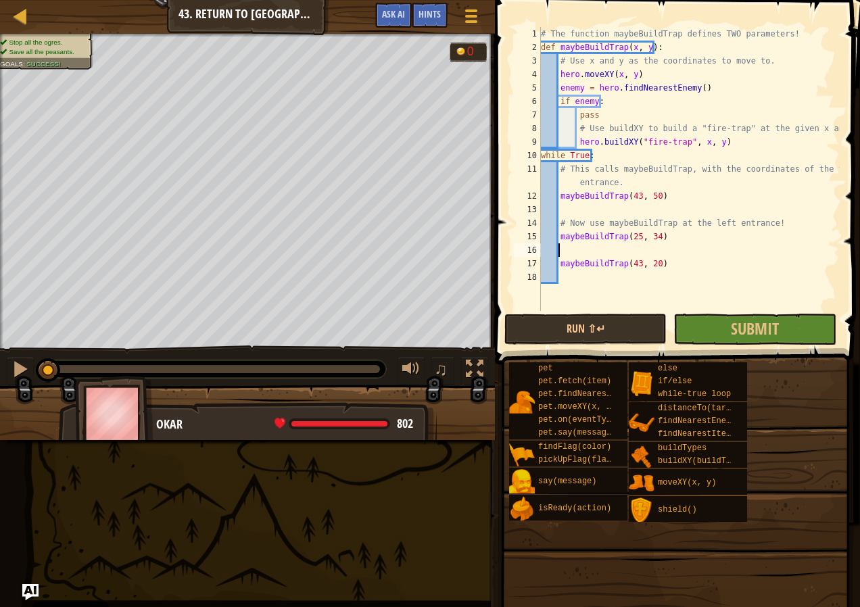
click at [768, 222] on div "# The function maybeBuildTrap defines TWO parameters! def maybeBuildTrap ( x , …" at bounding box center [689, 182] width 302 height 311
type textarea "# Now use maybeBuildTrap at the left entrance!"
drag, startPoint x: 766, startPoint y: 219, endPoint x: 558, endPoint y: 221, distance: 207.6
click at [558, 221] on div "# The function maybeBuildTrap defines TWO parameters! def maybeBuildTrap ( x , …" at bounding box center [689, 182] width 302 height 311
click at [599, 176] on div "# The function maybeBuildTrap defines TWO parameters! def maybeBuildTrap ( x , …" at bounding box center [689, 182] width 302 height 311
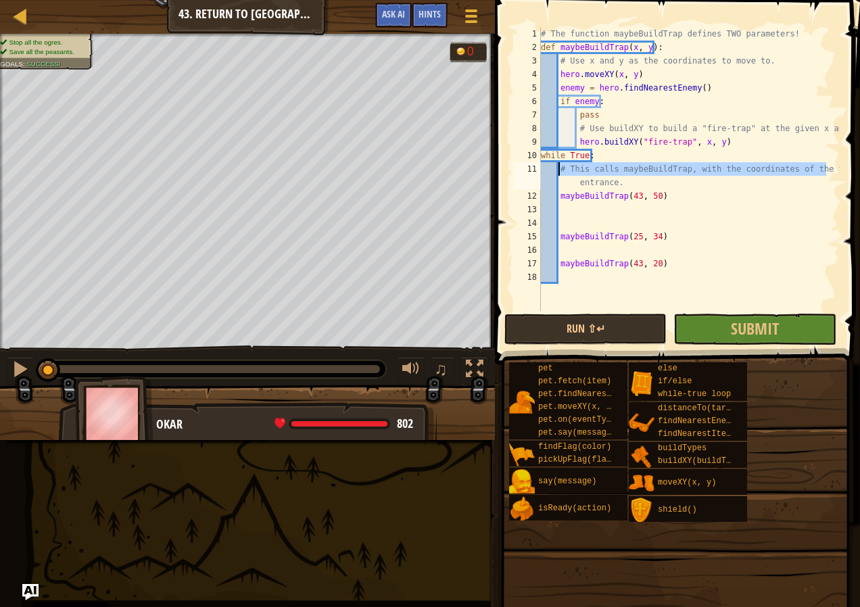
drag, startPoint x: 828, startPoint y: 172, endPoint x: 559, endPoint y: 171, distance: 268.4
click at [559, 171] on div "# The function maybeBuildTrap defines TWO parameters! def maybeBuildTrap ( x , …" at bounding box center [689, 182] width 302 height 311
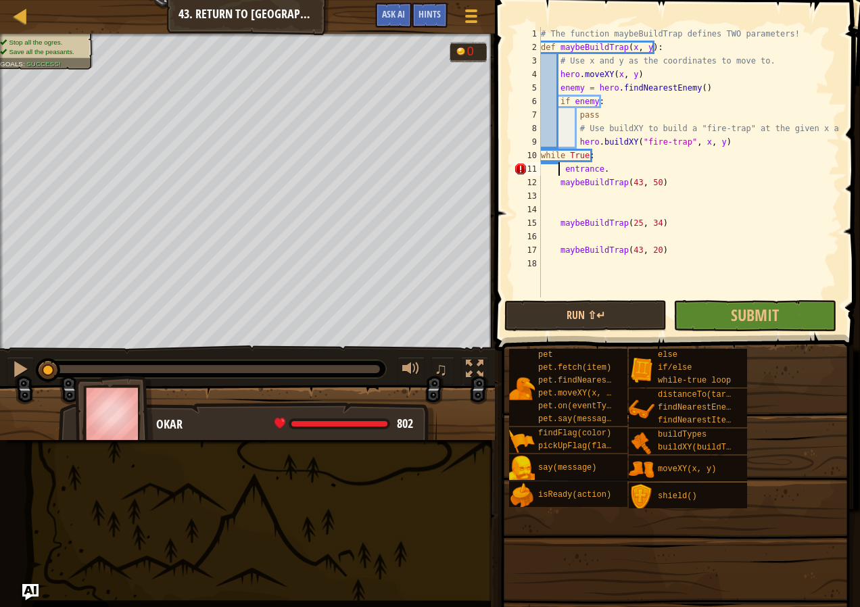
click at [603, 170] on div "# The function maybeBuildTrap defines TWO parameters! def maybeBuildTrap ( x , …" at bounding box center [689, 175] width 302 height 297
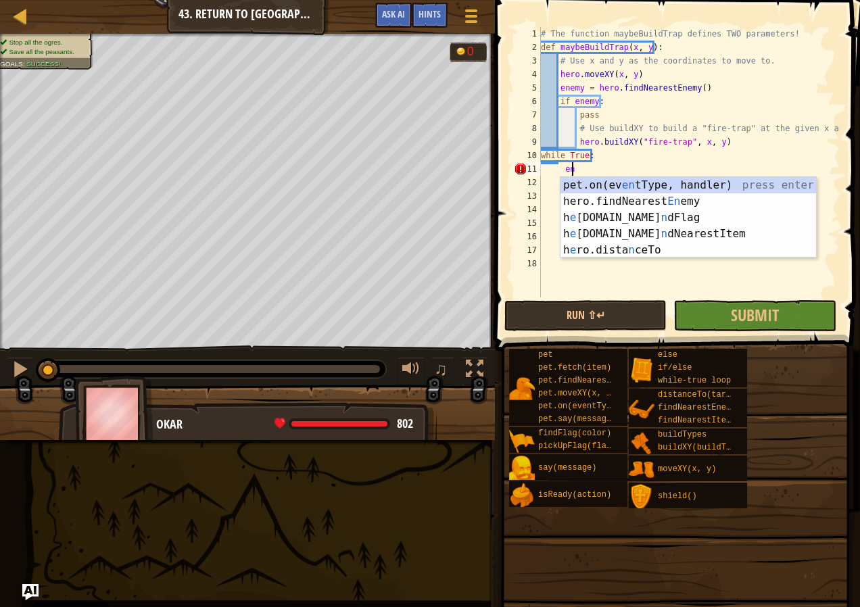
type textarea "e"
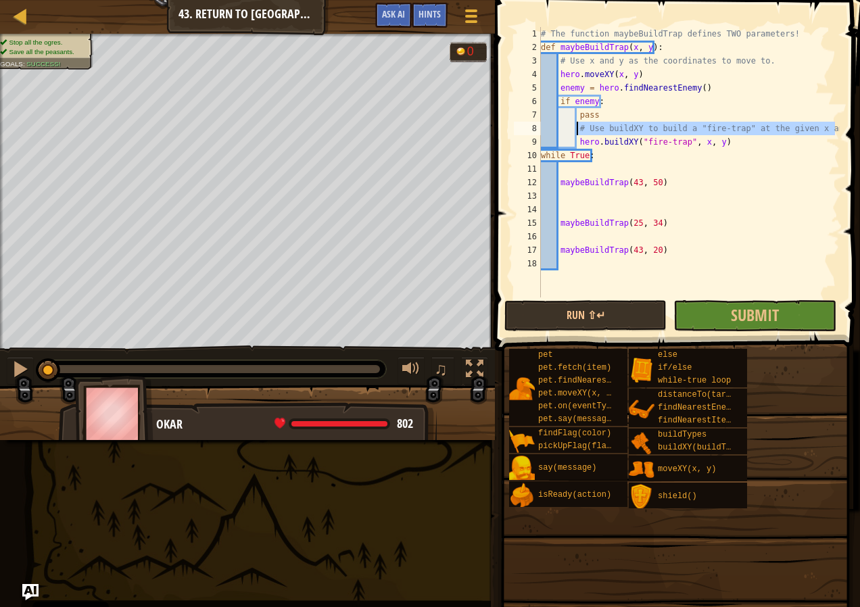
drag, startPoint x: 835, startPoint y: 130, endPoint x: 577, endPoint y: 130, distance: 257.6
click at [577, 130] on div "# The function maybeBuildTrap defines TWO parameters! def maybeBuildTrap ( x , …" at bounding box center [689, 175] width 302 height 297
type textarea "# Use buildXY to build a "fire-trap" at the given x and y."
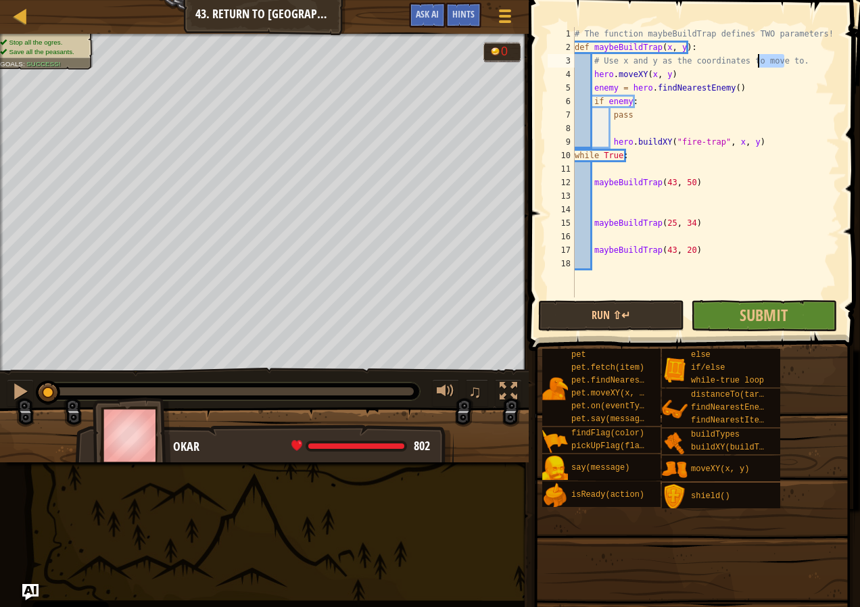
drag, startPoint x: 786, startPoint y: 62, endPoint x: 759, endPoint y: 62, distance: 26.4
click at [759, 62] on div "# The function maybeBuildTrap defines TWO parameters! def maybeBuildTrap ( x , …" at bounding box center [706, 175] width 268 height 297
type textarea "# Use x and y as the coordinates to move to."
click at [785, 64] on div "# The function maybeBuildTrap defines TWO parameters! def maybeBuildTrap ( x , …" at bounding box center [706, 162] width 268 height 270
drag, startPoint x: 789, startPoint y: 63, endPoint x: 594, endPoint y: 59, distance: 194.7
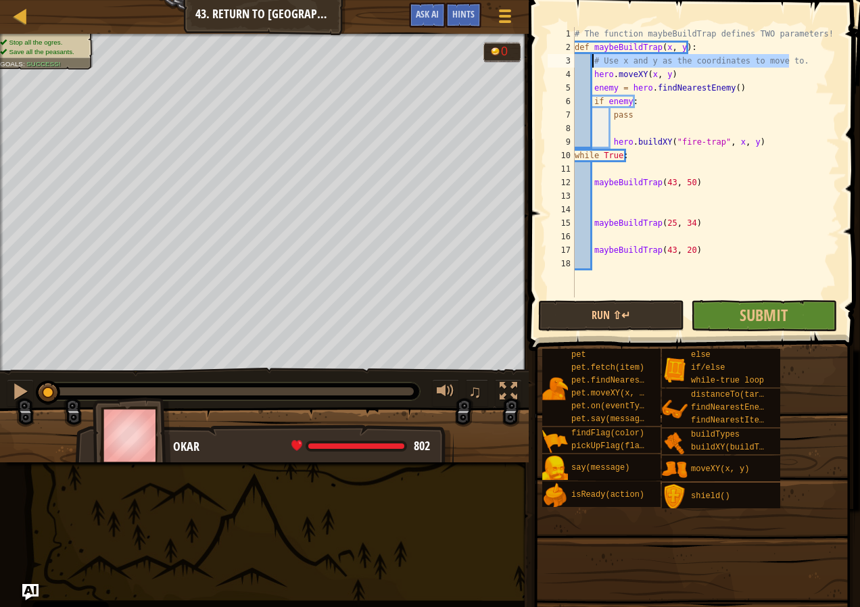
click at [594, 59] on div "# The function maybeBuildTrap defines TWO parameters! def maybeBuildTrap ( x , …" at bounding box center [706, 175] width 268 height 297
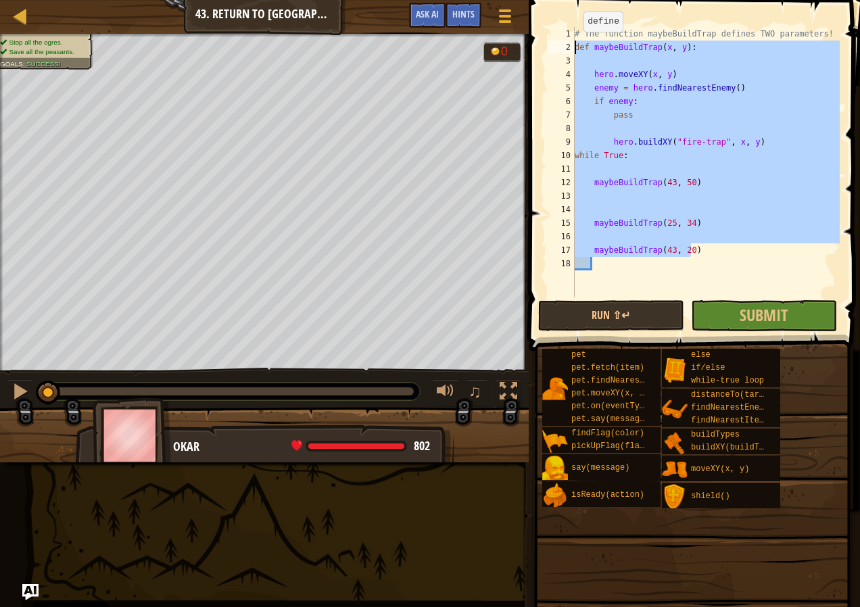
drag, startPoint x: 691, startPoint y: 252, endPoint x: 577, endPoint y: 45, distance: 236.3
click at [577, 45] on div "# The function maybeBuildTrap defines TWO parameters! def maybeBuildTrap ( x , …" at bounding box center [706, 175] width 268 height 297
type textarea "def maybeBuildTrap(x, y):"
click at [22, 19] on div at bounding box center [20, 15] width 17 height 17
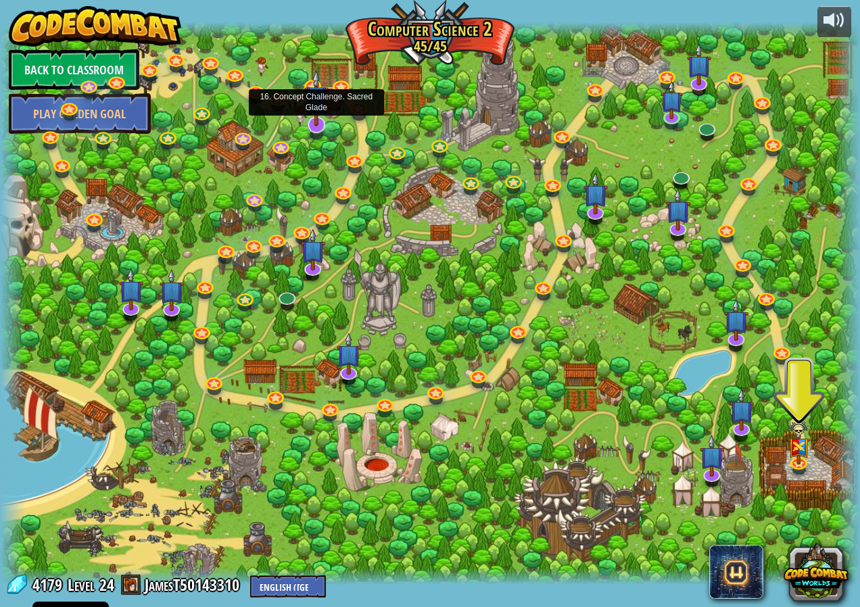
click at [320, 122] on img at bounding box center [316, 98] width 24 height 57
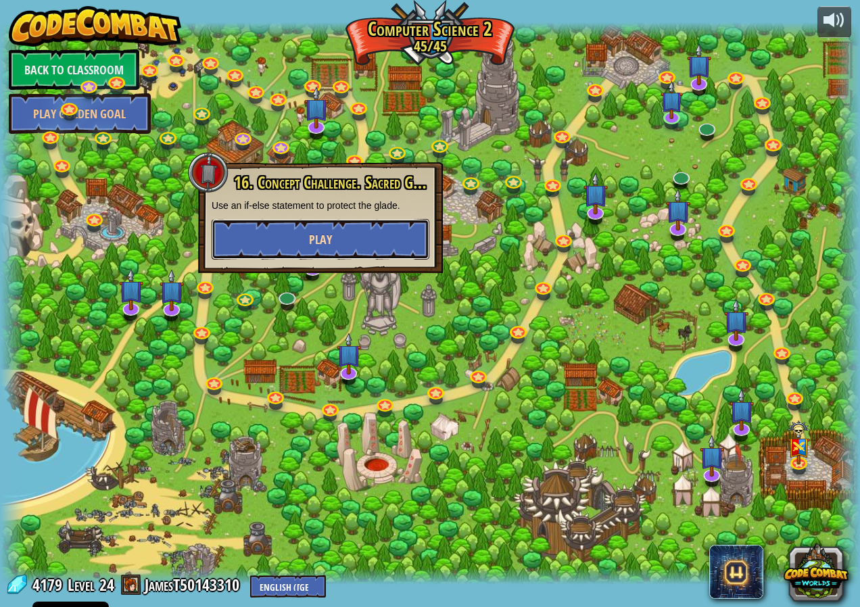
click at [313, 219] on button "Play" at bounding box center [321, 239] width 218 height 41
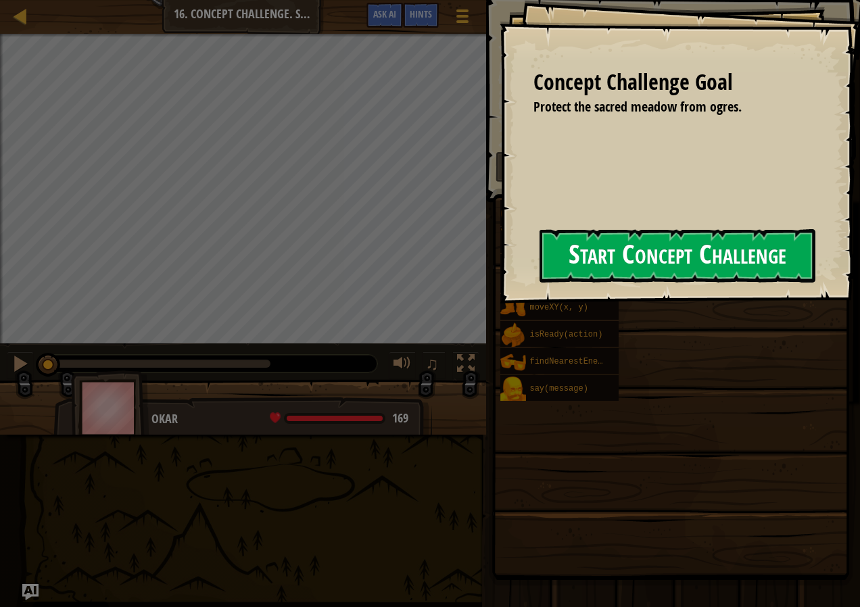
click at [595, 258] on button "Start Concept Challenge" at bounding box center [678, 255] width 276 height 53
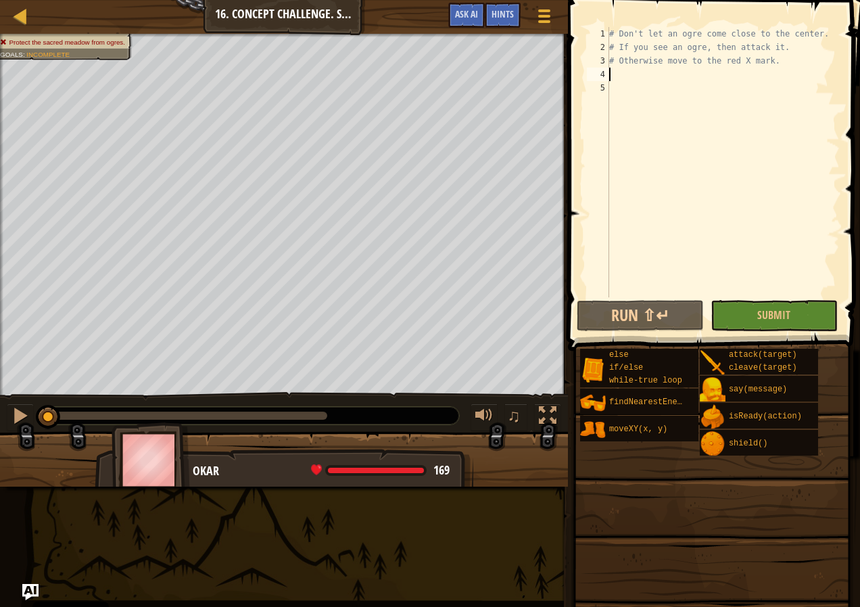
click at [613, 74] on div "# Don't let an ogre come close to the center. # If you see an ogre, then attack…" at bounding box center [722, 175] width 233 height 297
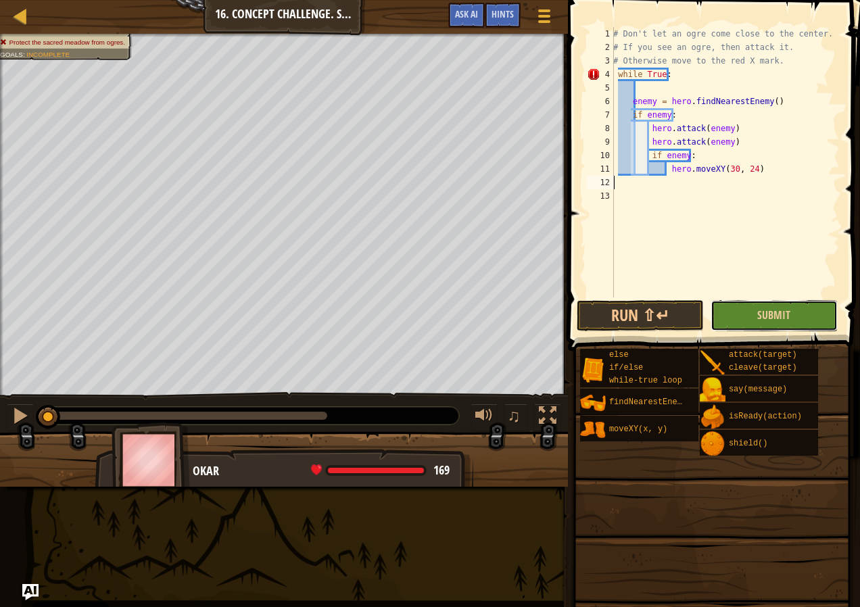
click at [795, 303] on button "Submit" at bounding box center [774, 315] width 127 height 31
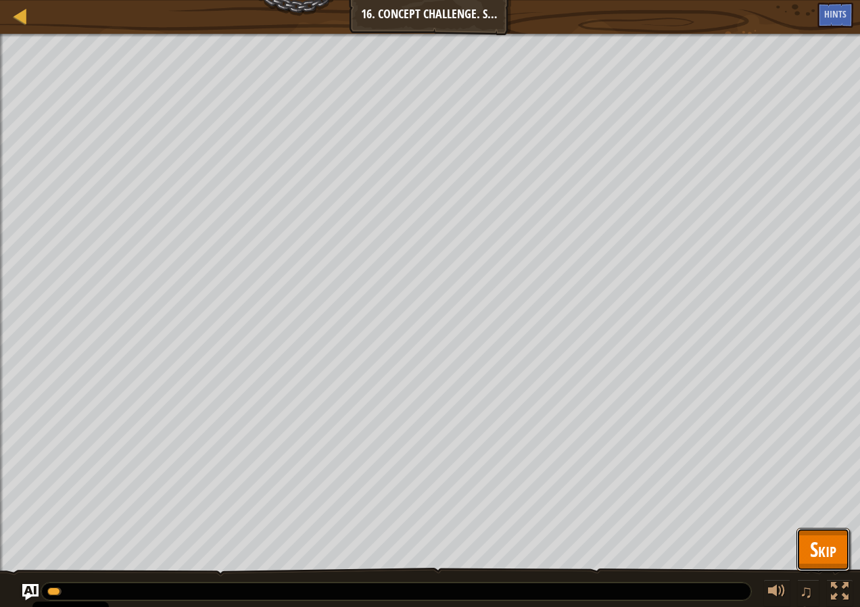
click at [826, 558] on span "Skip" at bounding box center [823, 549] width 26 height 28
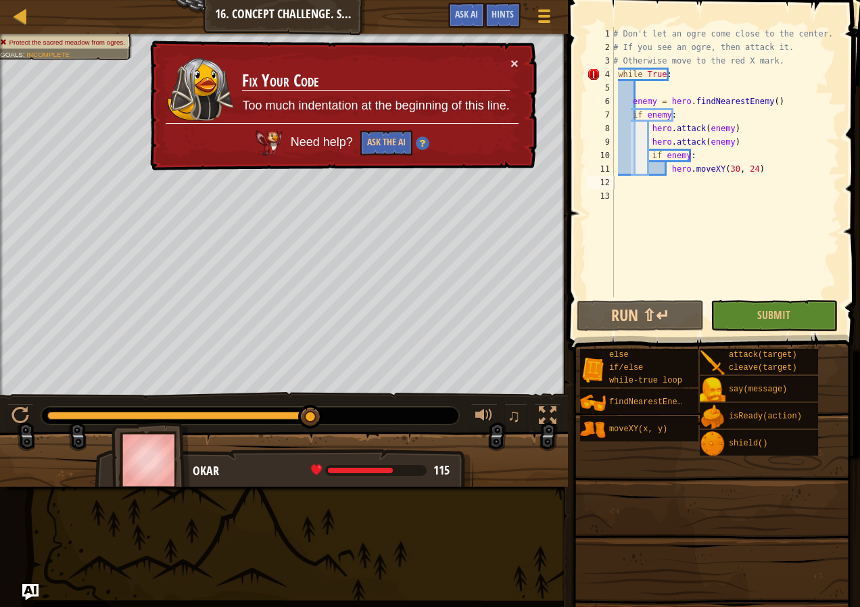
click at [617, 72] on div "# Don't let an ogre come close to the center. # If you see an ogre, then attack…" at bounding box center [725, 175] width 229 height 297
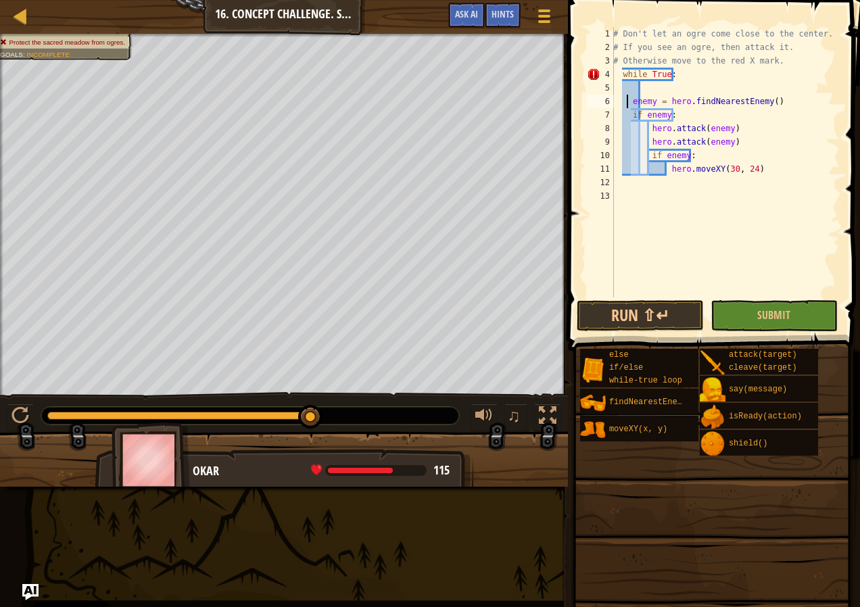
click at [629, 102] on div "# Don't let an ogre come close to the center. # If you see an ogre, then attack…" at bounding box center [725, 175] width 229 height 297
click at [632, 103] on div "# Don't let an ogre come close to the center. # If you see an ogre, then attack…" at bounding box center [725, 175] width 229 height 297
click at [629, 119] on div "# Don't let an ogre come close to the center. # If you see an ogre, then attack…" at bounding box center [725, 175] width 229 height 297
click at [754, 324] on button "Submit" at bounding box center [774, 315] width 127 height 31
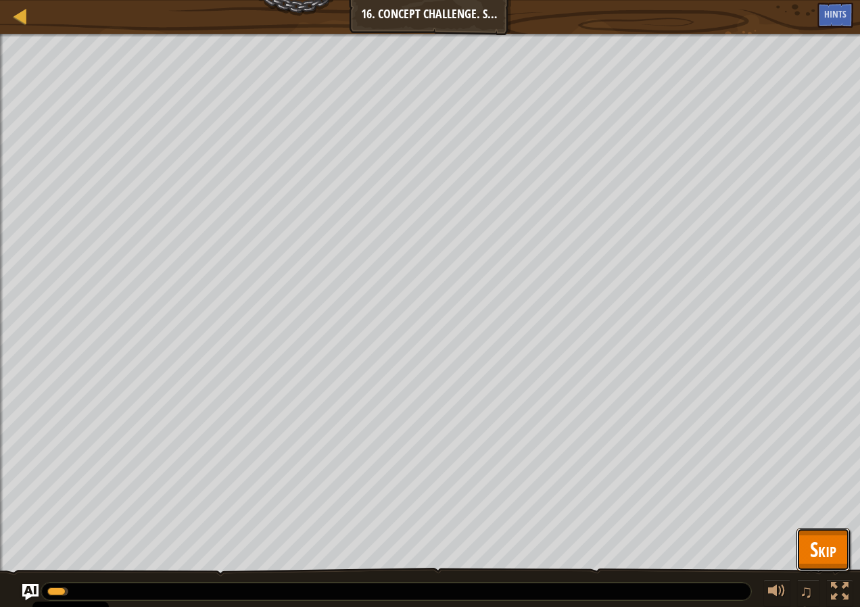
click at [841, 568] on button "Skip" at bounding box center [822, 549] width 53 height 43
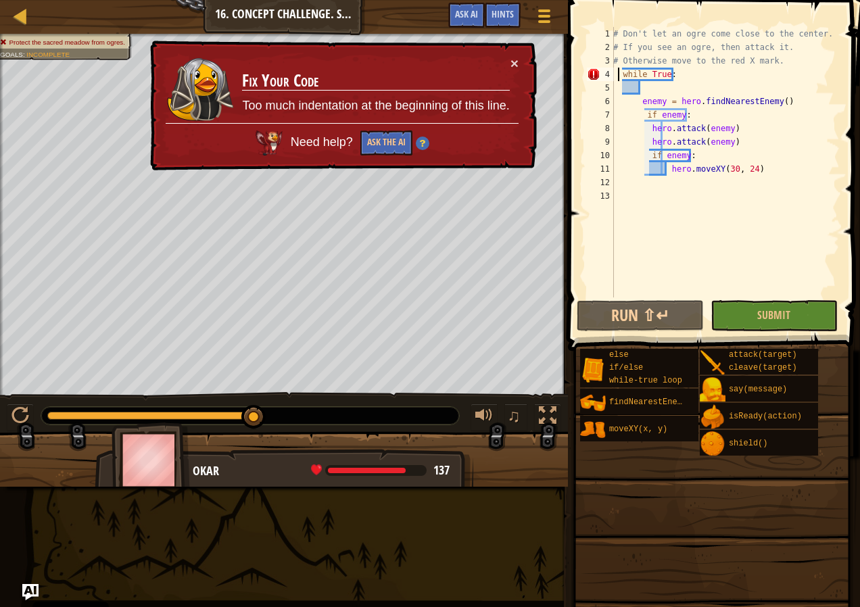
click at [617, 75] on div "# Don't let an ogre come close to the center. # If you see an ogre, then attack…" at bounding box center [725, 175] width 229 height 297
click at [620, 72] on div "# Don't let an ogre come close to the center. # If you see an ogre, then attack…" at bounding box center [725, 175] width 229 height 297
click at [637, 103] on div "# Don't let an ogre come close to the center. # If you see an ogre, then attack…" at bounding box center [725, 175] width 229 height 297
click at [640, 104] on div "# Don't let an ogre come close to the center. # If you see an ogre, then attack…" at bounding box center [725, 175] width 229 height 297
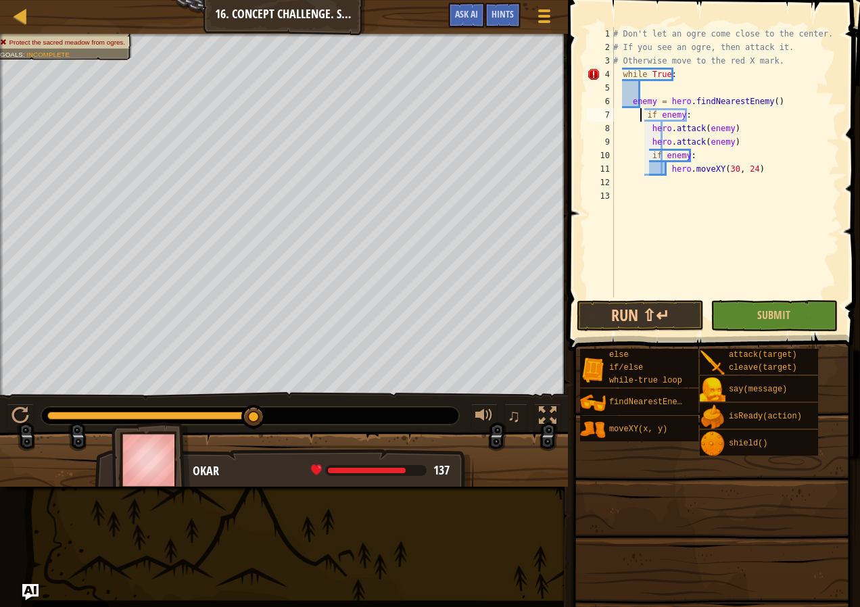
click at [640, 117] on div "# Don't let an ogre come close to the center. # If you see an ogre, then attack…" at bounding box center [725, 175] width 229 height 297
click at [642, 118] on div "# Don't let an ogre come close to the center. # If you see an ogre, then attack…" at bounding box center [725, 175] width 229 height 297
click at [755, 309] on button "Submit" at bounding box center [774, 315] width 127 height 31
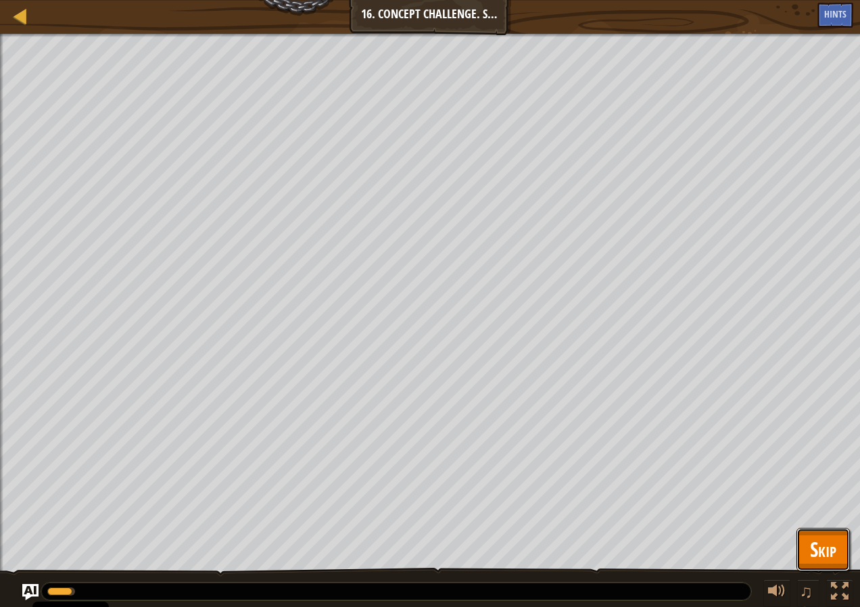
click at [825, 537] on span "Skip" at bounding box center [823, 549] width 26 height 28
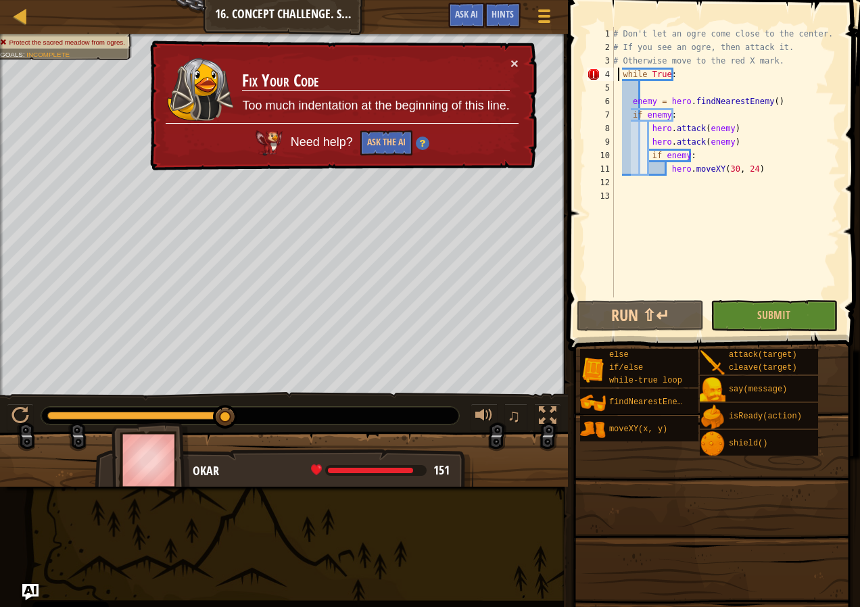
click at [619, 77] on div "# Don't let an ogre come close to the center. # If you see an ogre, then attack…" at bounding box center [725, 175] width 229 height 297
click at [620, 74] on div "# Don't let an ogre come close to the center. # If you see an ogre, then attack…" at bounding box center [725, 175] width 229 height 297
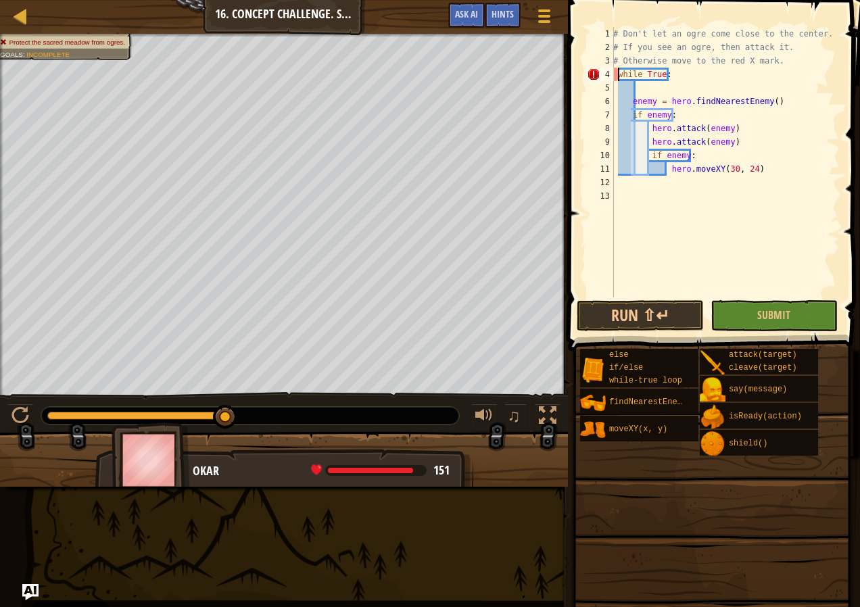
type textarea "while True:"
click at [736, 325] on button "Submit" at bounding box center [774, 315] width 127 height 31
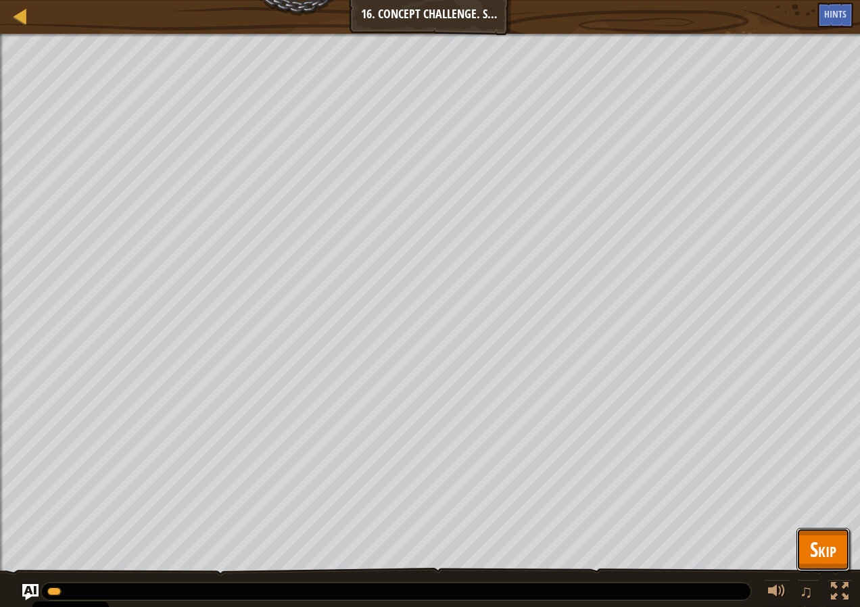
click at [822, 540] on span "Skip" at bounding box center [823, 549] width 26 height 28
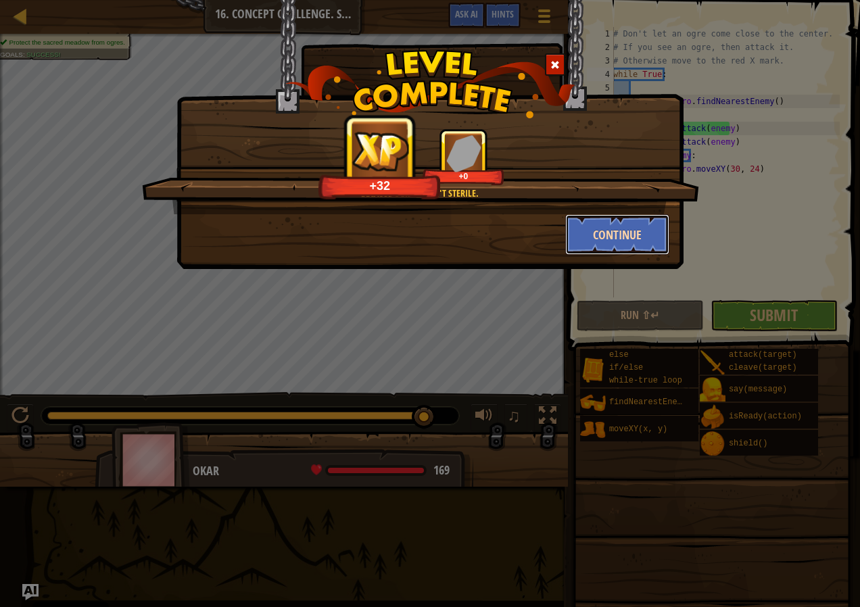
click at [611, 220] on button "Continue" at bounding box center [617, 234] width 105 height 41
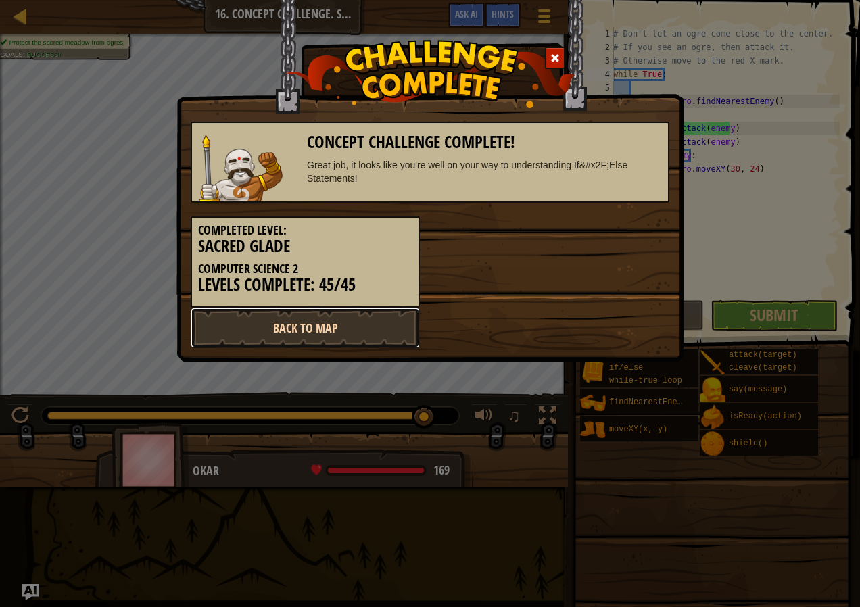
click at [333, 330] on link "Back to Map" at bounding box center [305, 328] width 229 height 41
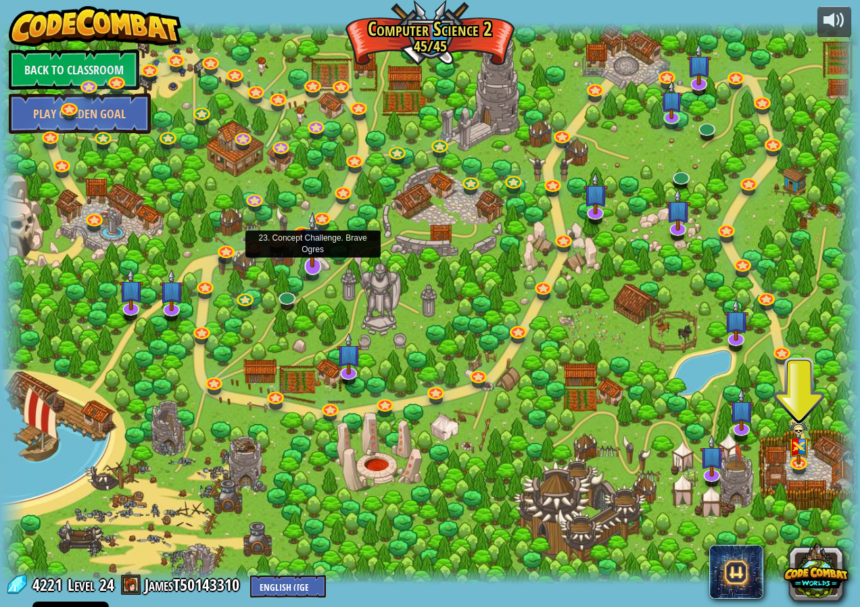
click at [314, 266] on img at bounding box center [312, 240] width 24 height 57
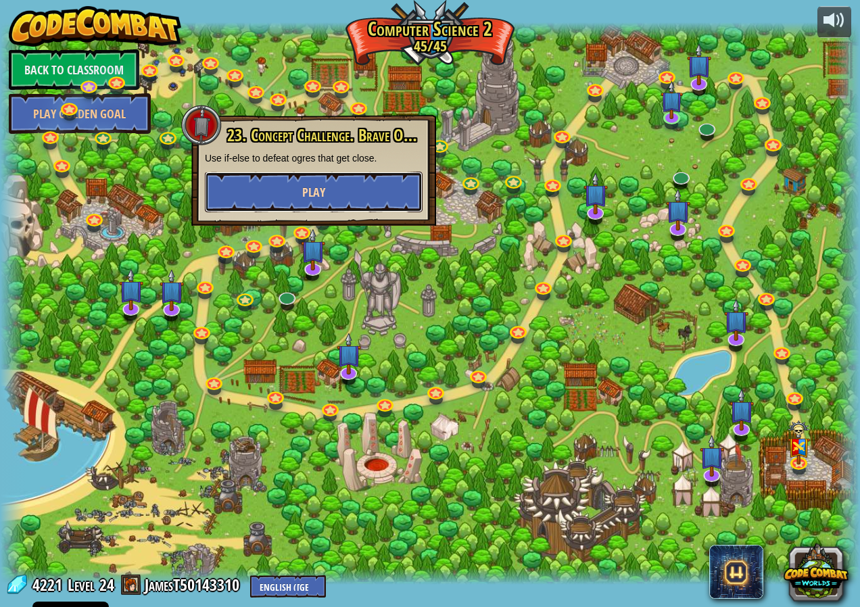
click at [345, 183] on button "Play" at bounding box center [314, 192] width 218 height 41
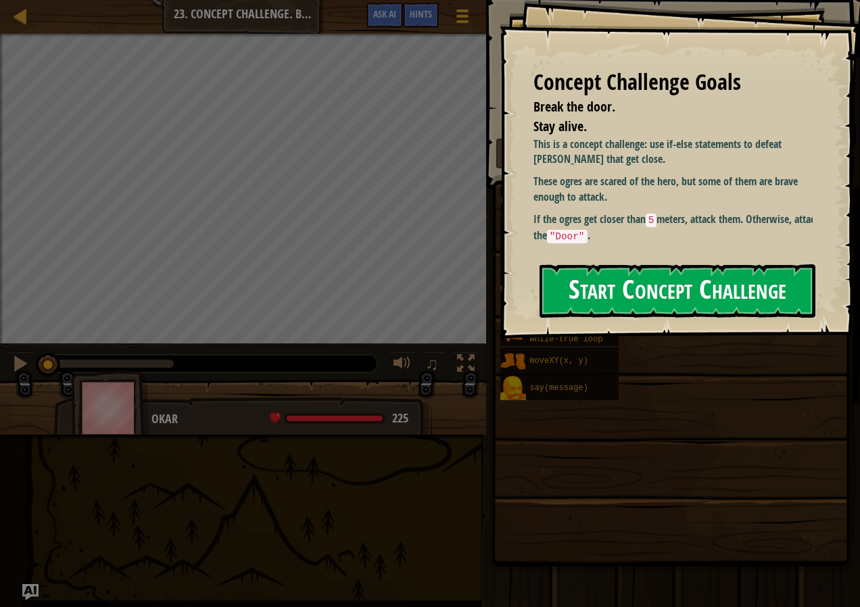
click at [657, 264] on button "Start Concept Challenge" at bounding box center [678, 290] width 276 height 53
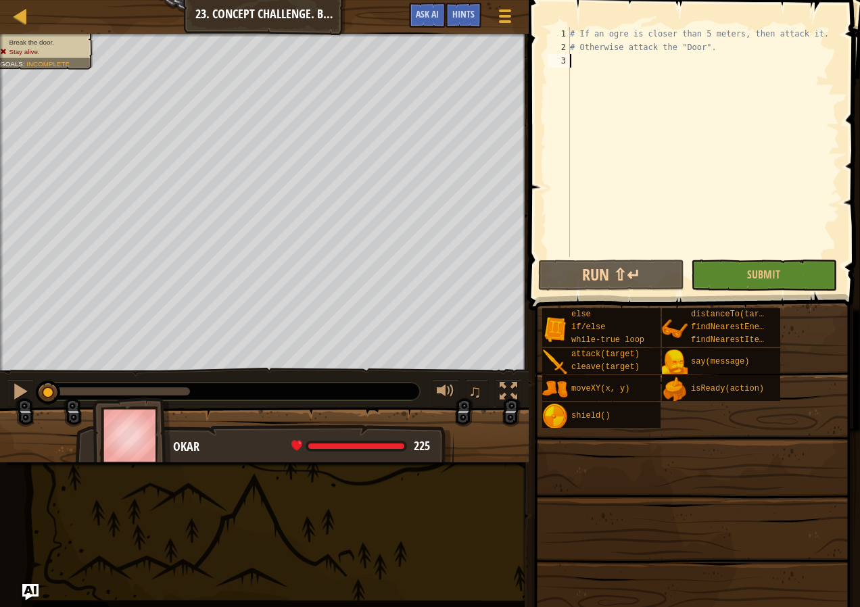
scroll to position [6, 0]
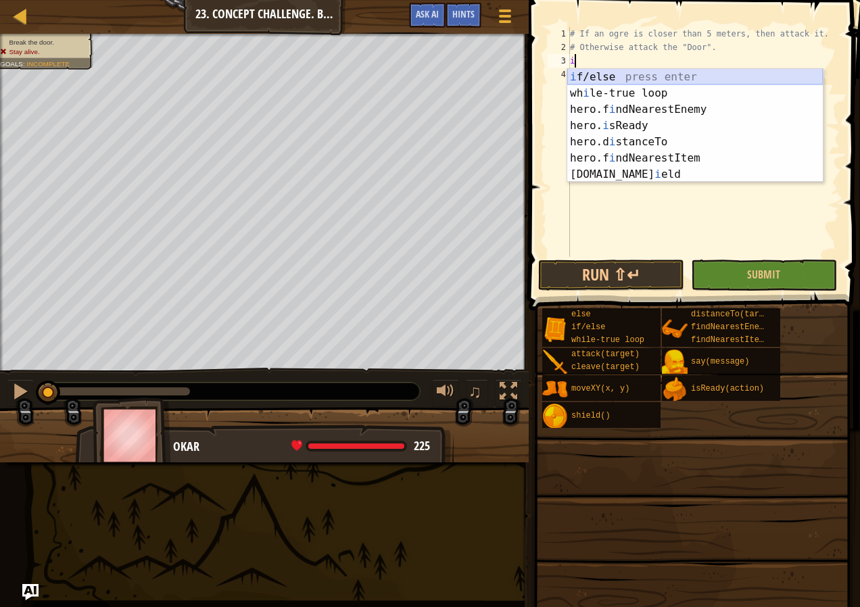
click at [618, 80] on div "i f/else press enter wh i le-true loop press enter hero.f i ndNearestEnemy pres…" at bounding box center [695, 142] width 256 height 146
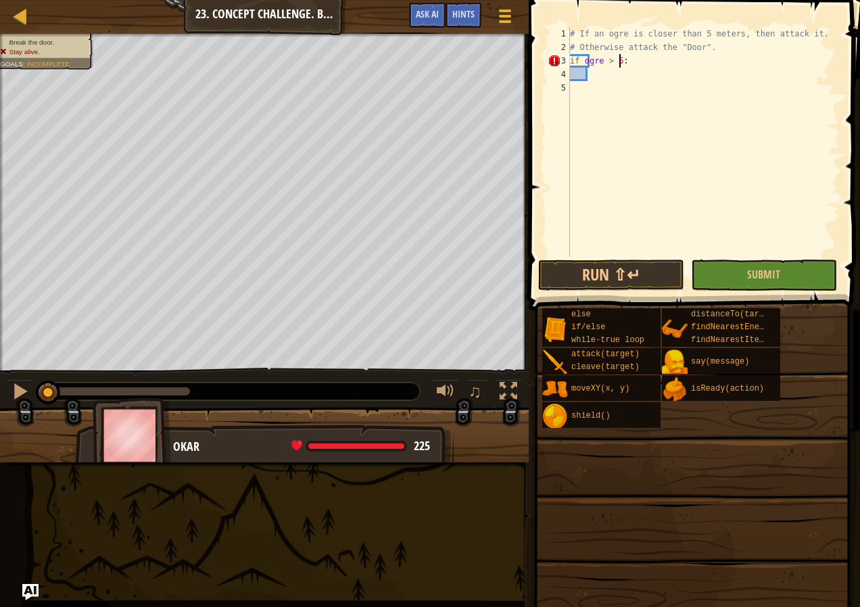
scroll to position [6, 4]
type textarea "if ogre > 5 :"
click at [598, 74] on div "# If an ogre is closer than 5 meters, then attack it. # Otherwise attack the "D…" at bounding box center [703, 155] width 272 height 257
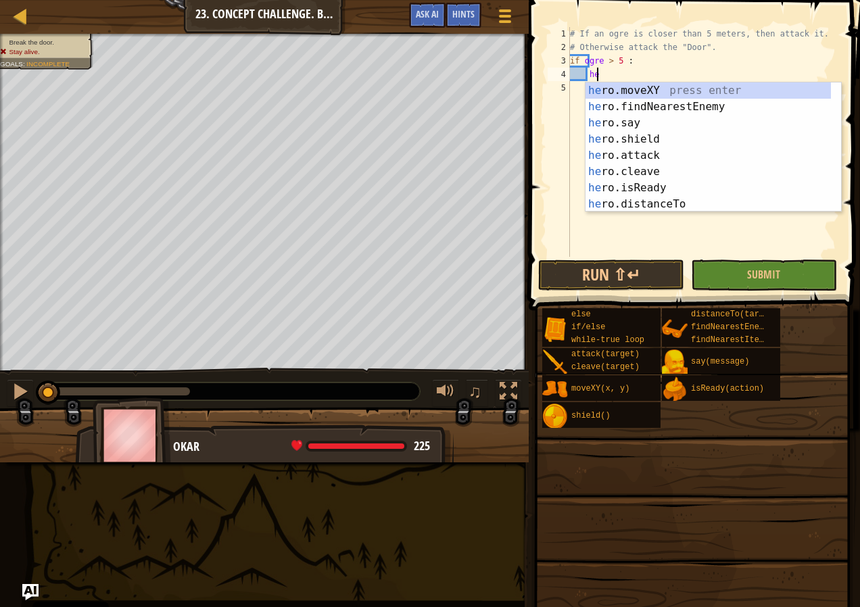
scroll to position [6, 2]
click at [625, 160] on div "her o.moveXY press enter her o.findNearestEnemy press enter her o.say press ent…" at bounding box center [707, 163] width 245 height 162
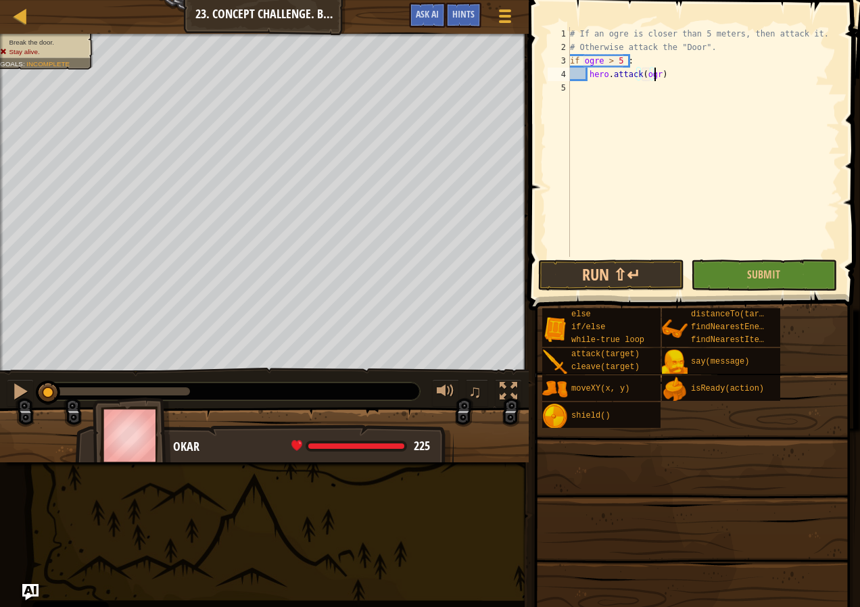
type textarea "hero.attack(ogre)"
click at [671, 86] on div "# If an ogre is closer than 5 meters, then attack it. # Otherwise attack the "D…" at bounding box center [703, 155] width 272 height 257
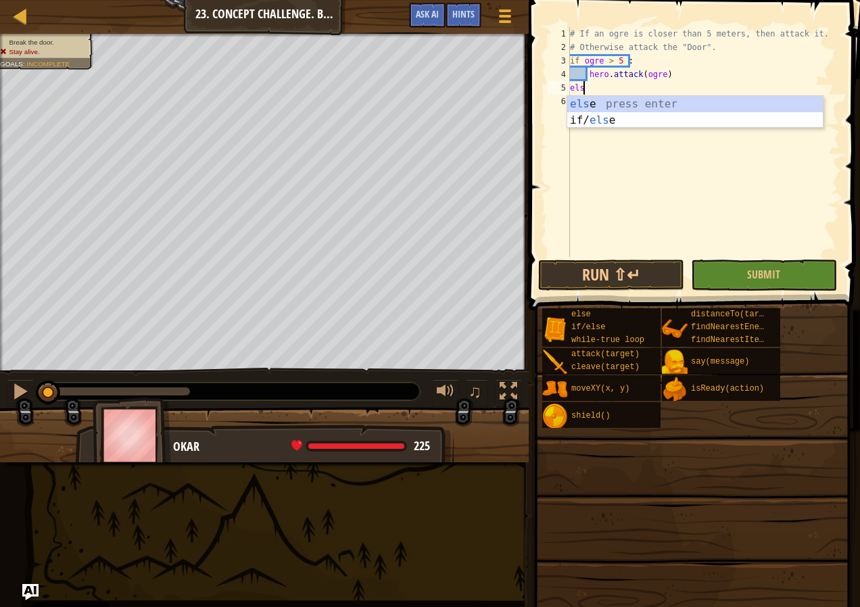
scroll to position [6, 1]
type textarea "else"
click at [606, 110] on div "else press enter if/ else press enter" at bounding box center [695, 128] width 256 height 65
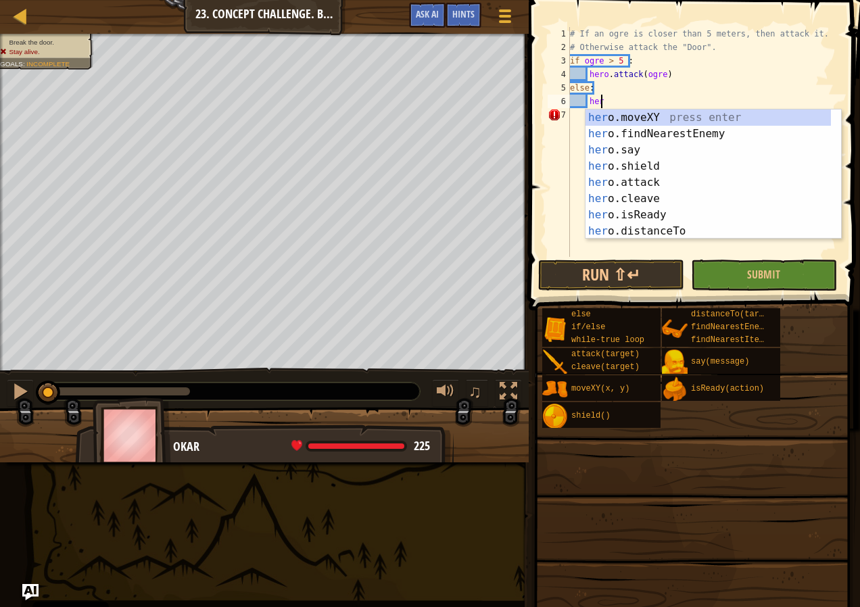
scroll to position [6, 2]
click at [644, 183] on div "her o.moveXY press enter her o.findNearestEnemy press enter her o.say press ent…" at bounding box center [707, 191] width 245 height 162
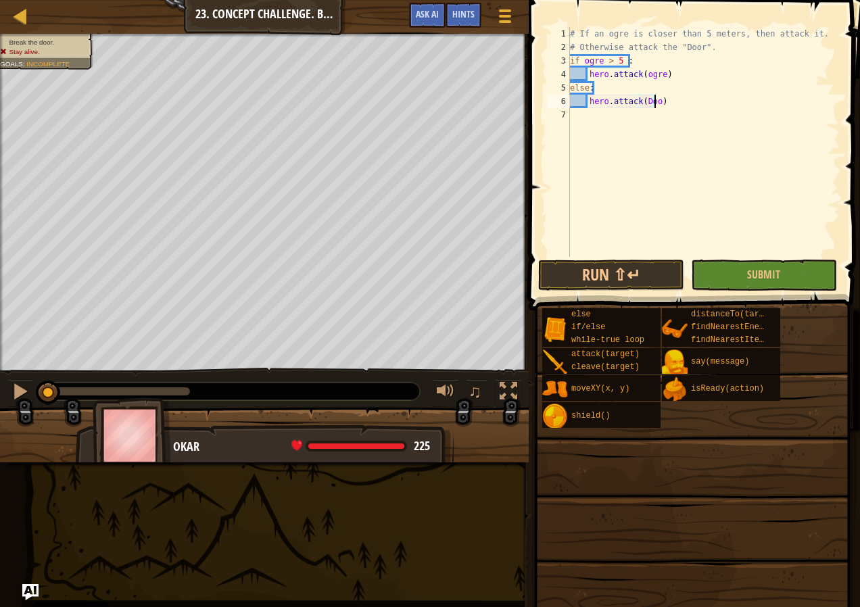
scroll to position [6, 7]
click at [639, 103] on div "# If an ogre is closer than 5 meters, then attack it. # Otherwise attack the "D…" at bounding box center [703, 155] width 272 height 257
click at [640, 100] on div "# If an ogre is closer than 5 meters, then attack it. # Otherwise attack the "D…" at bounding box center [703, 155] width 272 height 257
click at [664, 100] on div "# If an ogre is closer than 5 meters, then attack it. # Otherwise attack the "D…" at bounding box center [703, 155] width 272 height 257
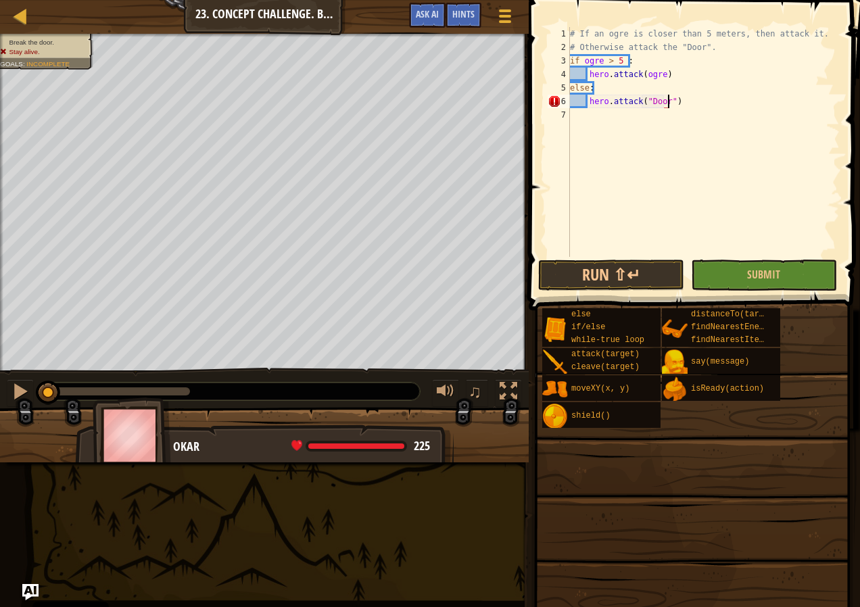
scroll to position [6, 8]
click at [718, 281] on button "Submit" at bounding box center [764, 275] width 146 height 31
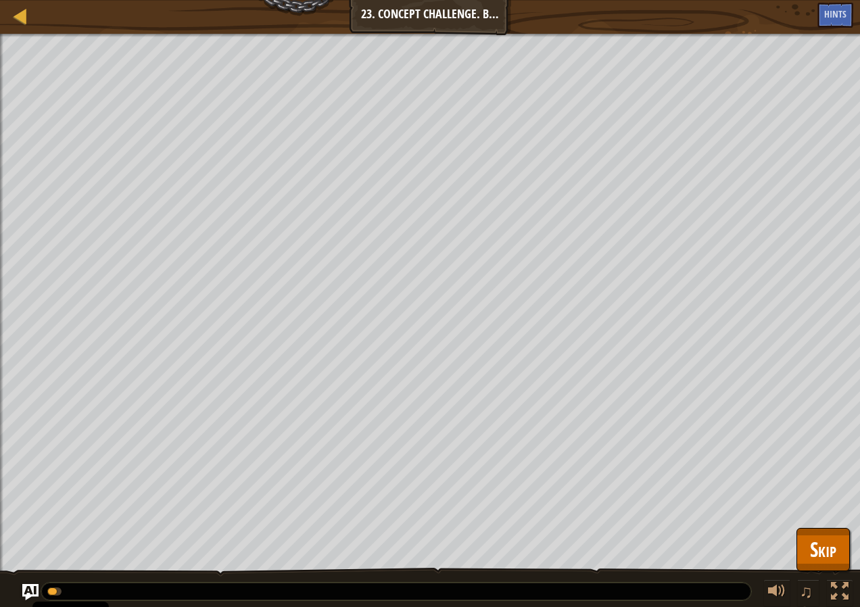
click at [828, 573] on div "♫" at bounding box center [430, 588] width 860 height 41
click at [825, 565] on button "Skip" at bounding box center [822, 549] width 53 height 43
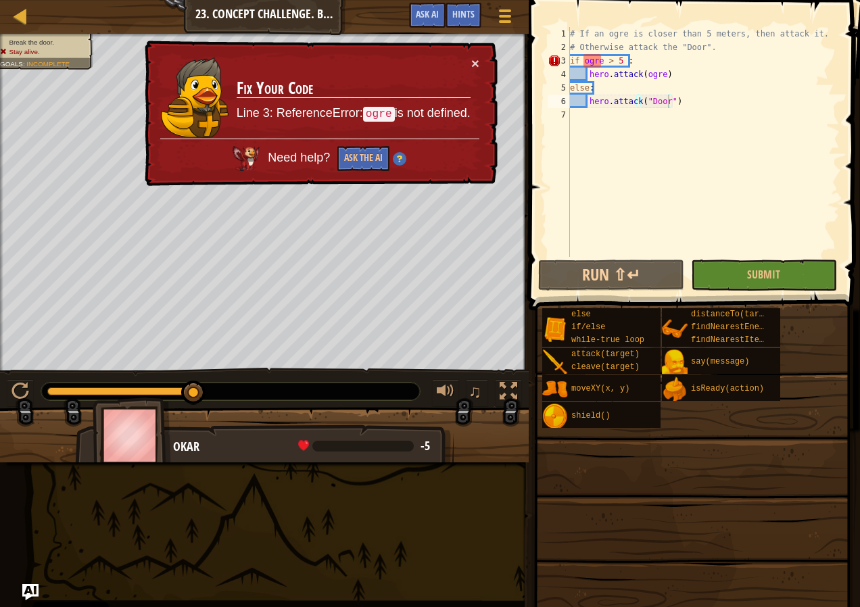
click at [632, 66] on div "# If an ogre is closer than 5 meters, then attack it. # Otherwise attack the "D…" at bounding box center [703, 155] width 272 height 257
click at [569, 59] on div "3" at bounding box center [559, 61] width 22 height 14
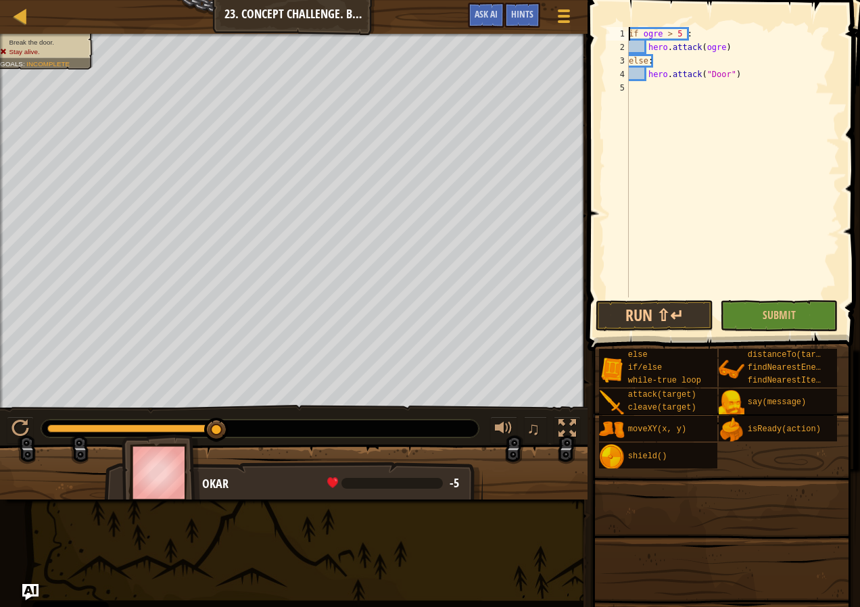
click at [736, 76] on div "if ogre > 5 : hero . attack ( ogre ) else : hero . attack ( "Door" )" at bounding box center [733, 175] width 214 height 297
click at [629, 73] on div "if ogre > 5 : hero . attack ( ogre ) else : hero . attack ( "Door" )" at bounding box center [733, 175] width 214 height 297
click at [629, 60] on div "if ogre > 5 : hero . attack ( ogre ) else : hero . attack ( "Door" )" at bounding box center [733, 175] width 214 height 297
click at [644, 101] on div "if ogre > 5 : hero . attack ( ogre ) else : hero . attack ( "Door" )" at bounding box center [732, 175] width 214 height 297
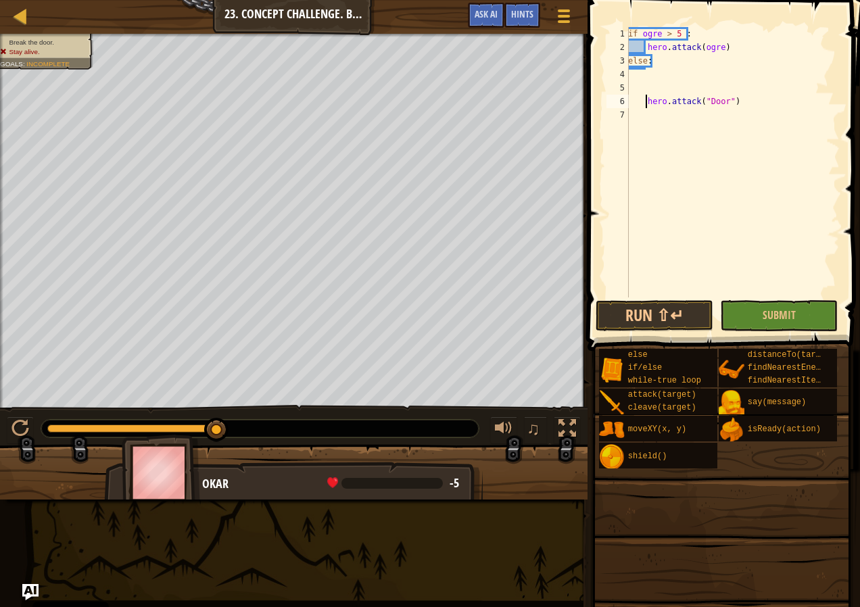
click at [644, 95] on div "if ogre > 5 : hero . attack ( ogre ) else : hero . attack ( "Door" )" at bounding box center [732, 175] width 214 height 297
click at [627, 32] on div "1" at bounding box center [617, 34] width 22 height 14
type textarea "if ogre > 5 :"
click at [660, 30] on div "if ogre > 5 : hero . attack ( ogre ) else : hero . attack ( "Door" )" at bounding box center [732, 175] width 214 height 297
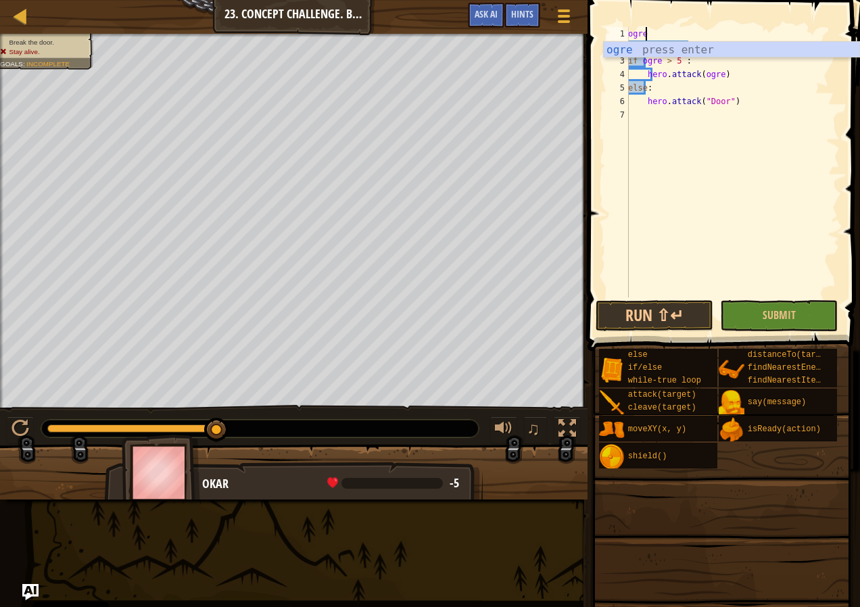
scroll to position [6, 1]
click at [690, 0] on body "Cookie Policy CodeCombat uses a few essential and non-essential cookies. Privac…" at bounding box center [430, 0] width 860 height 0
click at [654, 36] on div "ogre if ogre > 5 : hero . attack ( ogre ) else : hero . attack ( "Door" )" at bounding box center [732, 175] width 214 height 297
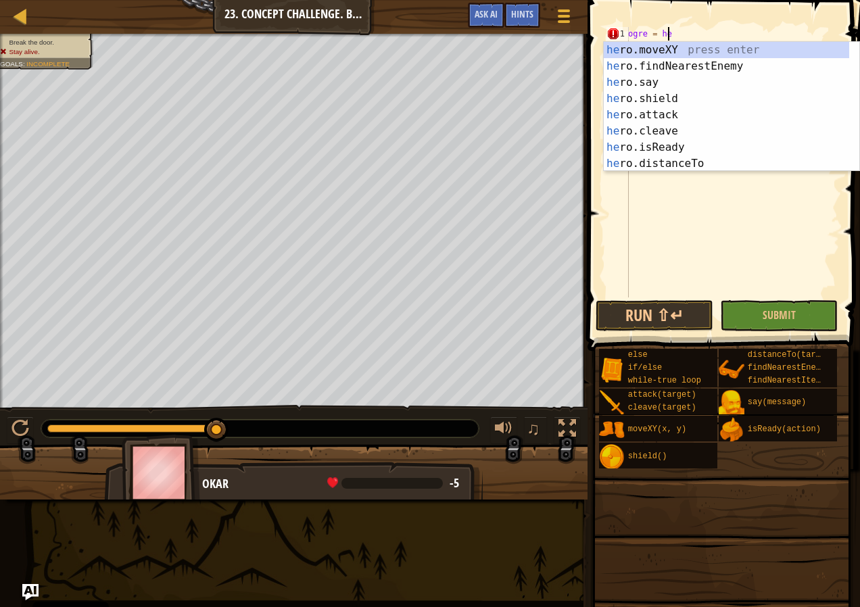
type textarea "ogre = her"
click at [656, 68] on div "her o.moveXY press enter her o.findNearestEnemy press enter her o.say press ent…" at bounding box center [726, 123] width 245 height 162
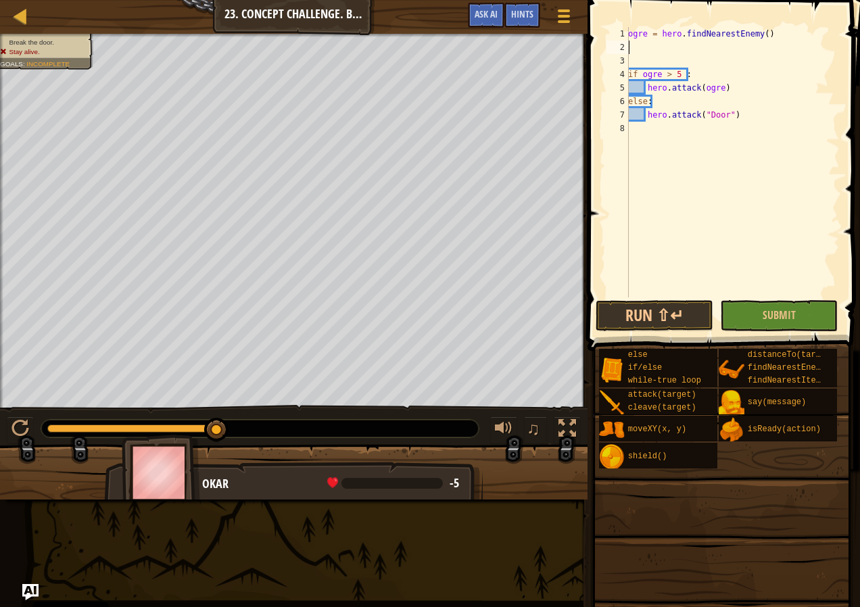
scroll to position [6, 0]
click at [771, 310] on span "Submit" at bounding box center [779, 315] width 33 height 15
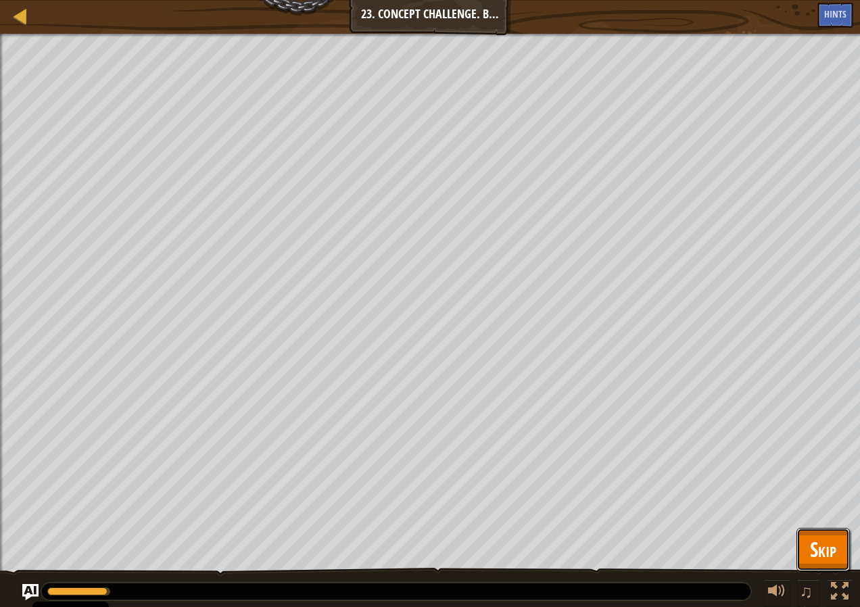
click at [827, 544] on span "Skip" at bounding box center [823, 549] width 26 height 28
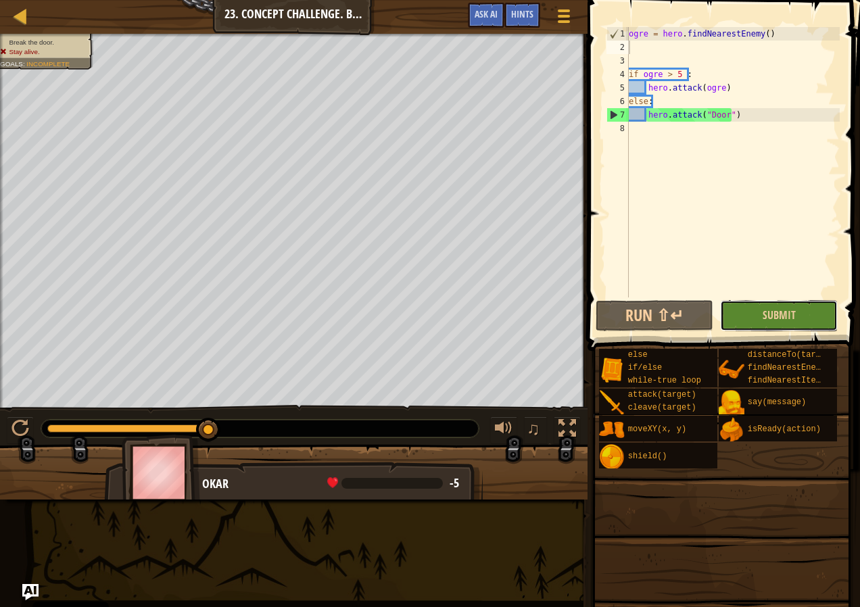
click at [748, 322] on button "Submit" at bounding box center [779, 315] width 118 height 31
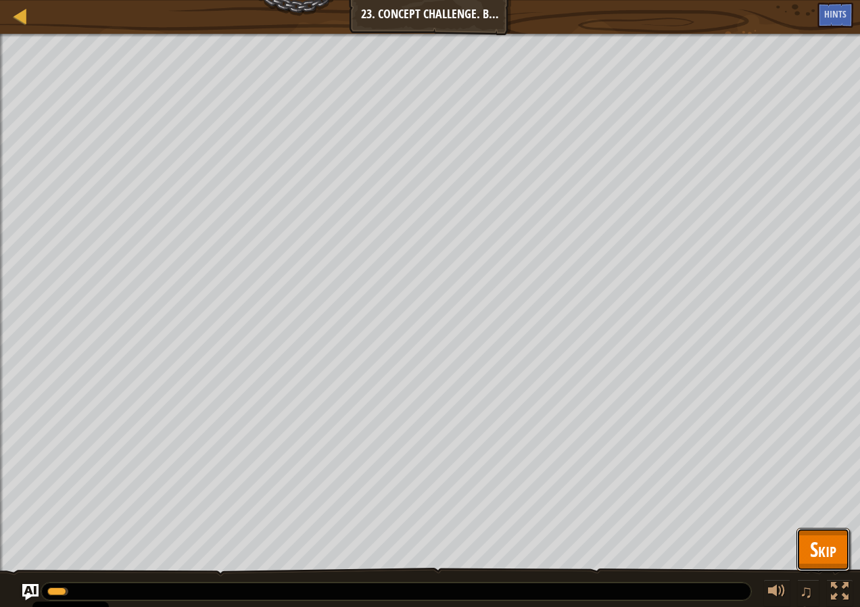
click at [826, 540] on span "Skip" at bounding box center [823, 549] width 26 height 28
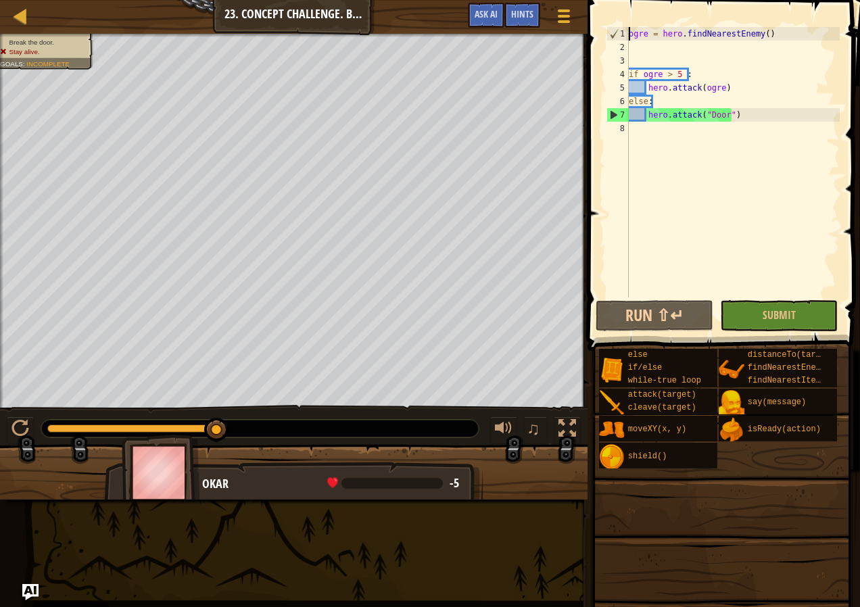
click at [630, 31] on div "ogre = hero . findNearestEnemy ( ) if ogre > 5 : hero . attack ( ogre ) else : …" at bounding box center [733, 175] width 214 height 297
click at [627, 72] on div "4" at bounding box center [617, 75] width 22 height 14
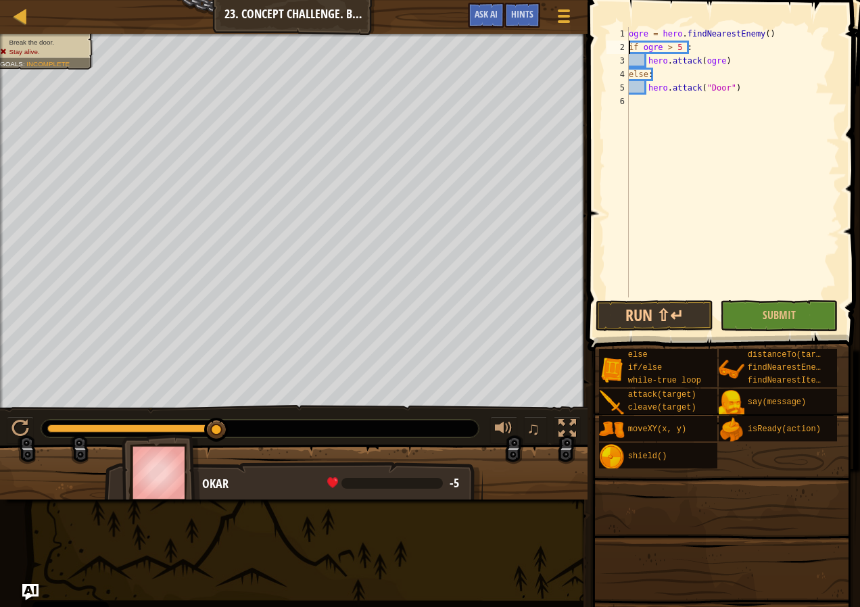
click at [646, 36] on div "ogre = hero . findNearestEnemy ( ) if ogre > 5 : hero . attack ( ogre ) else : …" at bounding box center [733, 175] width 214 height 297
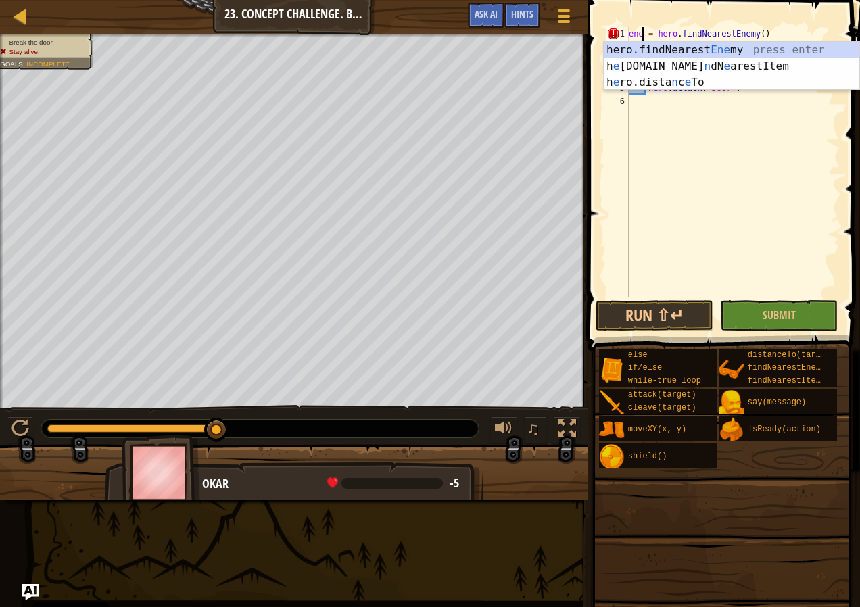
scroll to position [6, 1]
type textarea "enemy = hero.findNearestEnemy()"
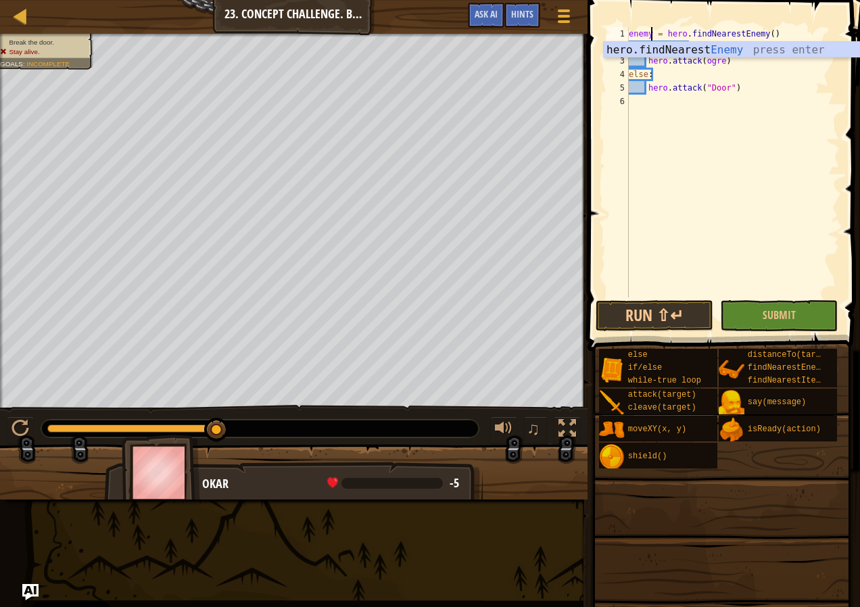
click at [702, 163] on div "enemy = hero . findNearestEnemy ( ) if ogre > 5 : hero . attack ( ogre ) else :…" at bounding box center [733, 175] width 214 height 297
click at [660, 50] on div "enemy = hero . findNearestEnemy ( ) if ogre > 5 : hero . attack ( ogre ) else :…" at bounding box center [733, 175] width 214 height 297
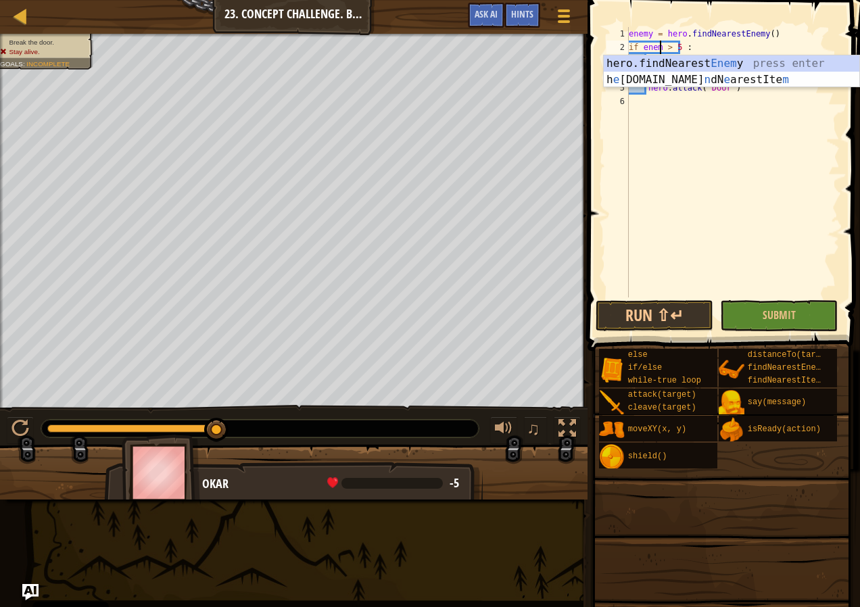
scroll to position [6, 3]
type textarea "if enemy > 5 :"
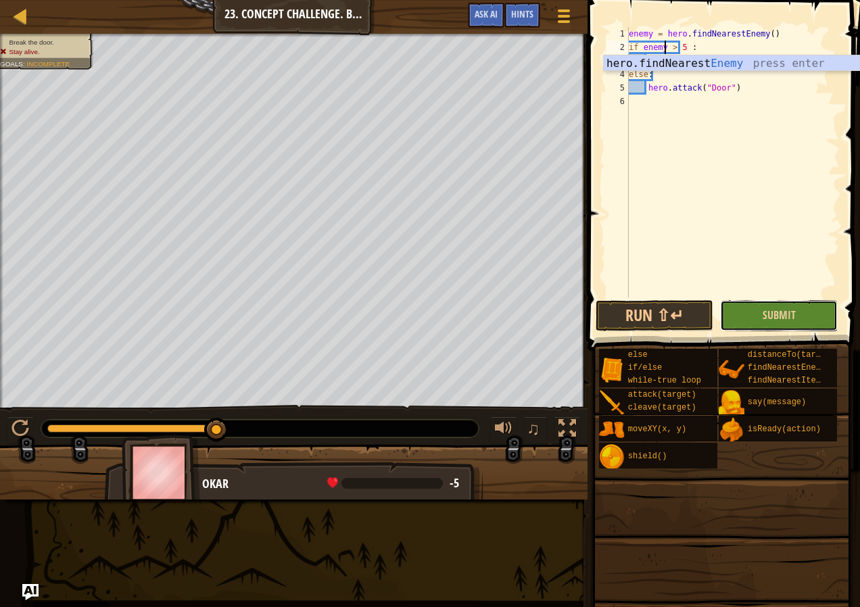
click at [809, 312] on button "Submit" at bounding box center [779, 315] width 118 height 31
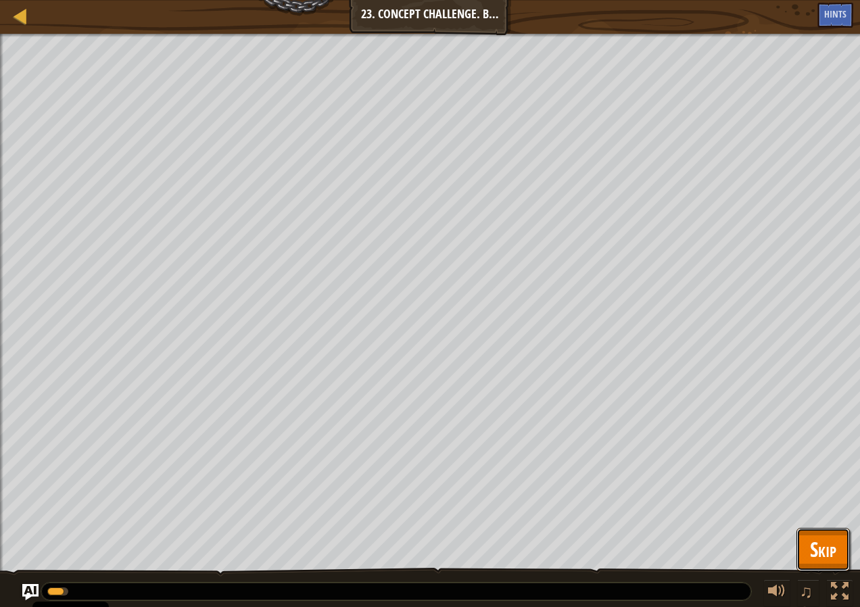
click at [826, 548] on span "Skip" at bounding box center [823, 549] width 26 height 28
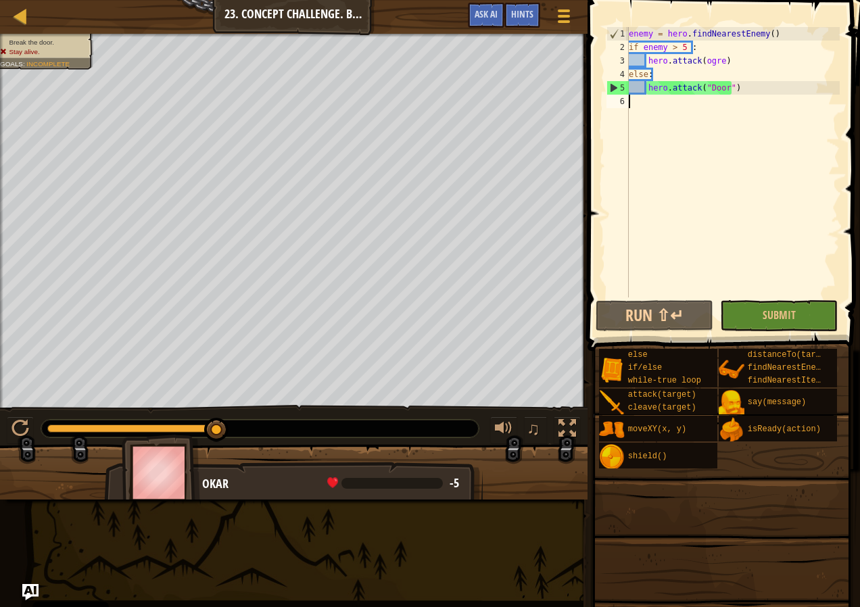
click at [657, 101] on div "enemy = hero . findNearestEnemy ( ) if enemy > 5 : hero . attack ( ogre ) else …" at bounding box center [733, 175] width 214 height 297
click at [753, 66] on div "enemy = hero . findNearestEnemy ( ) if enemy > 5 : hero . attack ( ogre ) else …" at bounding box center [733, 175] width 214 height 297
type textarea "hero.attack(ogre)"
click at [18, 7] on div at bounding box center [20, 15] width 17 height 17
